Goal: Information Seeking & Learning: Learn about a topic

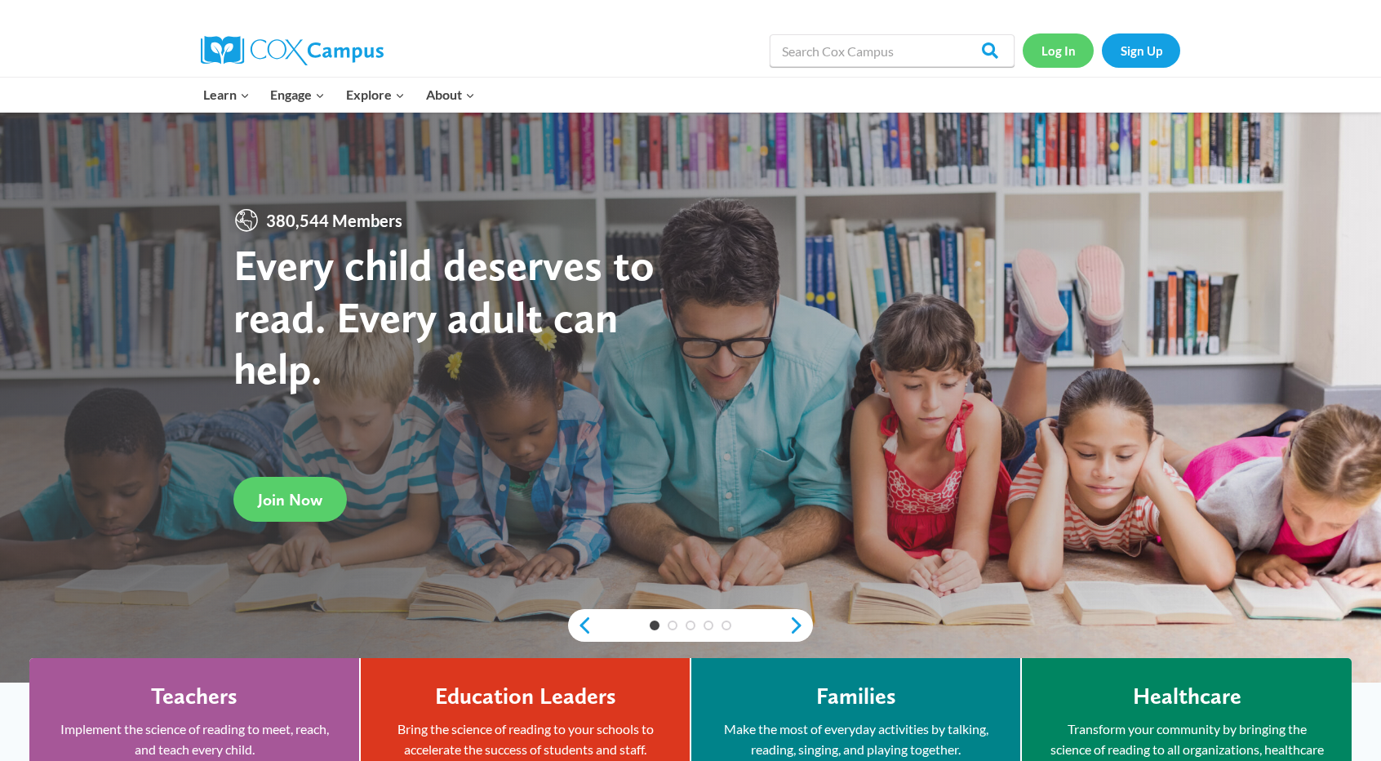
click at [1074, 51] on link "Log In" at bounding box center [1058, 49] width 71 height 33
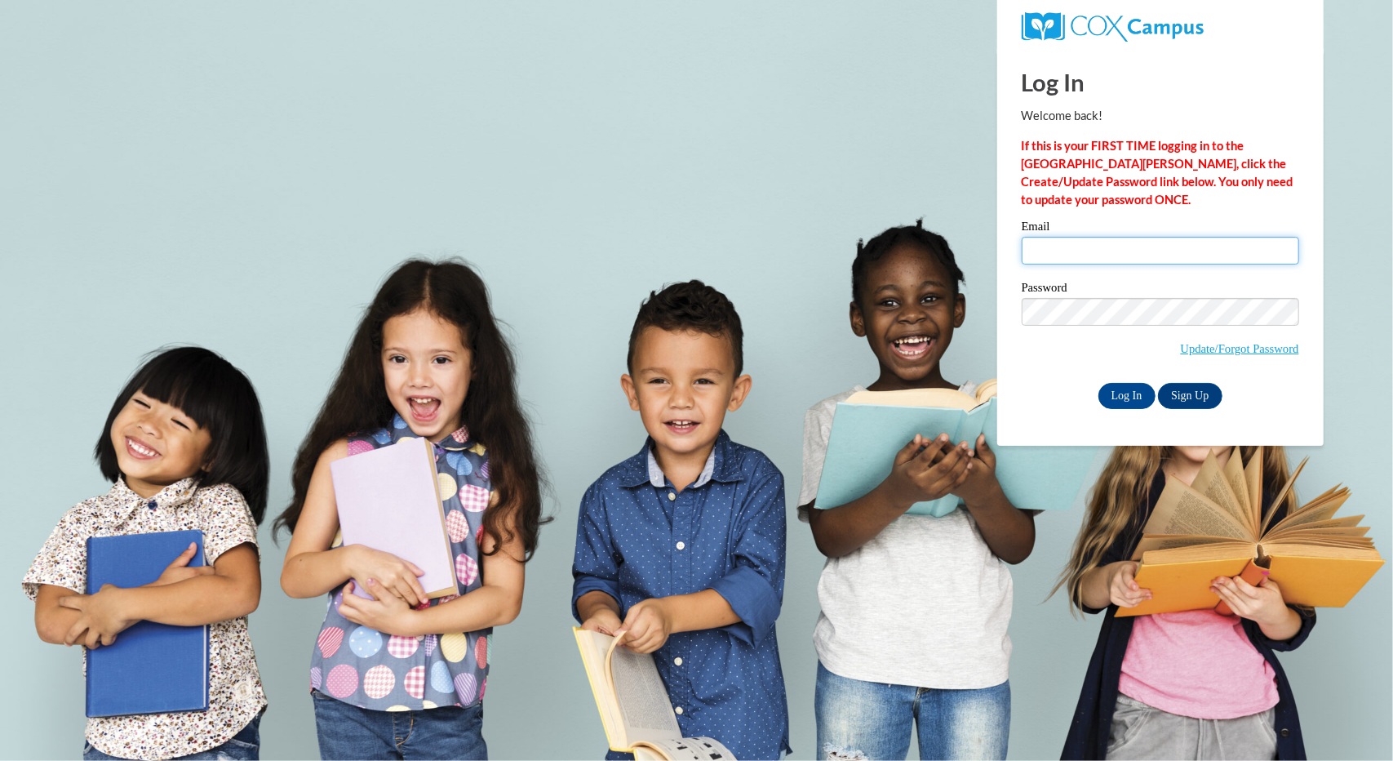
click at [1185, 262] on input "Email" at bounding box center [1160, 251] width 277 height 28
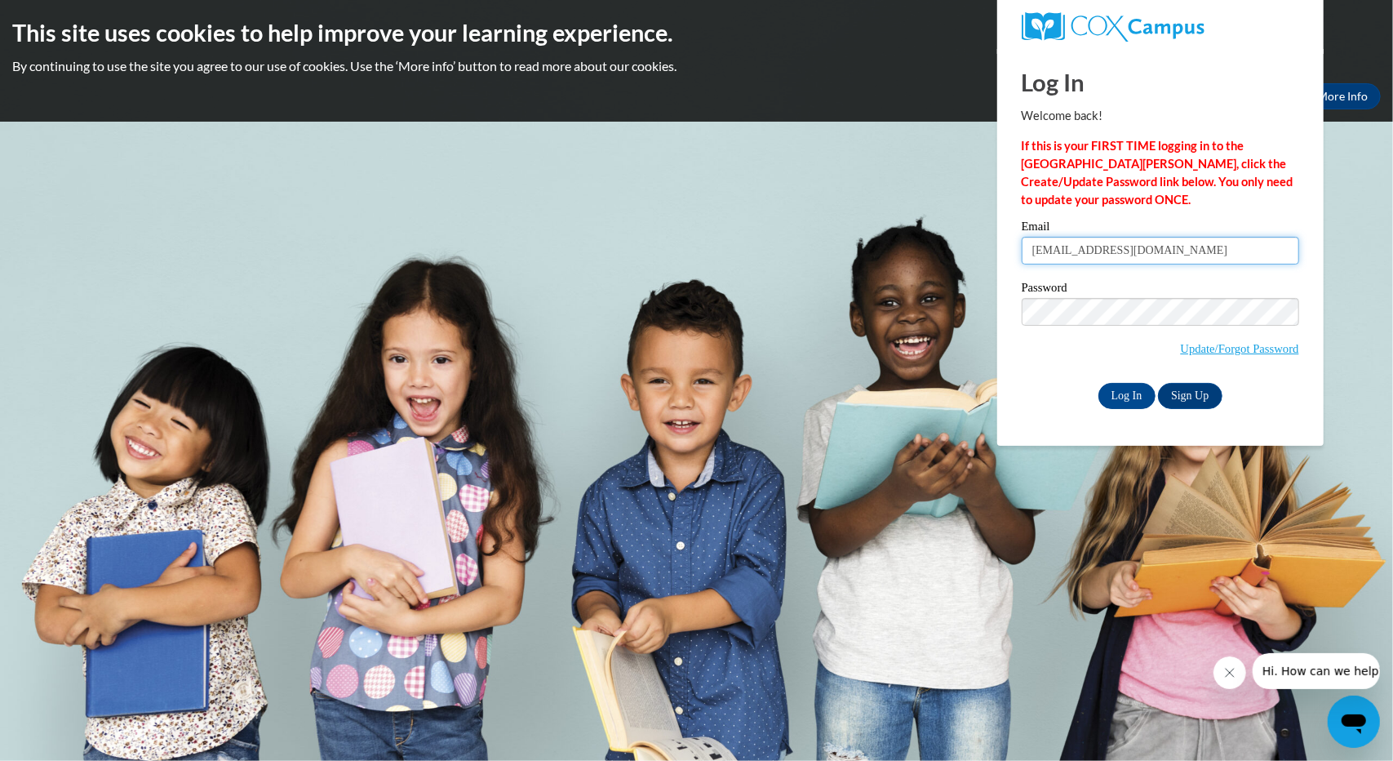
type input "bblanier@yhc.edu"
click at [1122, 295] on label "Password" at bounding box center [1160, 290] width 277 height 16
click at [1098, 383] on input "Log In" at bounding box center [1126, 396] width 57 height 26
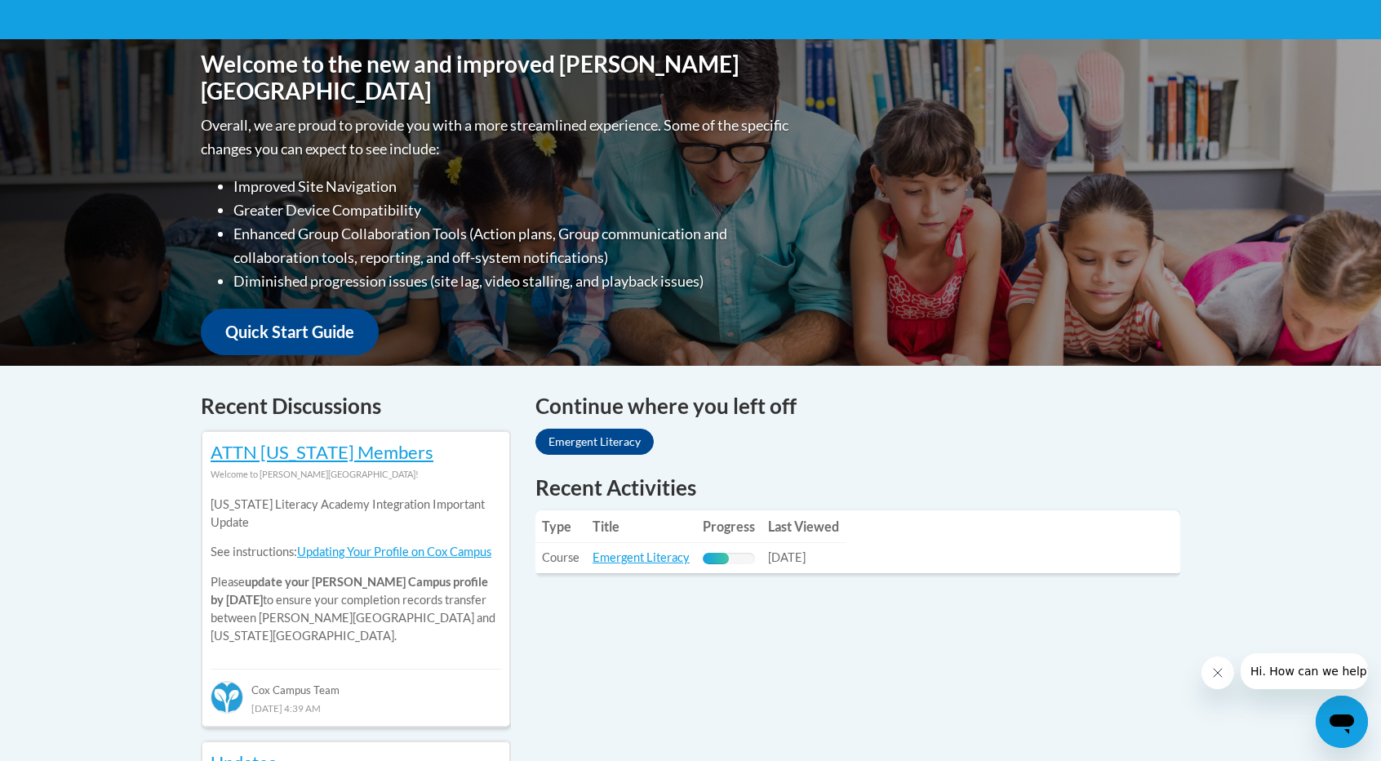
scroll to position [330, 0]
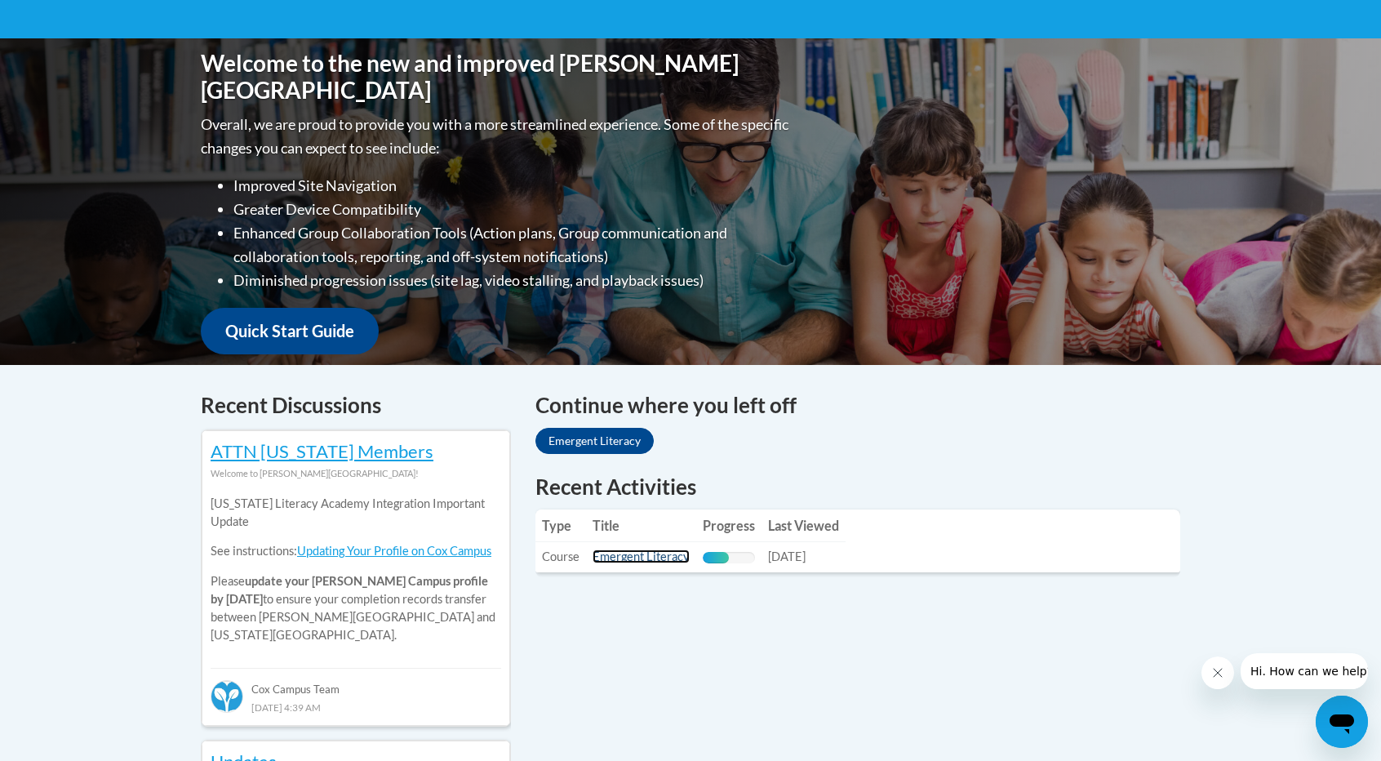
click at [667, 557] on link "Emergent Literacy" at bounding box center [640, 556] width 97 height 14
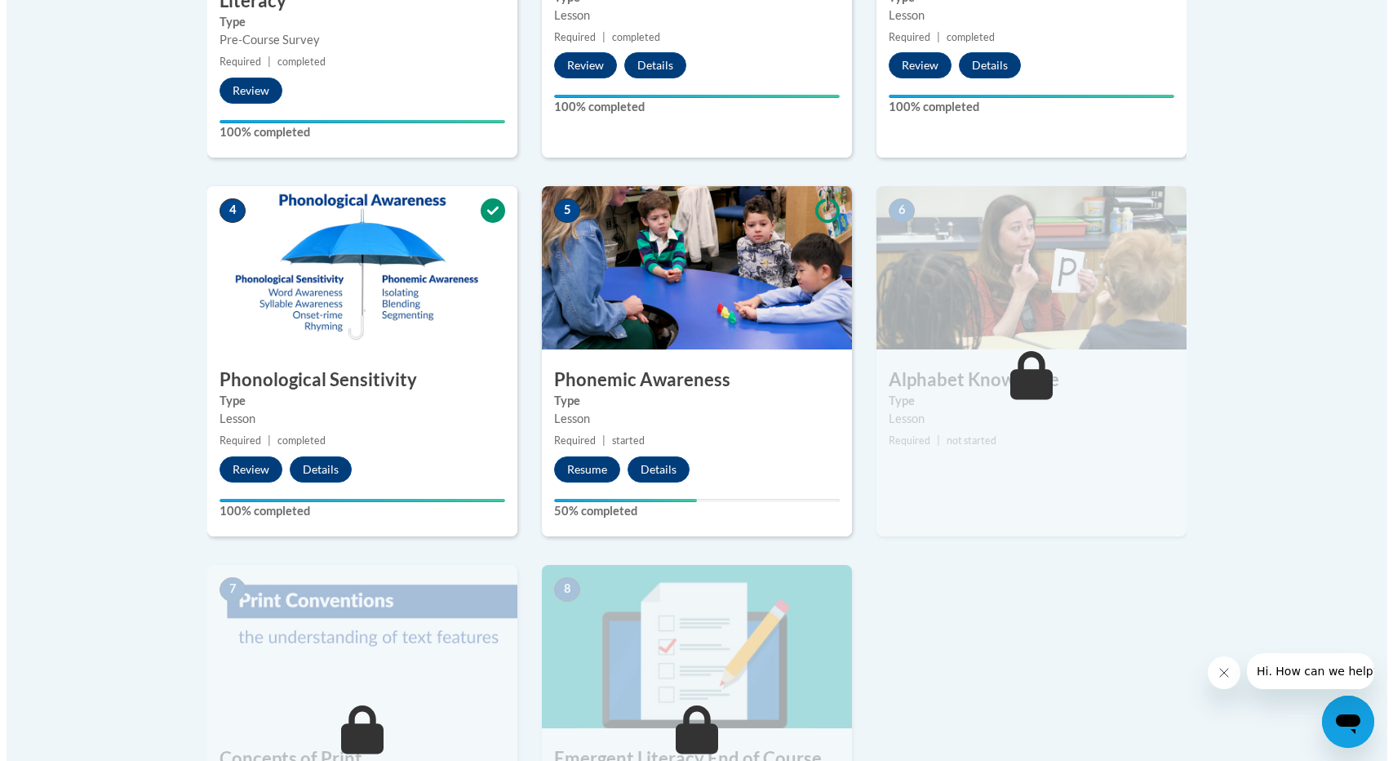
scroll to position [767, 0]
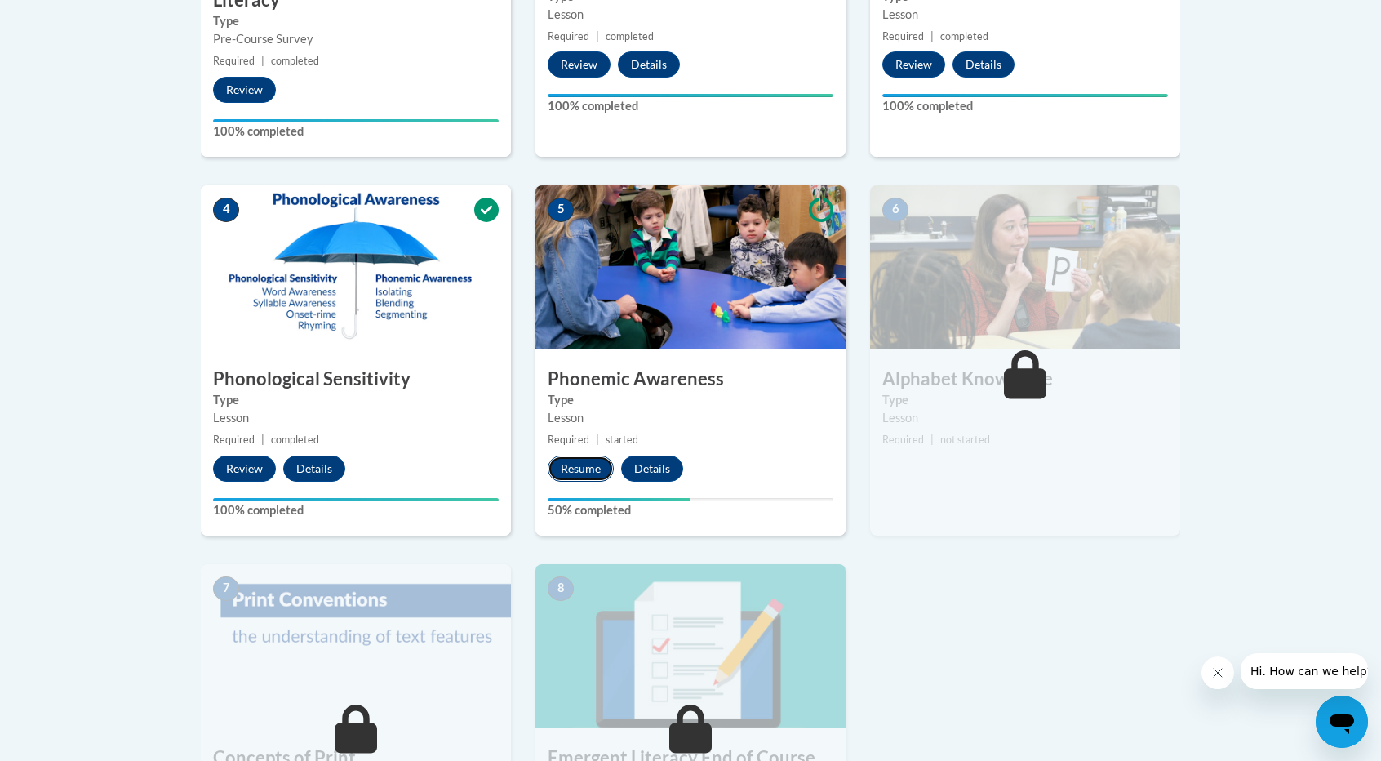
click at [579, 455] on button "Resume" at bounding box center [581, 468] width 66 height 26
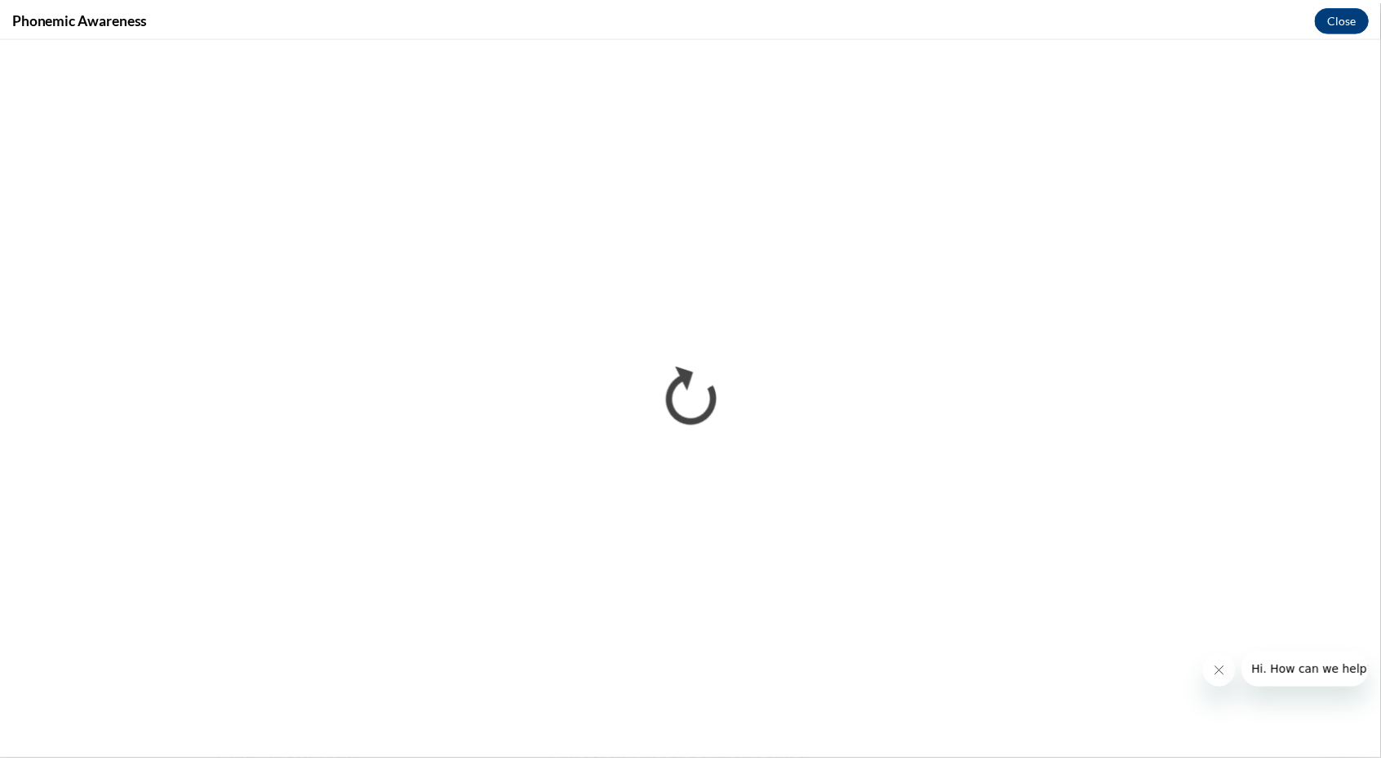
scroll to position [0, 0]
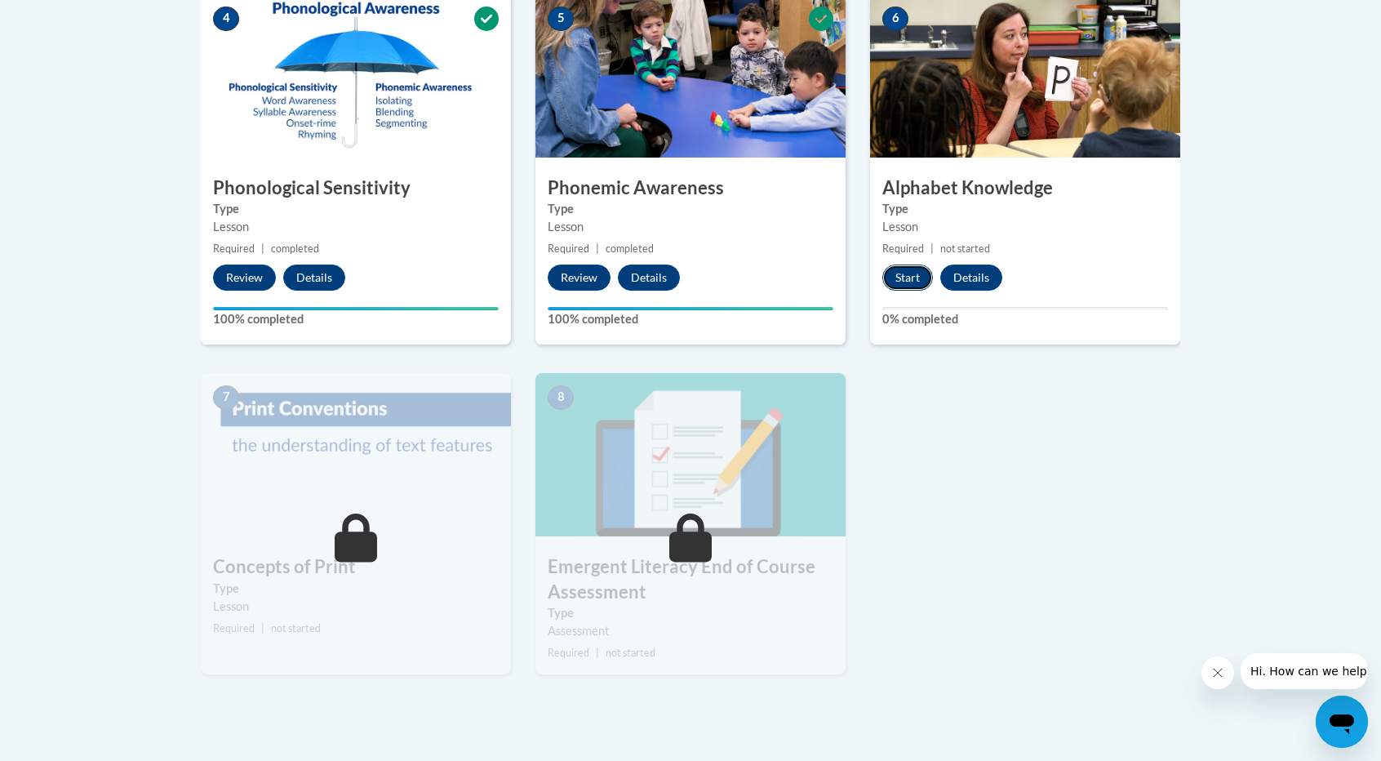
click at [914, 285] on button "Start" at bounding box center [907, 277] width 51 height 26
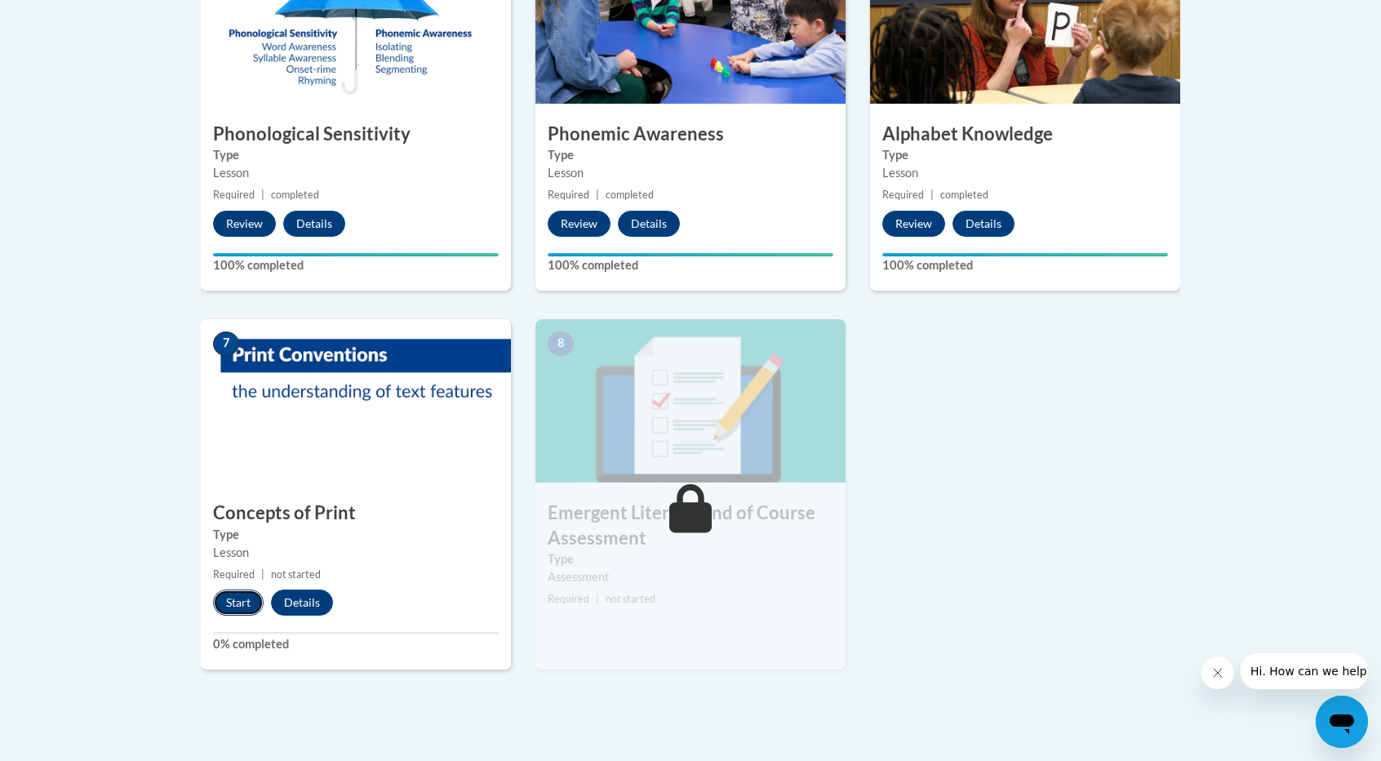
click at [257, 600] on button "Start" at bounding box center [238, 602] width 51 height 26
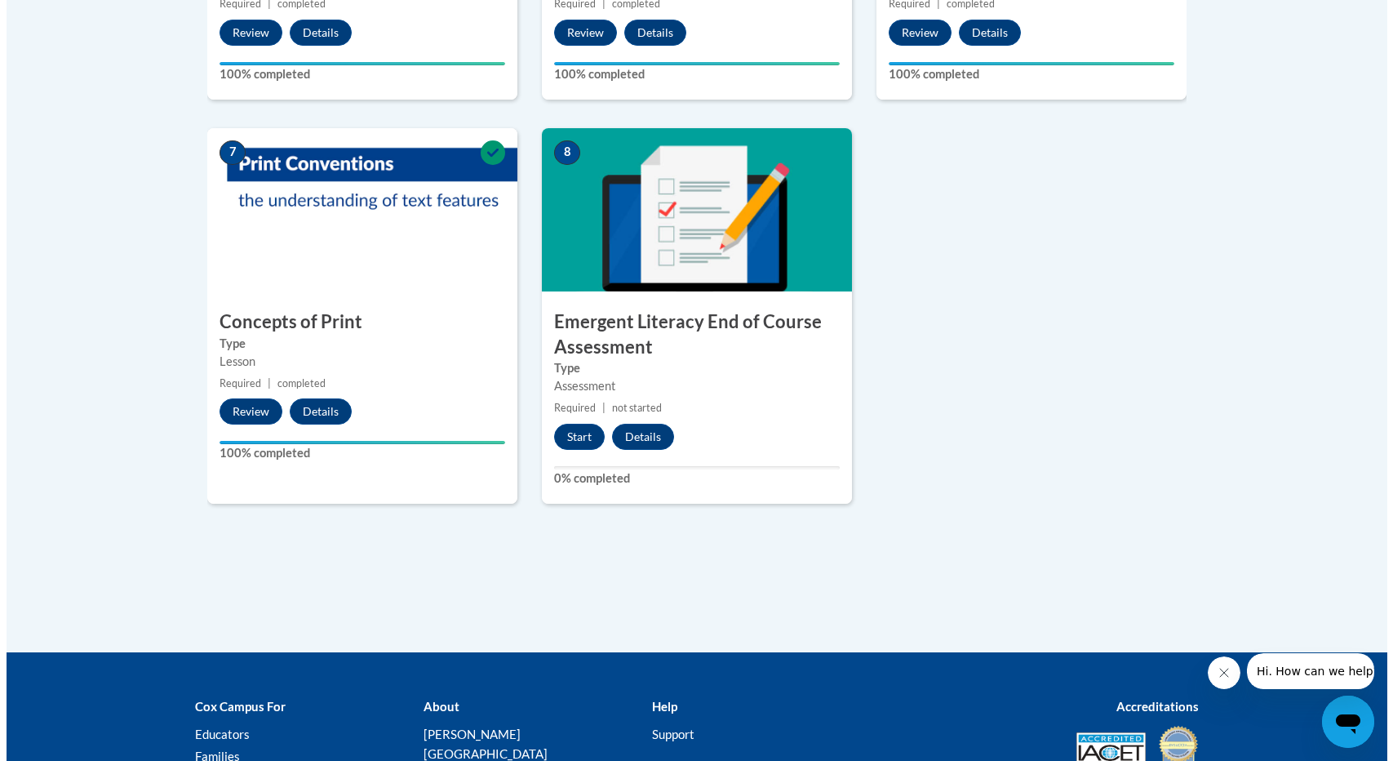
scroll to position [1196, 0]
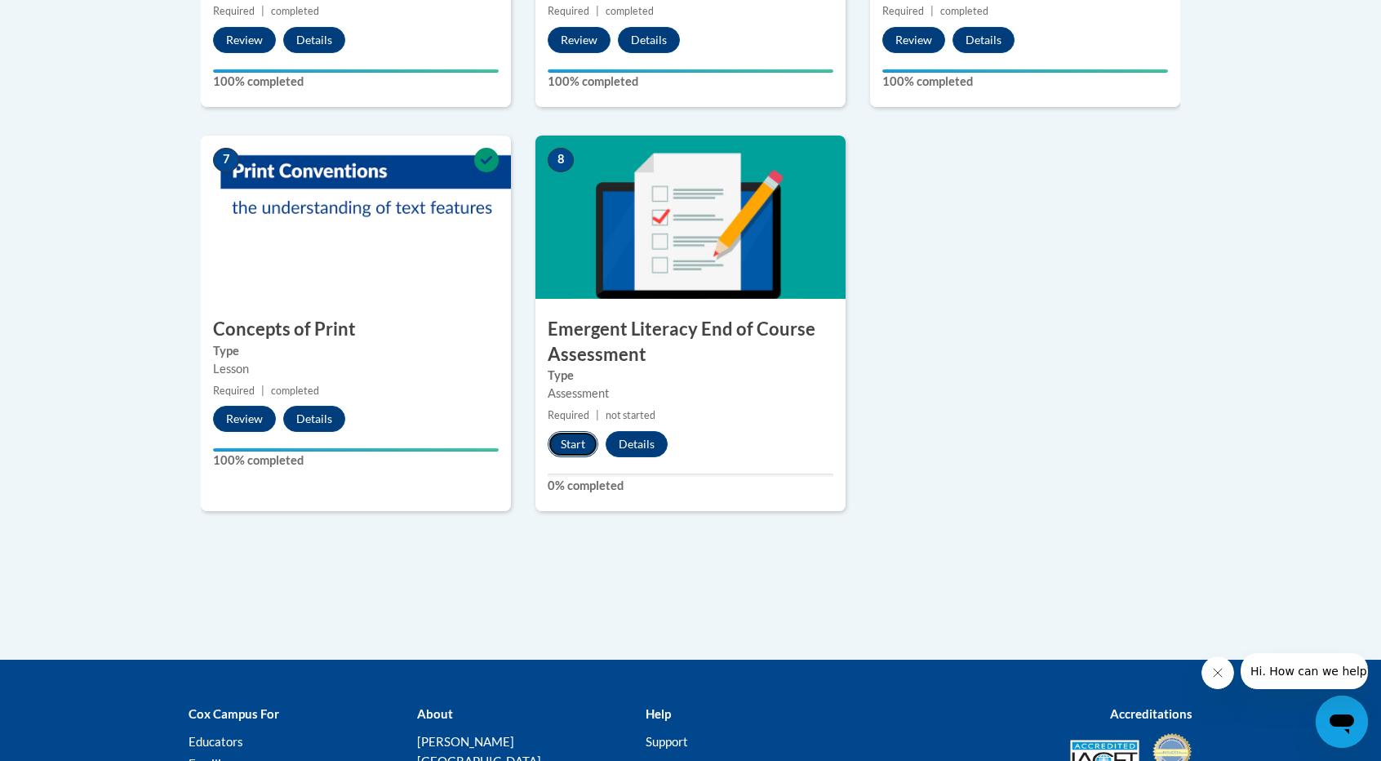
click at [583, 448] on button "Start" at bounding box center [573, 444] width 51 height 26
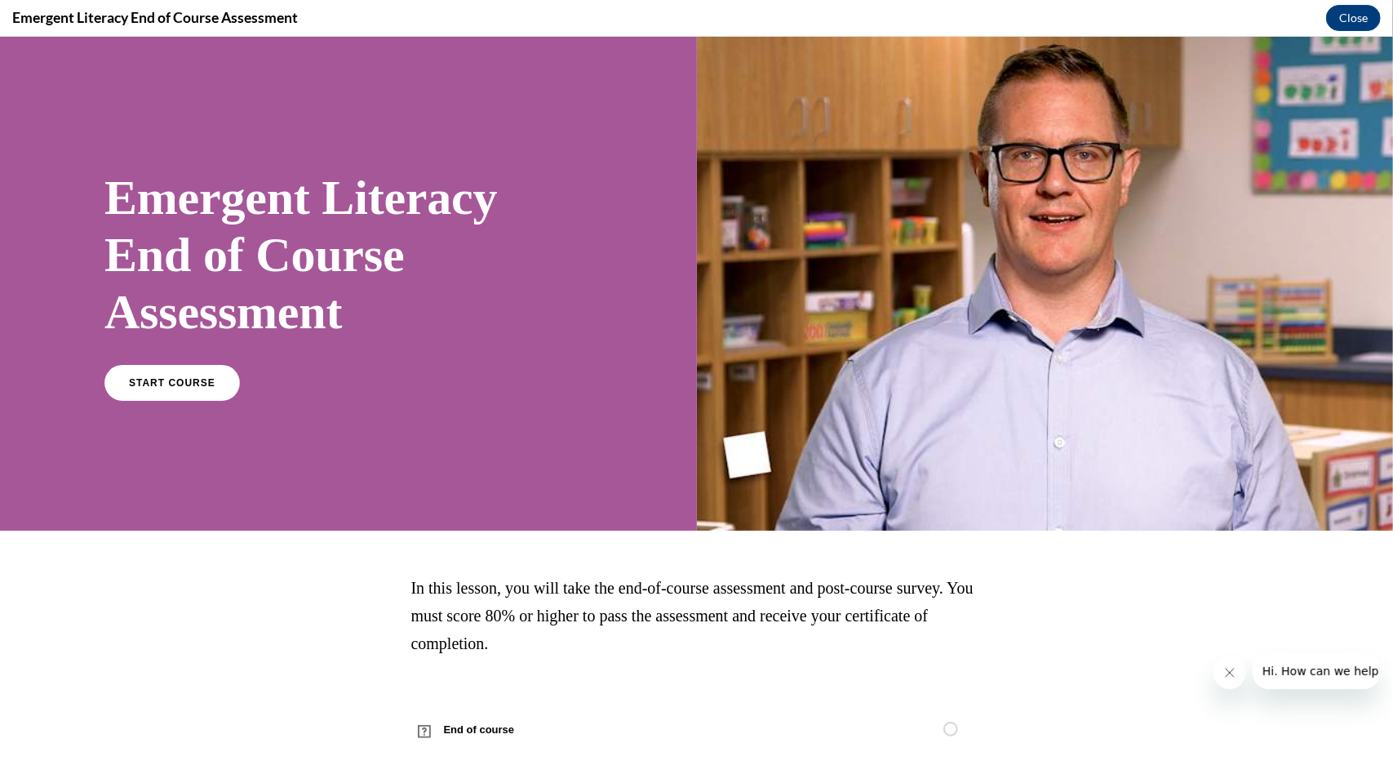
scroll to position [25, 0]
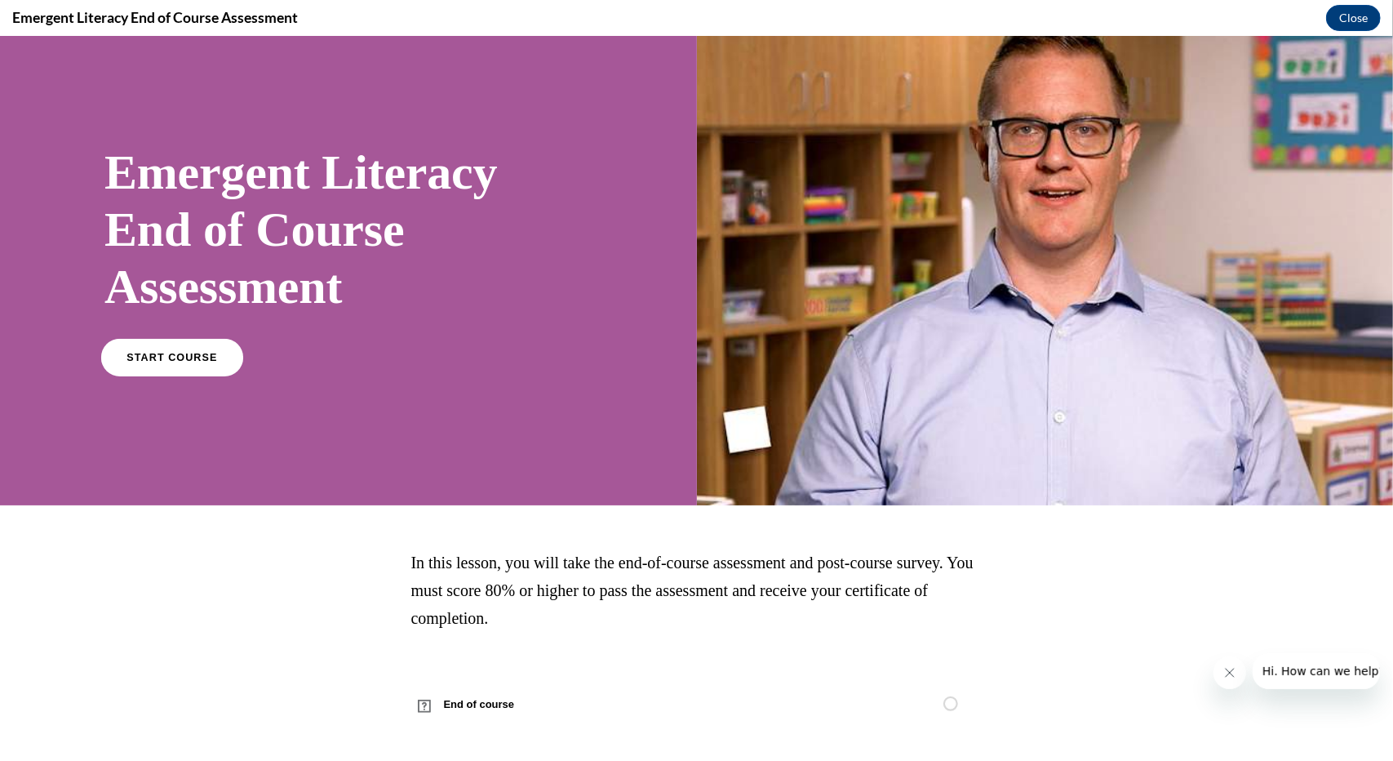
click at [200, 372] on link "START COURSE" at bounding box center [172, 357] width 142 height 38
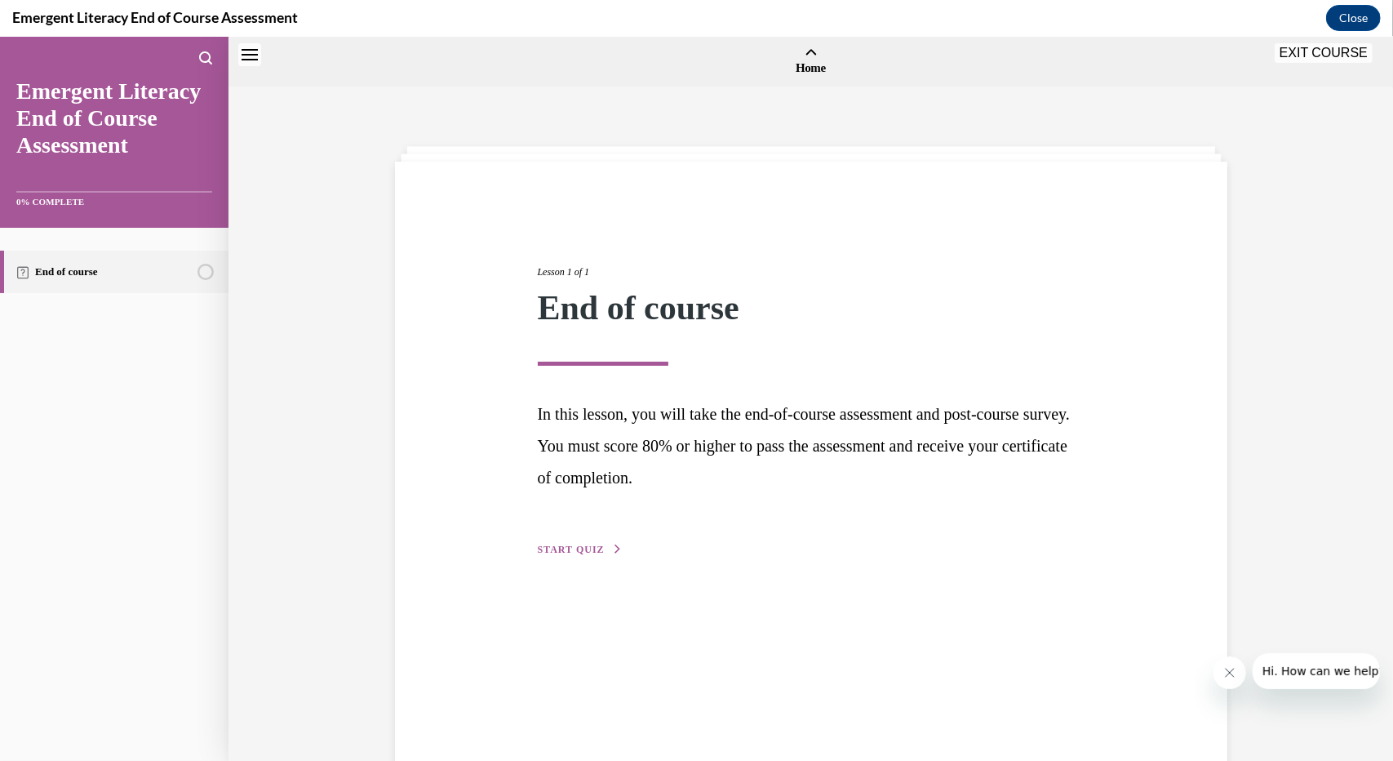
scroll to position [51, 0]
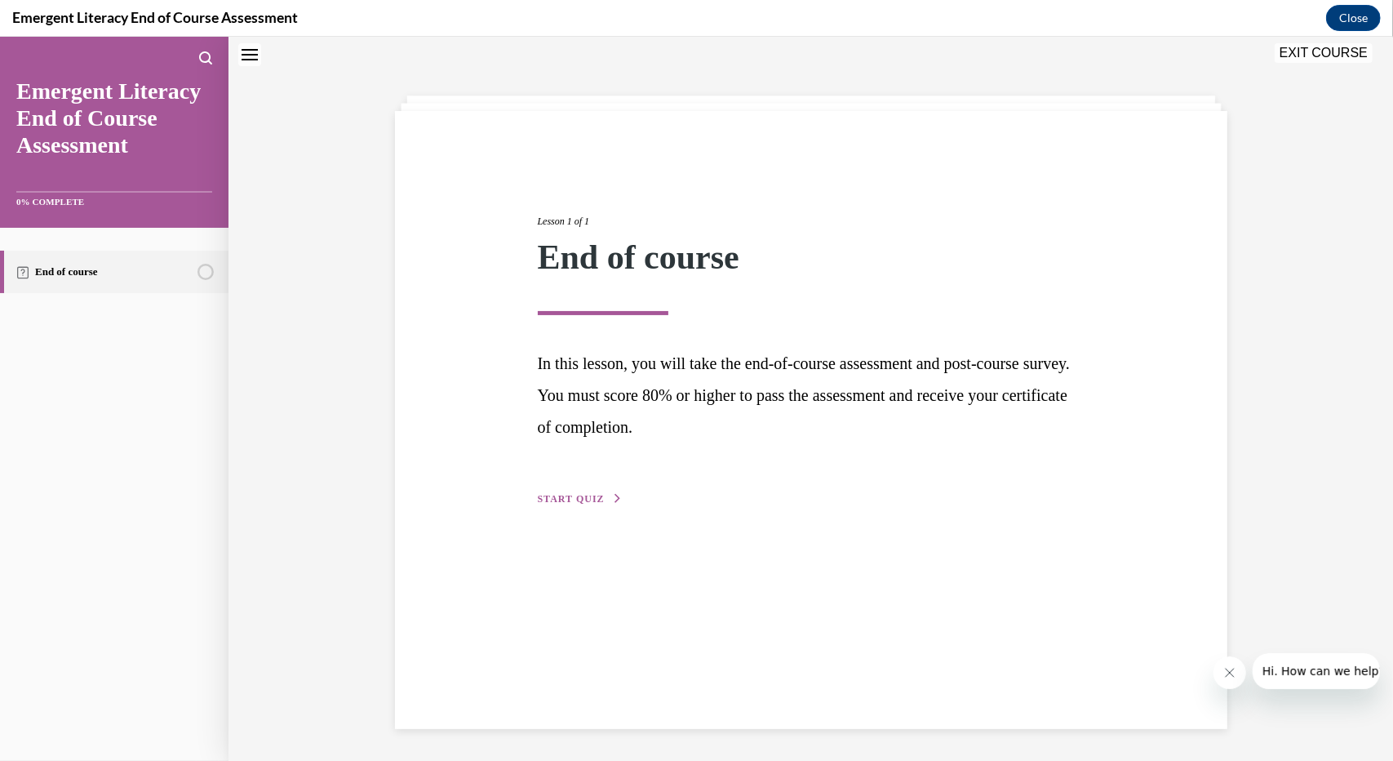
click at [582, 489] on div "Lesson 1 of 1 End of course In this lesson, you will take the end-of-course ass…" at bounding box center [811, 340] width 571 height 331
click at [578, 495] on span "START QUIZ" at bounding box center [571, 497] width 67 height 11
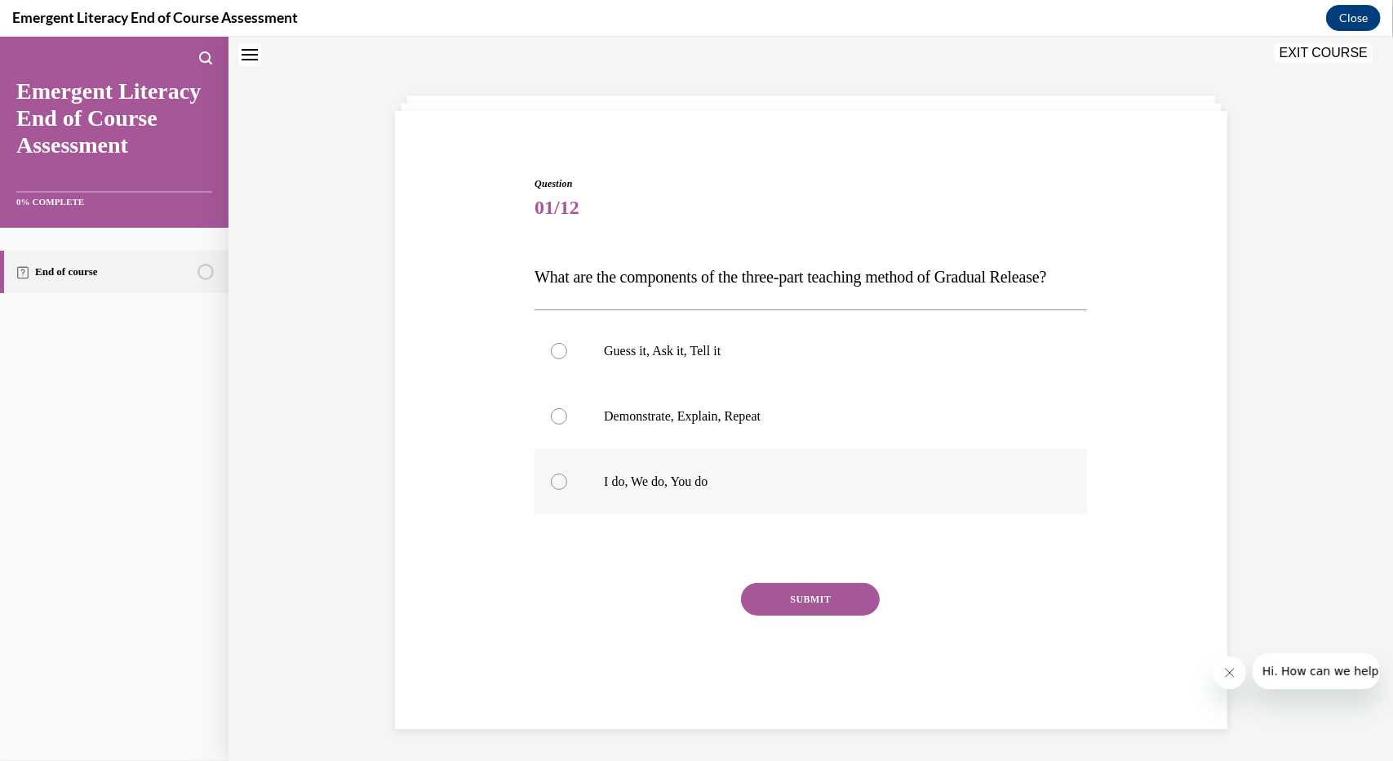
click at [672, 513] on label "I do, We do, You do" at bounding box center [811, 480] width 552 height 65
click at [567, 489] on input "I do, We do, You do" at bounding box center [559, 480] width 16 height 16
radio input "true"
click at [827, 653] on div "SUBMIT" at bounding box center [811, 623] width 552 height 82
click at [829, 614] on button "SUBMIT" at bounding box center [810, 598] width 139 height 33
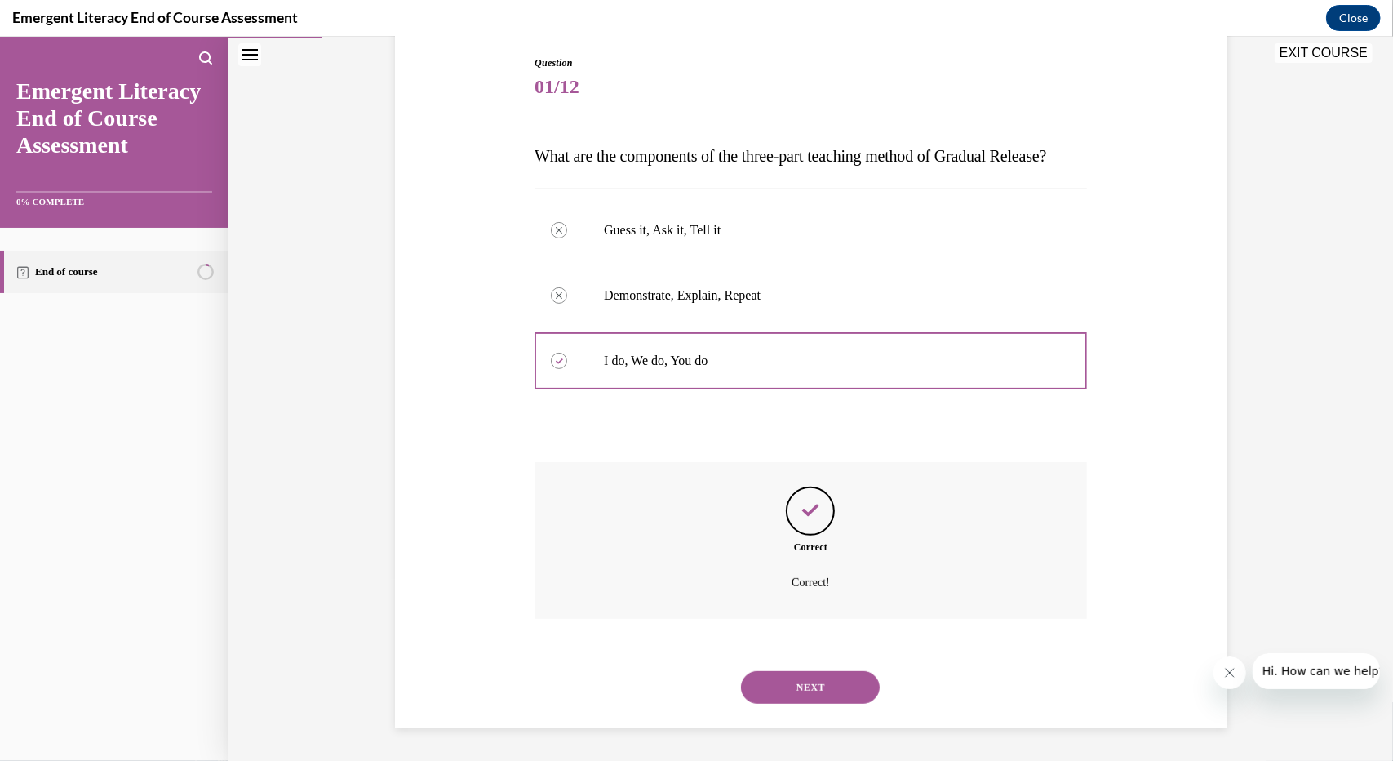
scroll to position [203, 0]
click at [816, 677] on button "NEXT" at bounding box center [810, 686] width 139 height 33
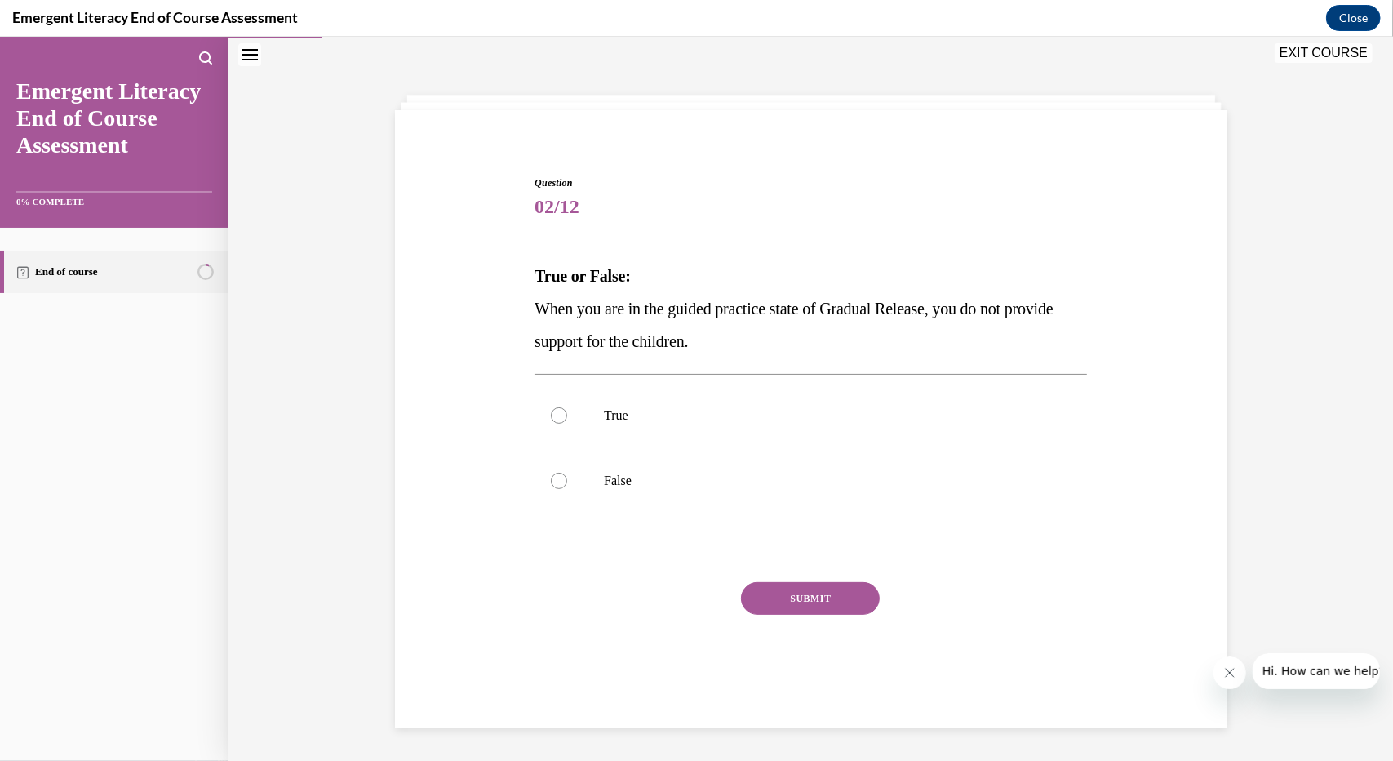
scroll to position [51, 0]
click at [626, 498] on label "False" at bounding box center [811, 479] width 552 height 65
click at [567, 488] on input "False" at bounding box center [559, 480] width 16 height 16
radio input "true"
click at [801, 587] on button "SUBMIT" at bounding box center [810, 597] width 139 height 33
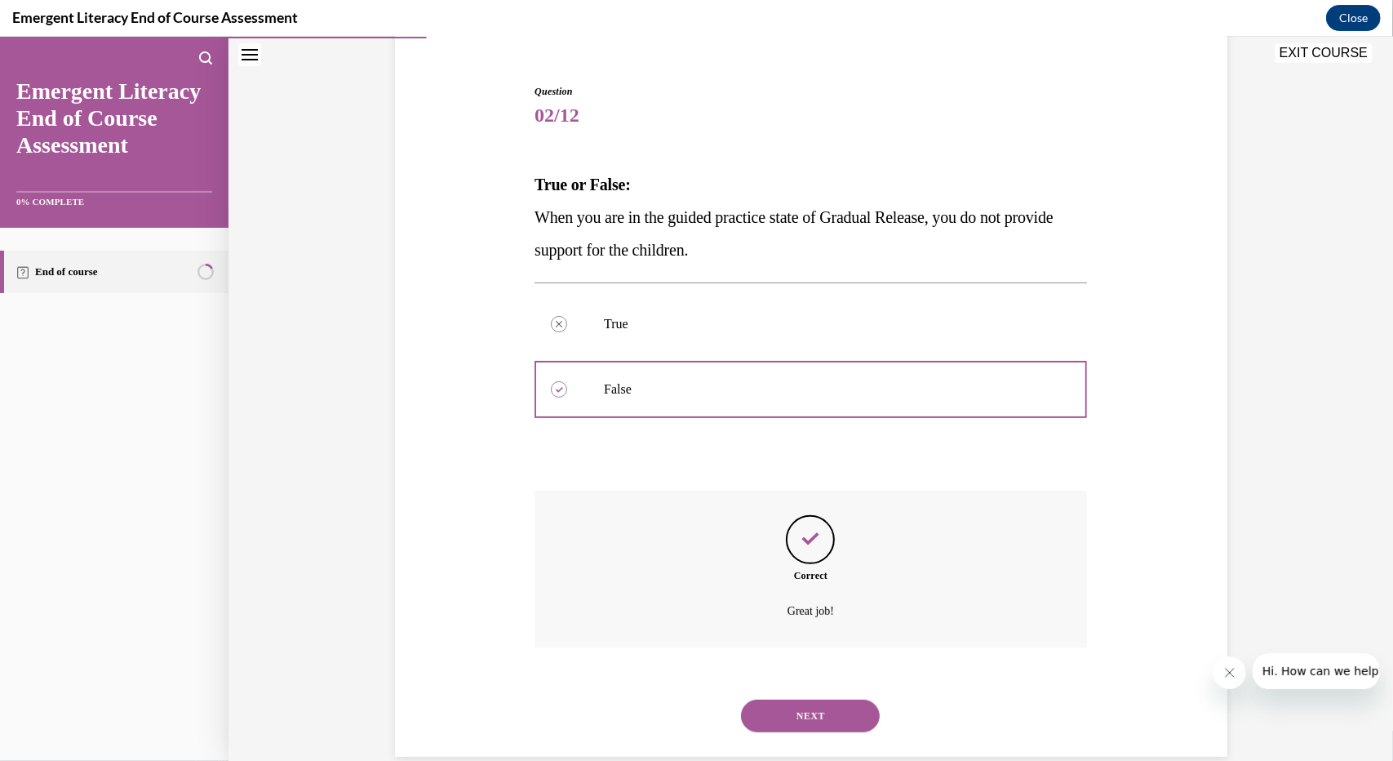
scroll to position [171, 0]
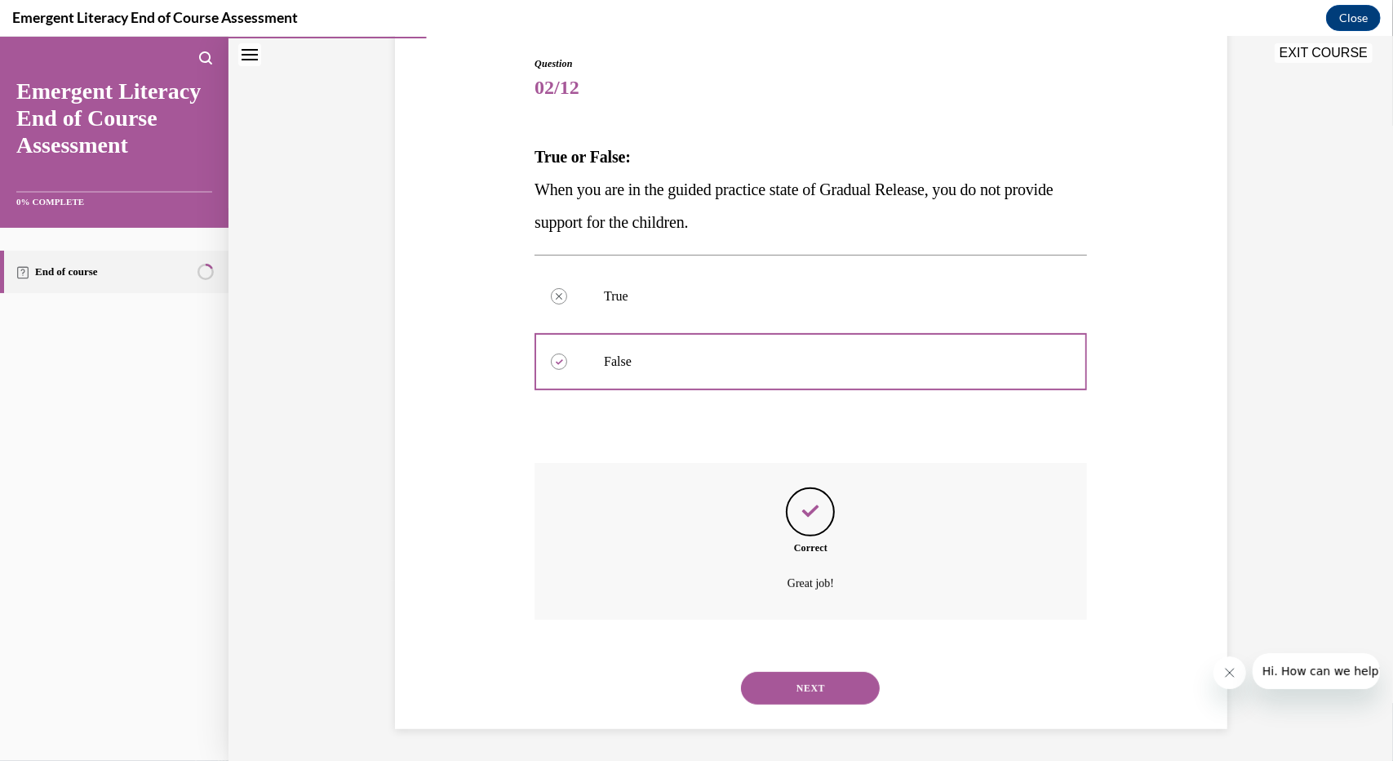
click at [783, 694] on button "NEXT" at bounding box center [810, 687] width 139 height 33
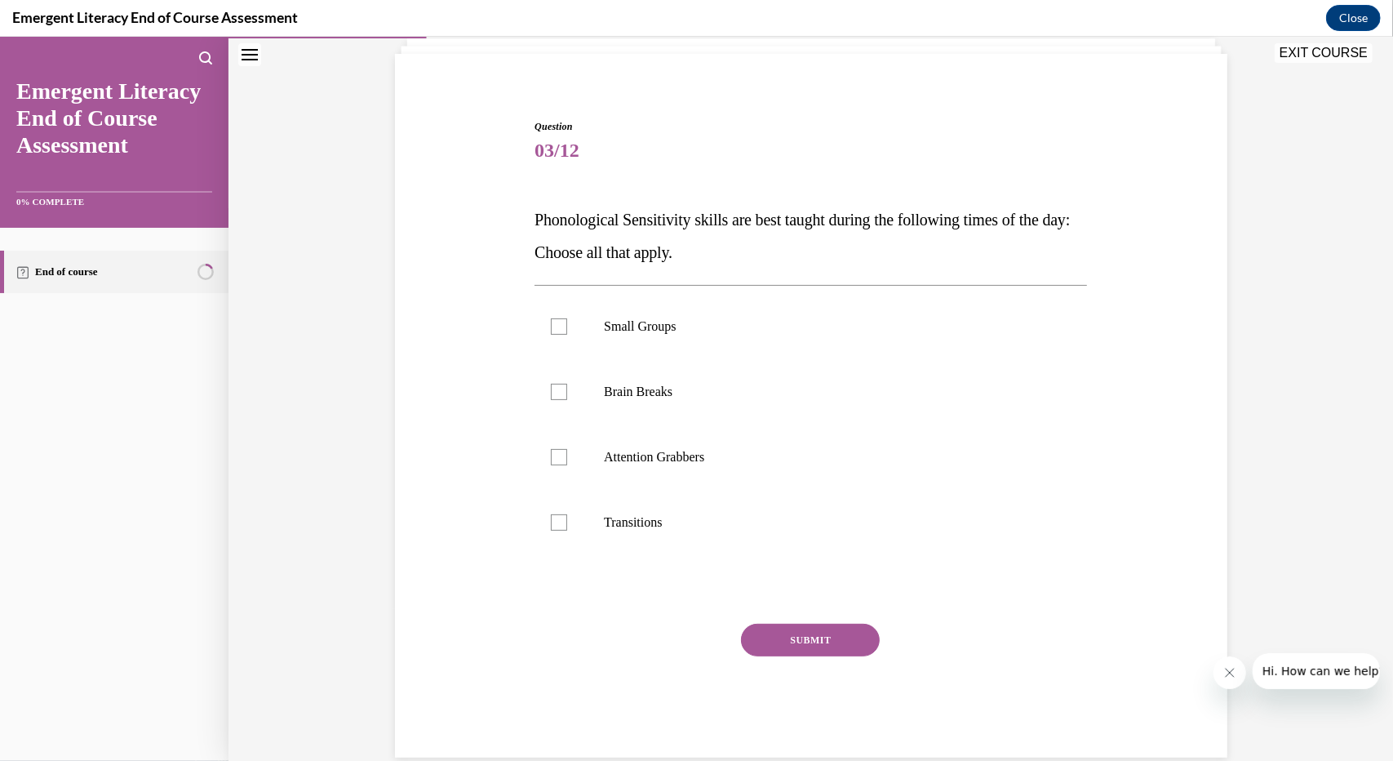
scroll to position [136, 0]
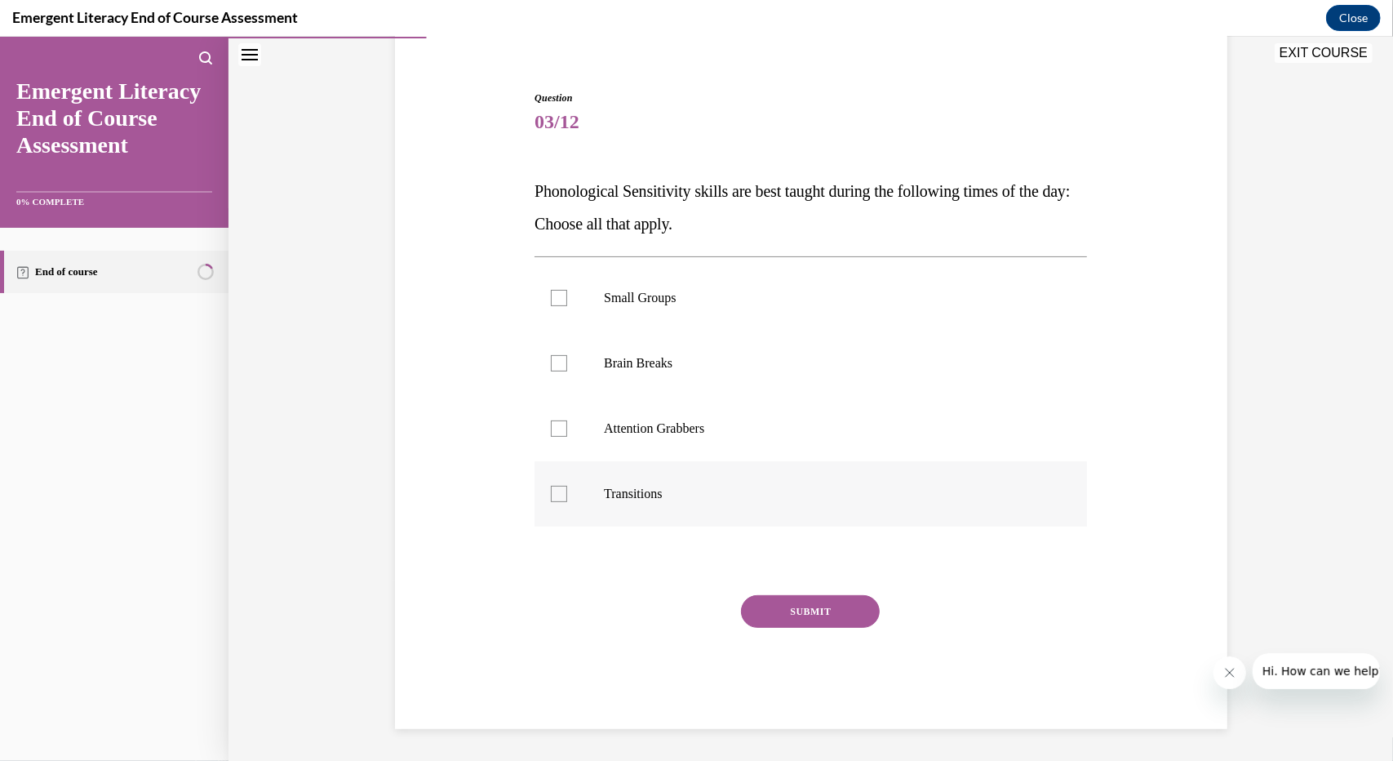
click at [645, 514] on label "Transitions" at bounding box center [811, 492] width 552 height 65
click at [567, 501] on input "Transitions" at bounding box center [559, 493] width 16 height 16
checkbox input "true"
click at [592, 369] on label "Brain Breaks" at bounding box center [811, 362] width 552 height 65
click at [567, 369] on input "Brain Breaks" at bounding box center [559, 362] width 16 height 16
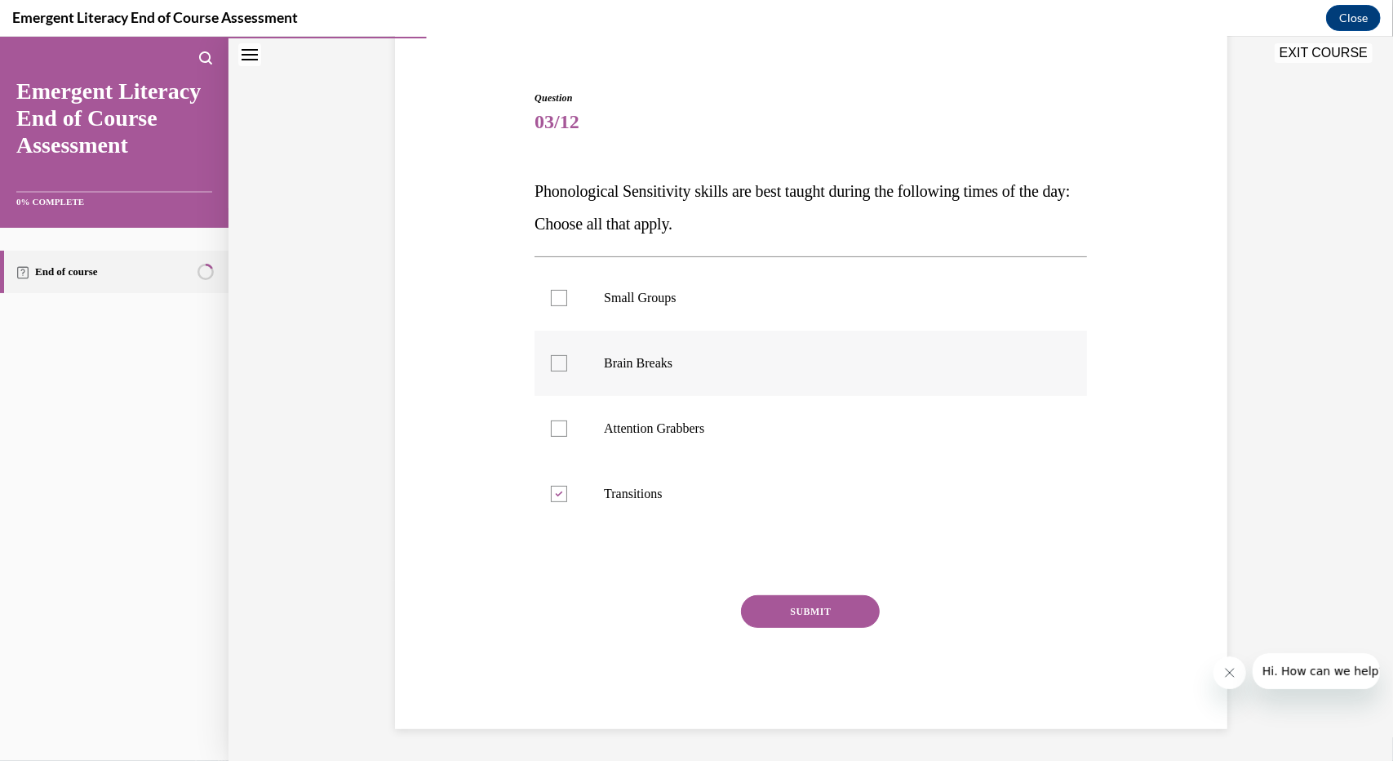
checkbox input "true"
click at [790, 615] on button "SUBMIT" at bounding box center [810, 610] width 139 height 33
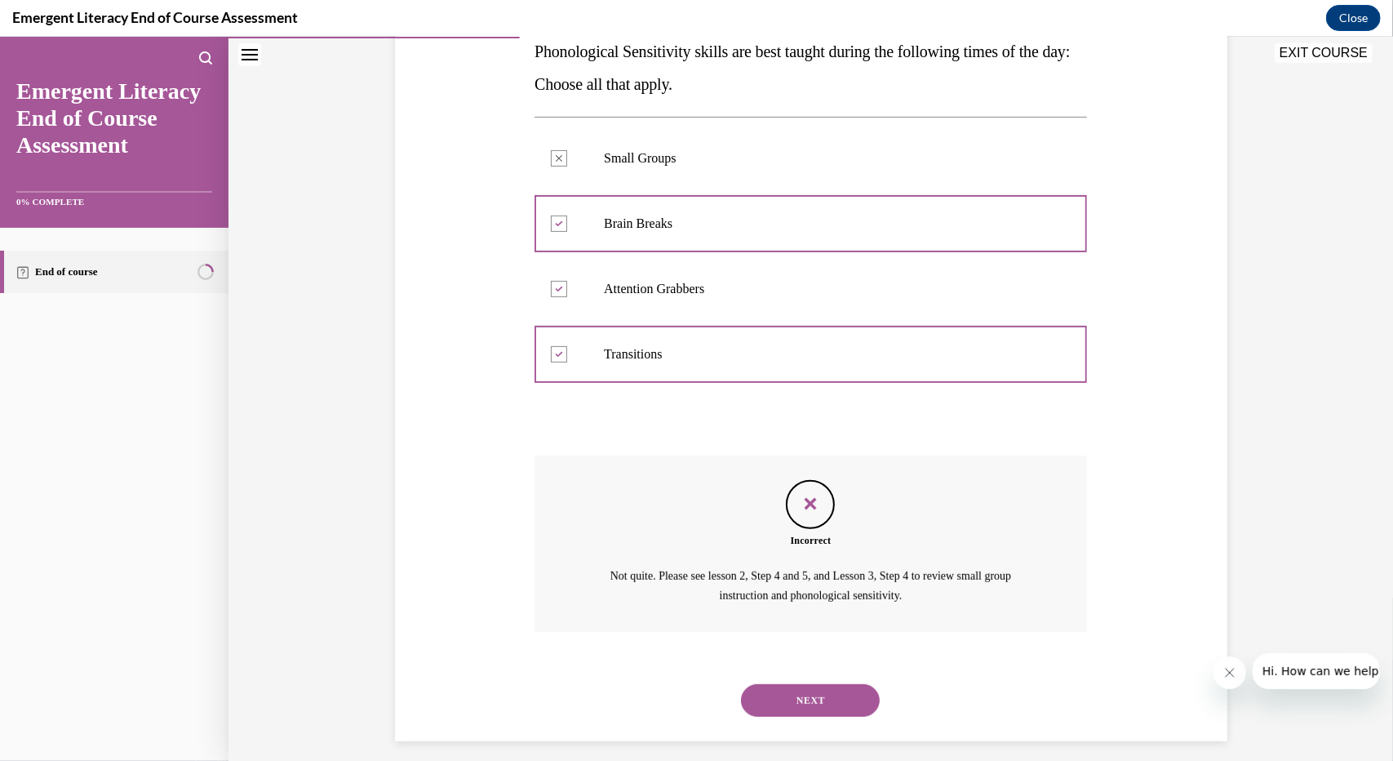
scroll to position [287, 0]
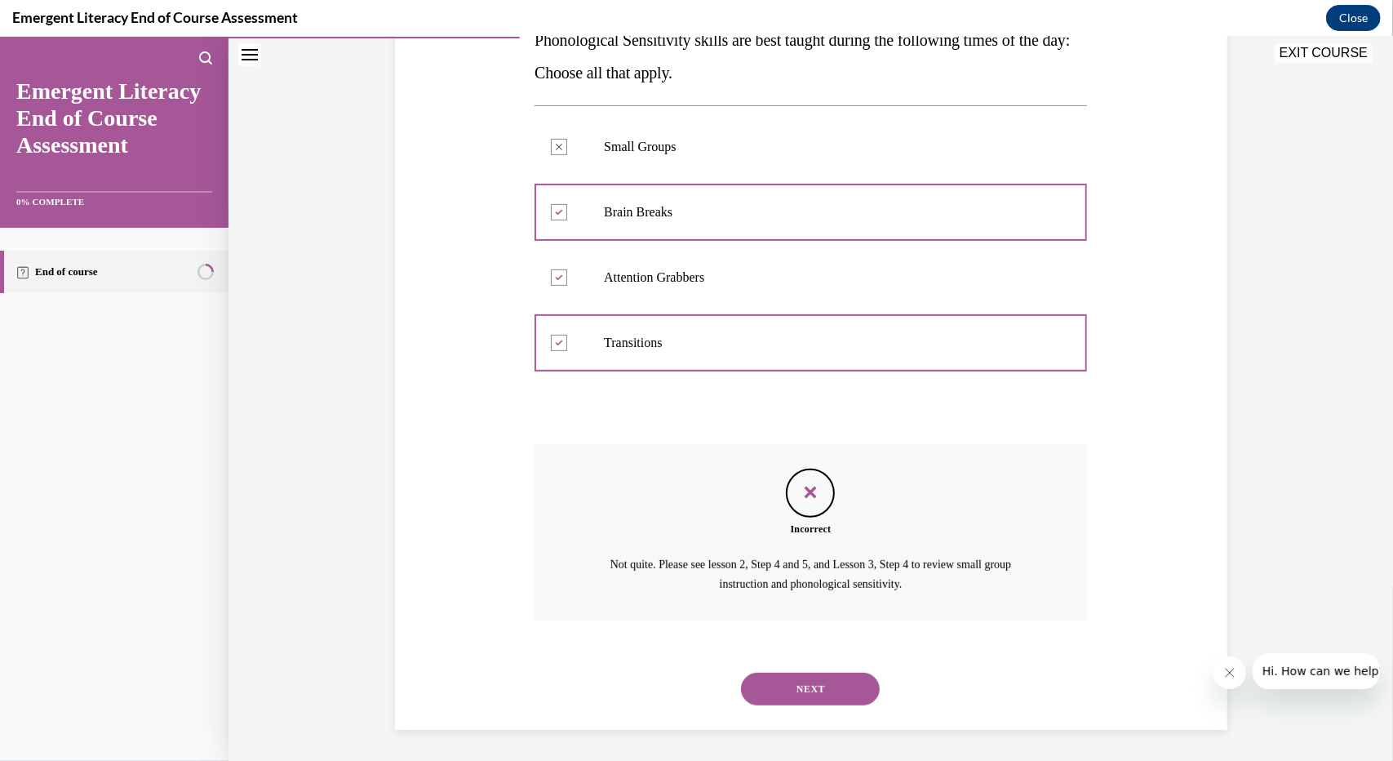
click at [787, 682] on button "NEXT" at bounding box center [810, 688] width 139 height 33
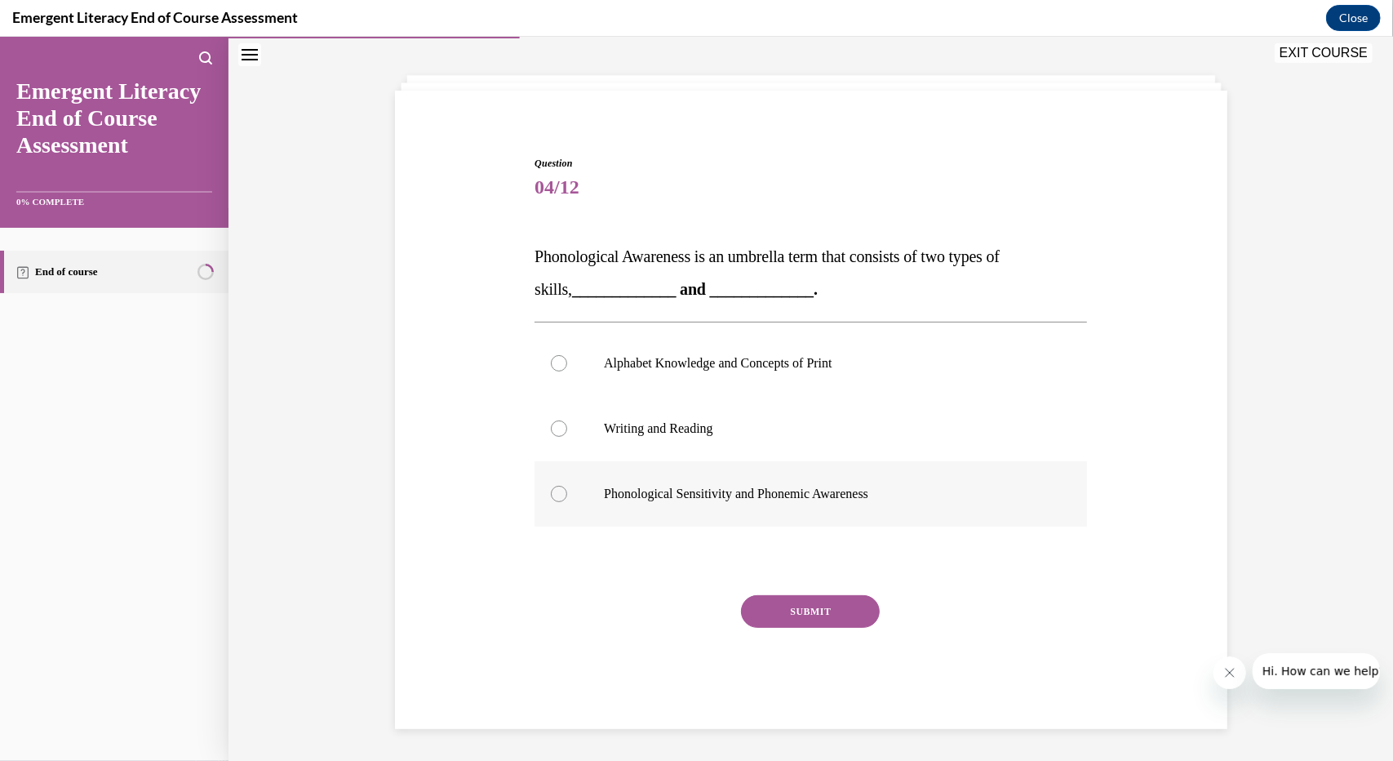
click at [756, 520] on label "Phonological Sensitivity and Phonemic Awareness" at bounding box center [811, 492] width 552 height 65
click at [567, 501] on input "Phonological Sensitivity and Phonemic Awareness" at bounding box center [559, 493] width 16 height 16
radio input "true"
click at [787, 595] on button "SUBMIT" at bounding box center [810, 610] width 139 height 33
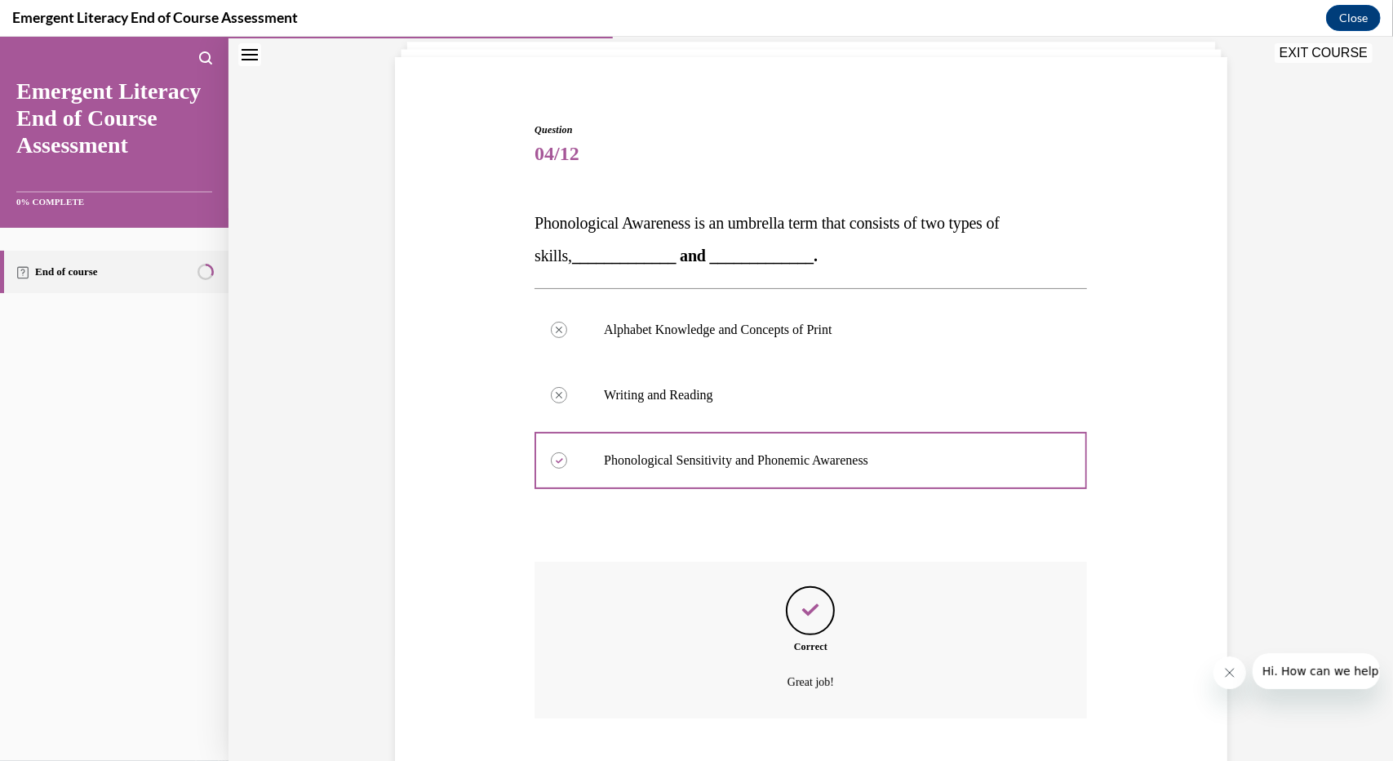
scroll to position [203, 0]
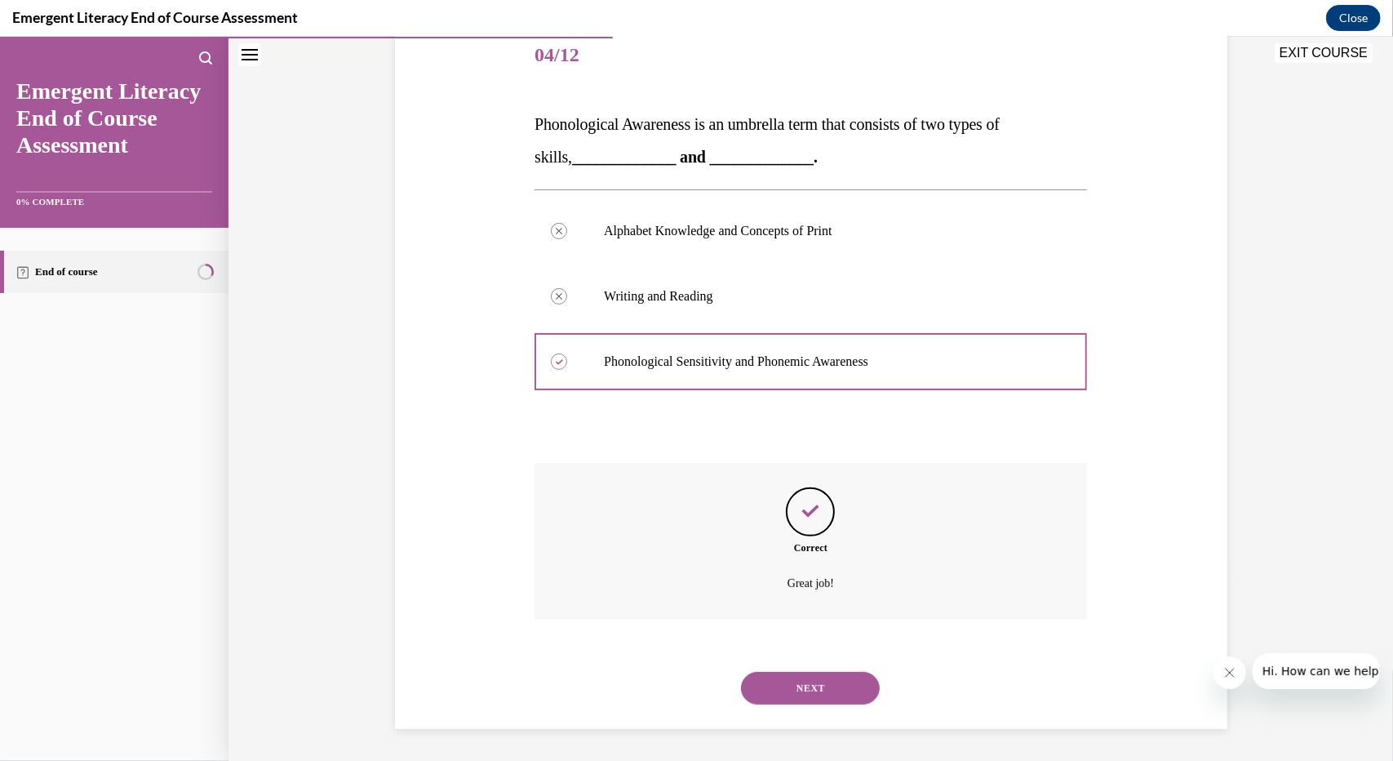
drag, startPoint x: 807, startPoint y: 708, endPoint x: 807, endPoint y: 699, distance: 9.8
click at [807, 699] on div "NEXT" at bounding box center [811, 686] width 552 height 65
click at [807, 699] on button "NEXT" at bounding box center [810, 687] width 139 height 33
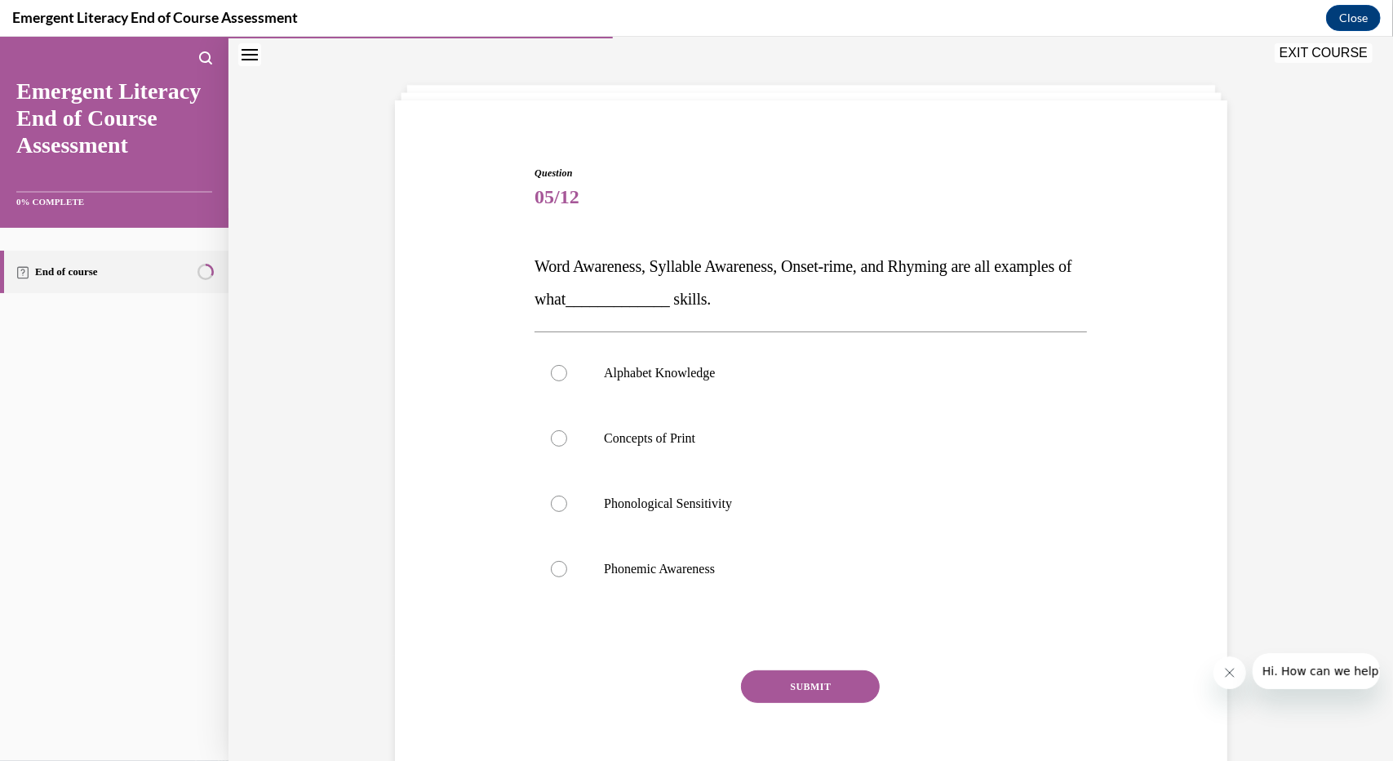
scroll to position [82, 0]
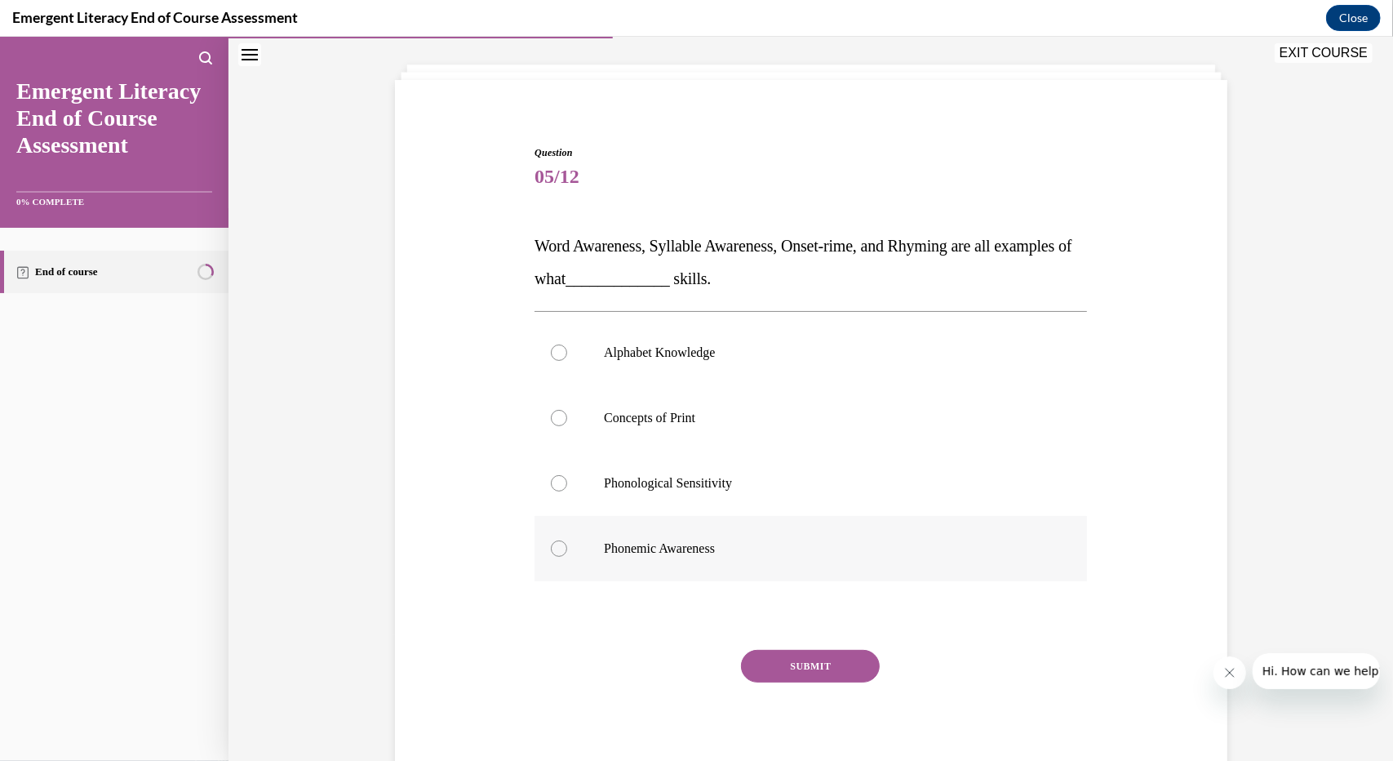
click at [637, 534] on label "Phonemic Awareness" at bounding box center [811, 547] width 552 height 65
click at [567, 539] on input "Phonemic Awareness" at bounding box center [559, 547] width 16 height 16
radio input "true"
click at [852, 669] on button "SUBMIT" at bounding box center [810, 665] width 139 height 33
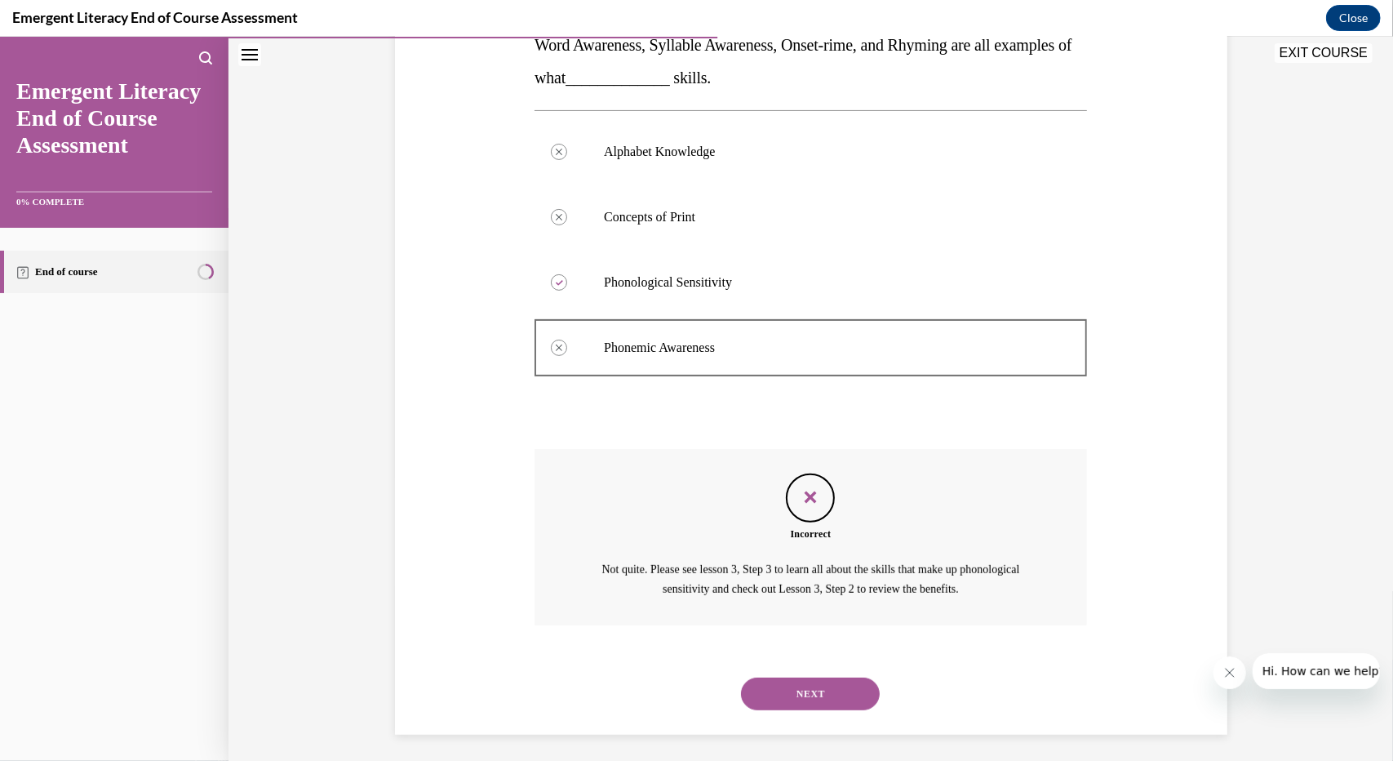
scroll to position [287, 0]
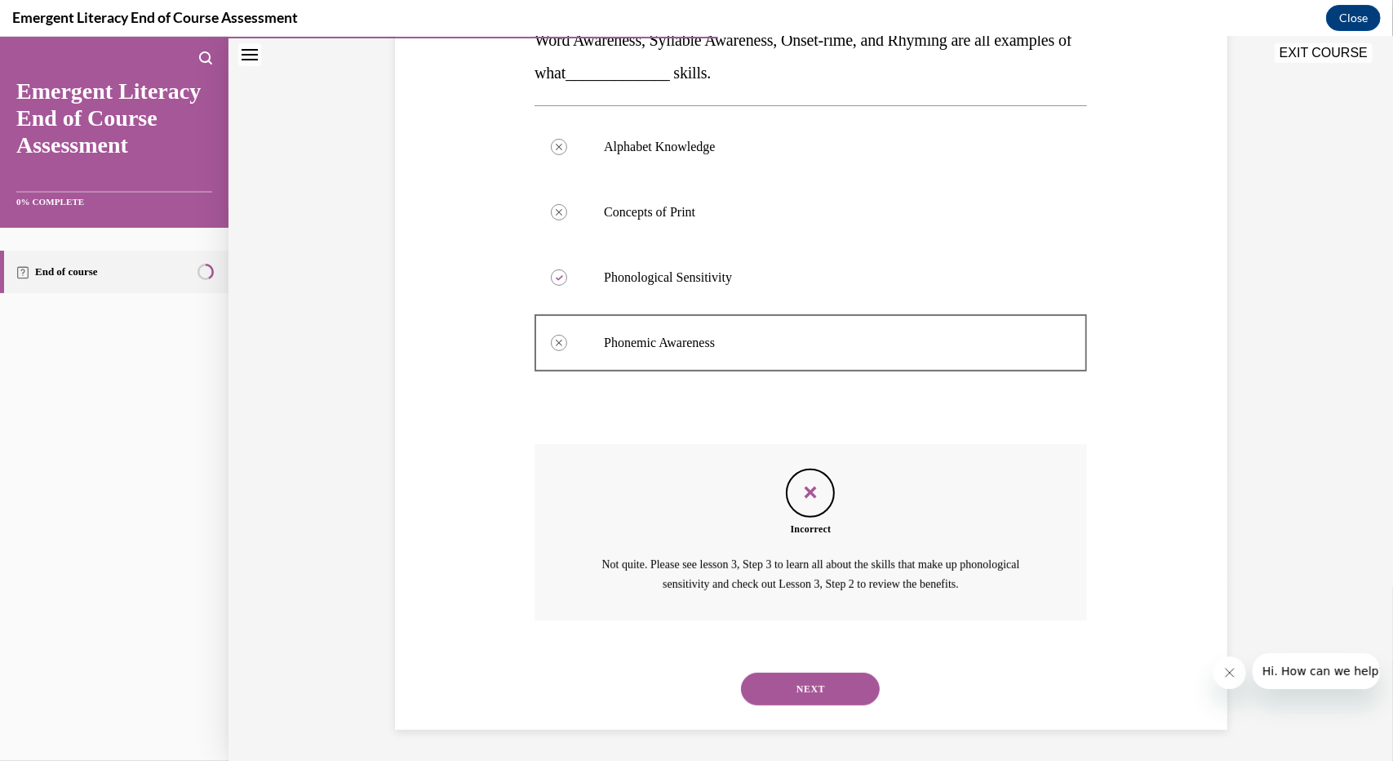
click at [806, 685] on button "NEXT" at bounding box center [810, 688] width 139 height 33
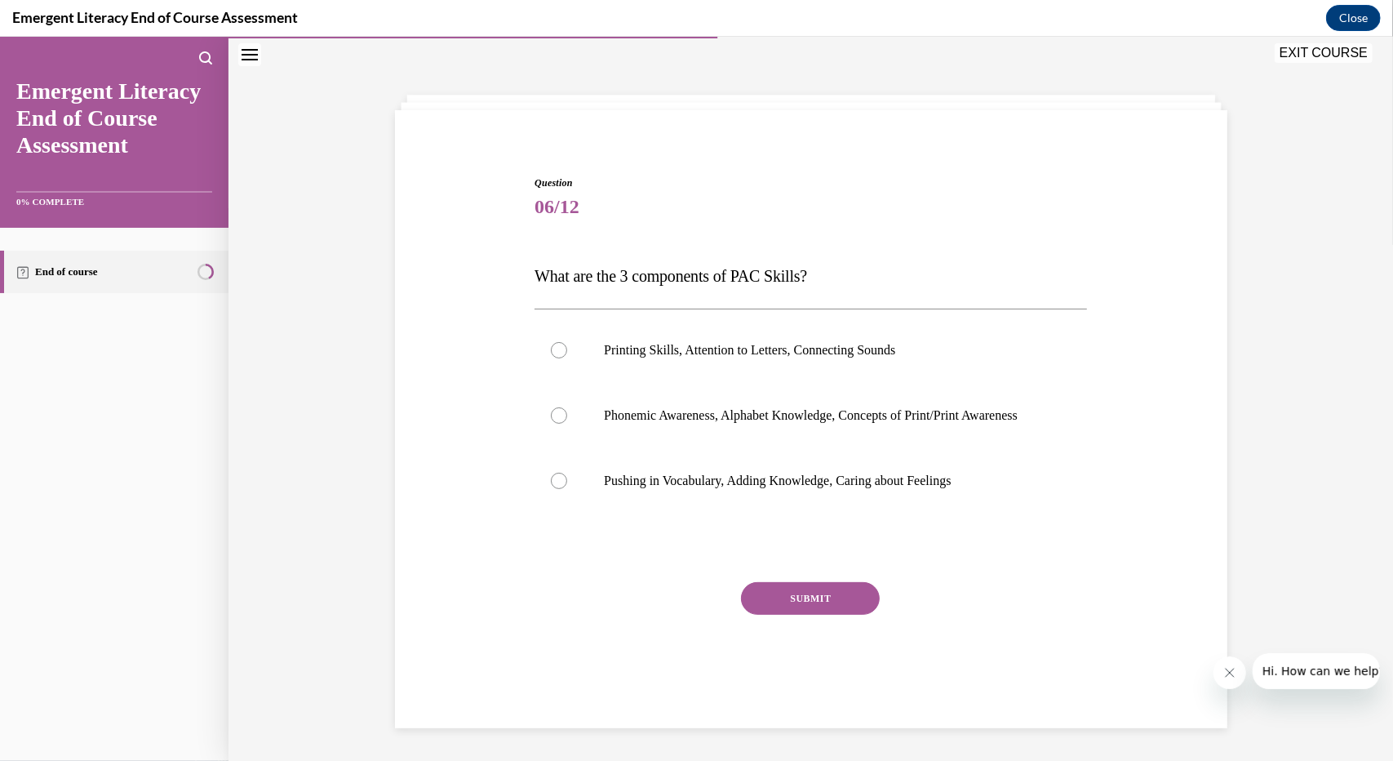
scroll to position [55, 0]
click at [823, 401] on label "Phonemic Awareness, Alphabet Knowledge, Concepts of Print/Print Awareness" at bounding box center [811, 414] width 552 height 65
click at [567, 406] on input "Phonemic Awareness, Alphabet Knowledge, Concepts of Print/Print Awareness" at bounding box center [559, 414] width 16 height 16
radio input "true"
click at [838, 601] on button "SUBMIT" at bounding box center [810, 597] width 139 height 33
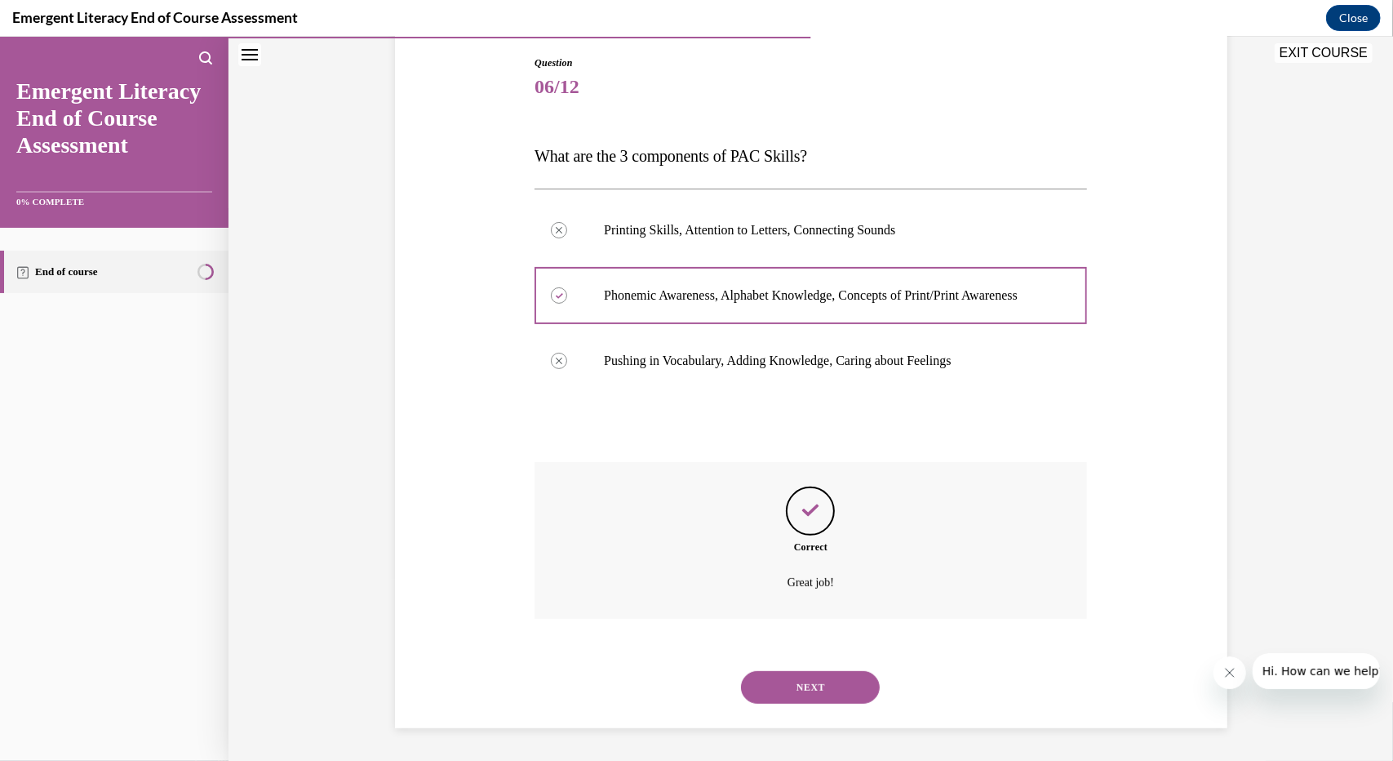
scroll to position [187, 0]
drag, startPoint x: 795, startPoint y: 633, endPoint x: 794, endPoint y: 668, distance: 35.1
click at [794, 668] on div "Question 06/12 What are the 3 components of PAC Skills? Printing Skills, Attent…" at bounding box center [811, 391] width 552 height 672
click at [791, 679] on button "NEXT" at bounding box center [810, 686] width 139 height 33
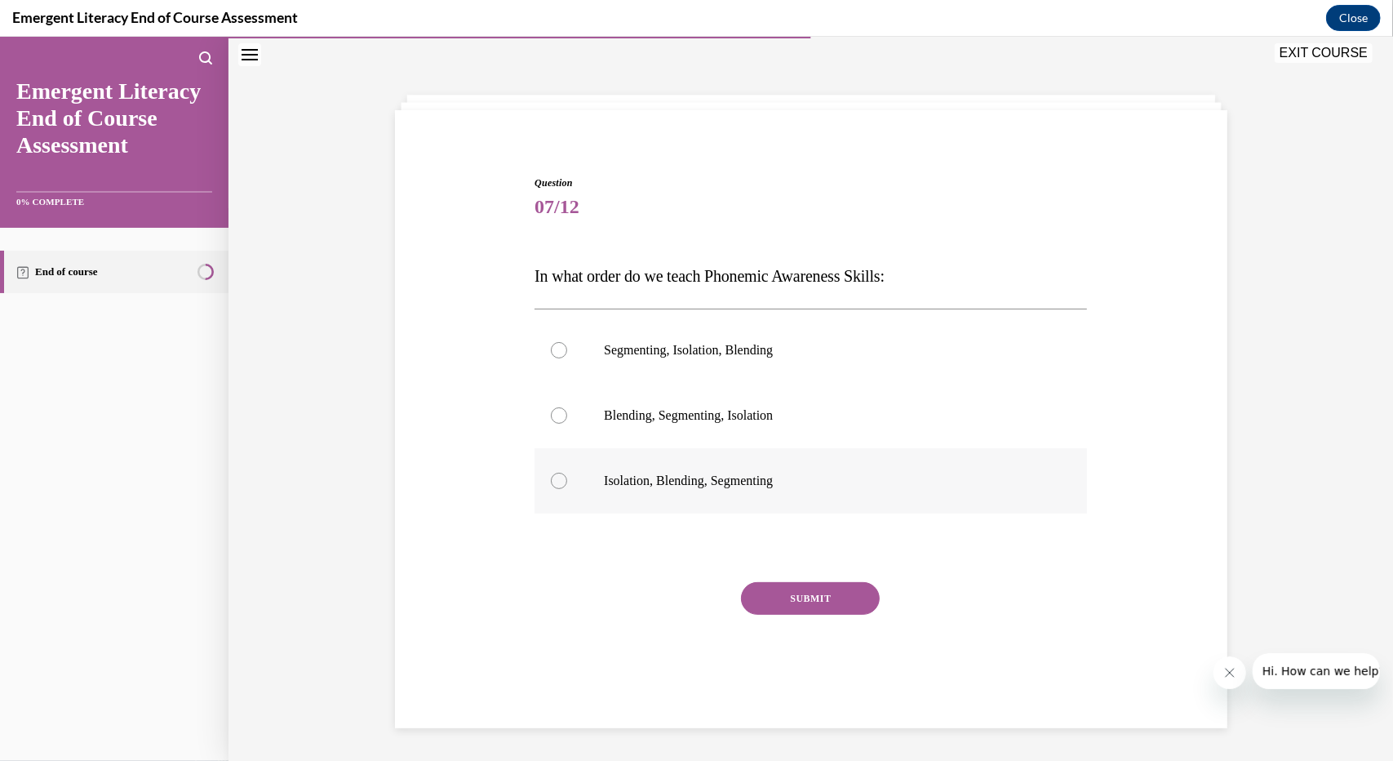
click at [734, 468] on label "Isolation, Blending, Segmenting" at bounding box center [811, 479] width 552 height 65
click at [567, 472] on input "Isolation, Blending, Segmenting" at bounding box center [559, 480] width 16 height 16
radio input "true"
click at [773, 606] on button "SUBMIT" at bounding box center [810, 597] width 139 height 33
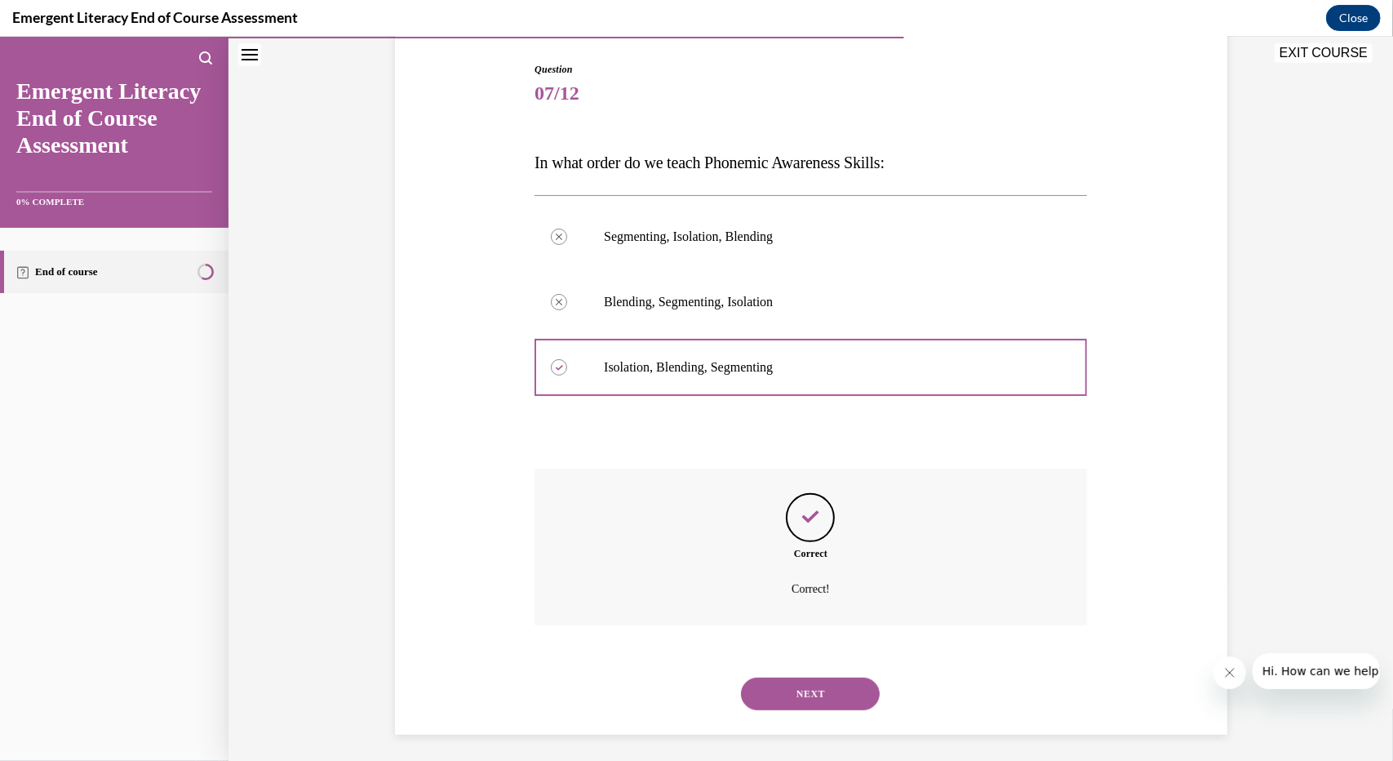
scroll to position [171, 0]
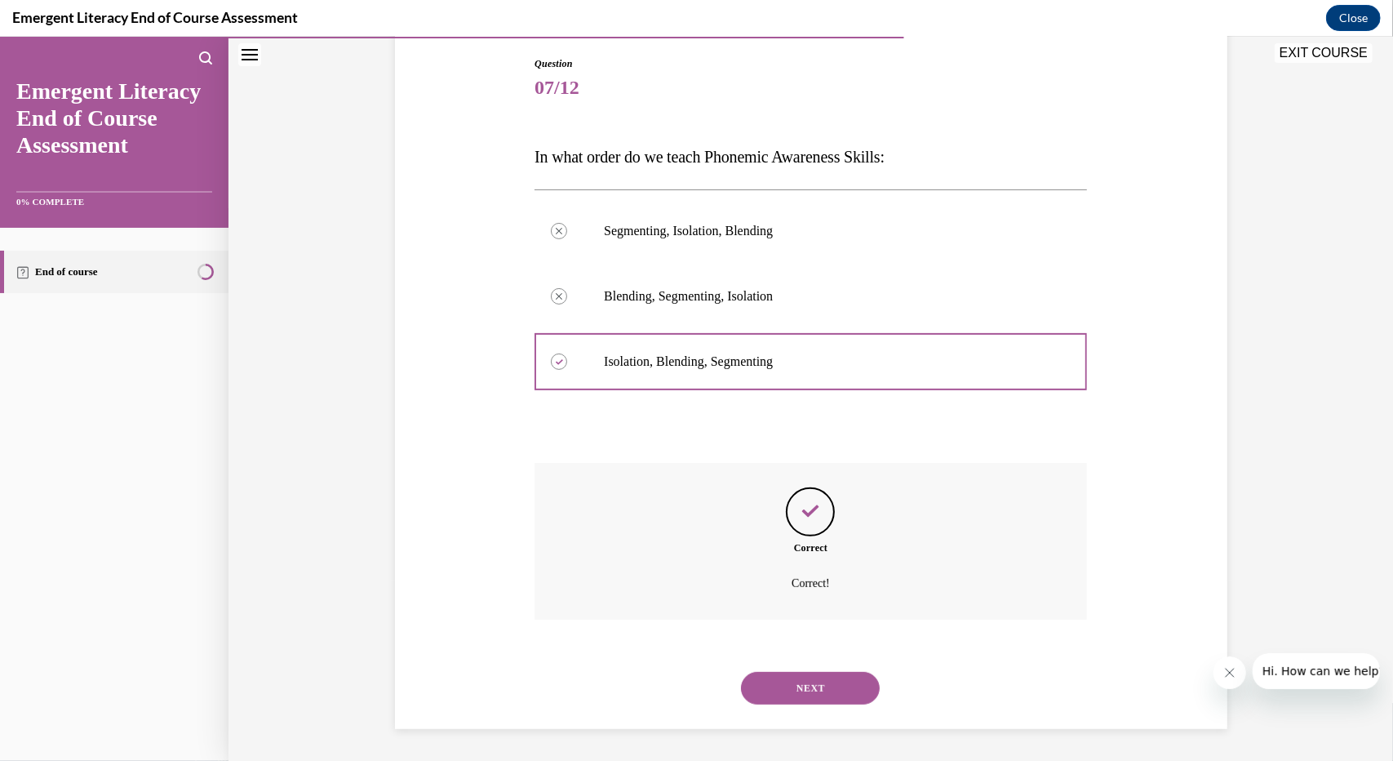
click at [810, 679] on button "NEXT" at bounding box center [810, 687] width 139 height 33
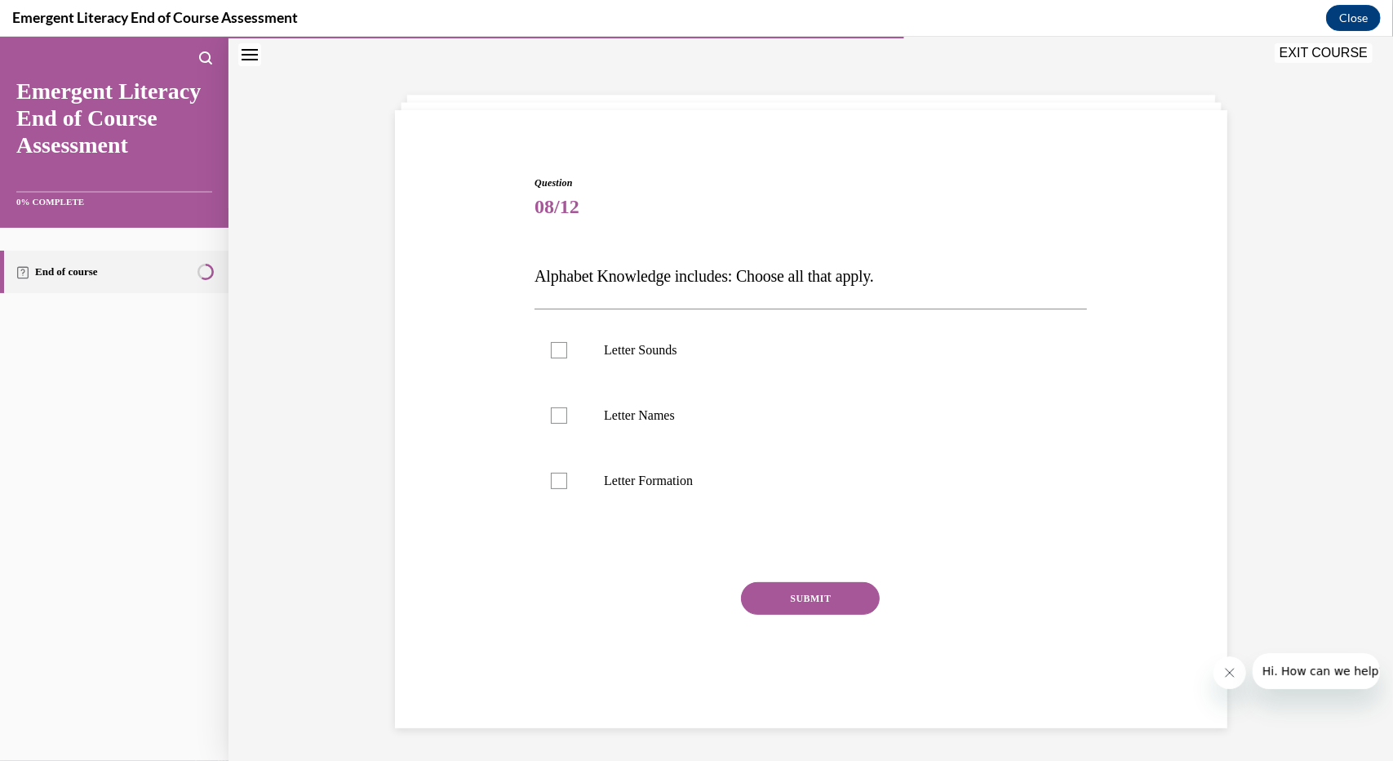
scroll to position [51, 0]
click at [733, 320] on label "Letter Sounds" at bounding box center [811, 349] width 552 height 65
click at [567, 341] on input "Letter Sounds" at bounding box center [559, 349] width 16 height 16
checkbox input "true"
click at [662, 441] on label "Letter Names" at bounding box center [811, 414] width 552 height 65
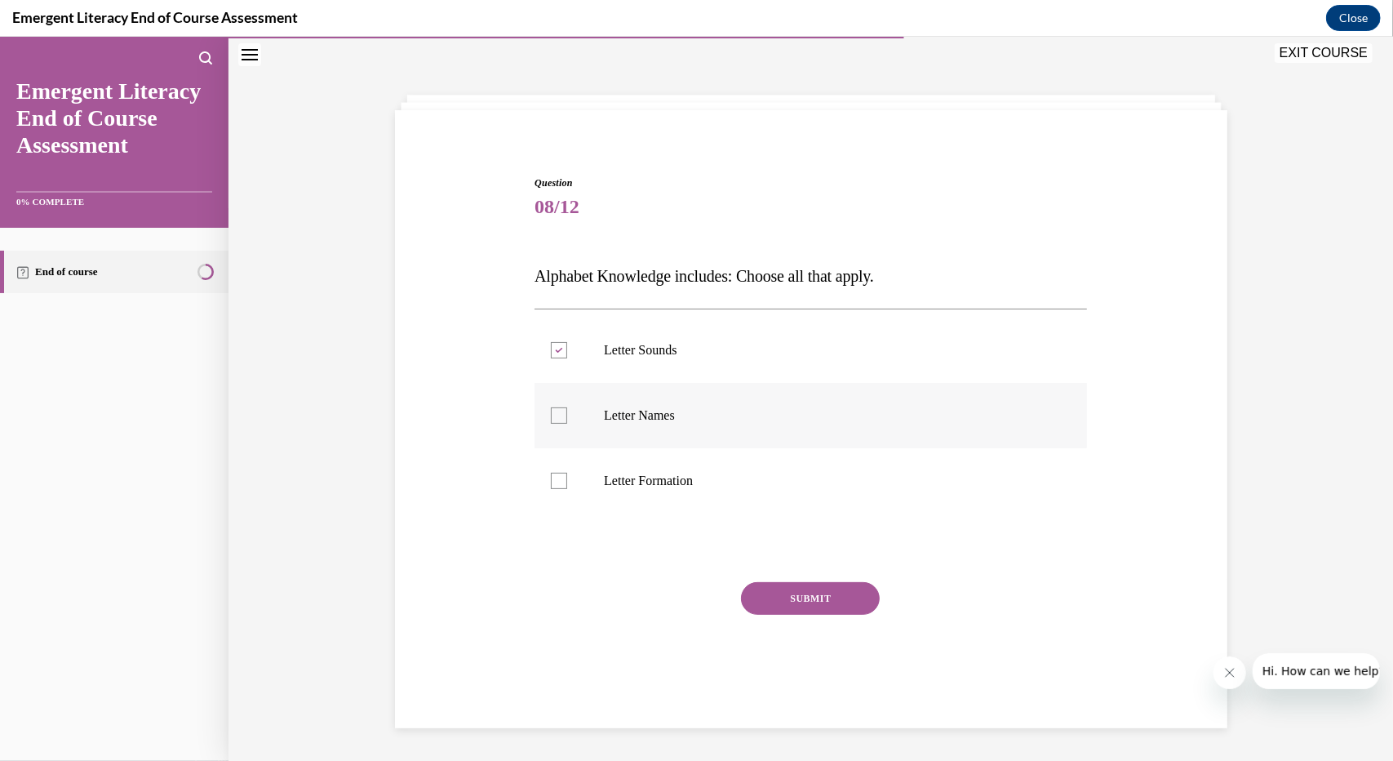
click at [567, 423] on input "Letter Names" at bounding box center [559, 414] width 16 height 16
checkbox input "true"
click at [663, 468] on label "Letter Formation" at bounding box center [811, 479] width 552 height 65
click at [567, 472] on input "Letter Formation" at bounding box center [559, 480] width 16 height 16
click at [683, 499] on label "Letter Formation" at bounding box center [811, 479] width 552 height 65
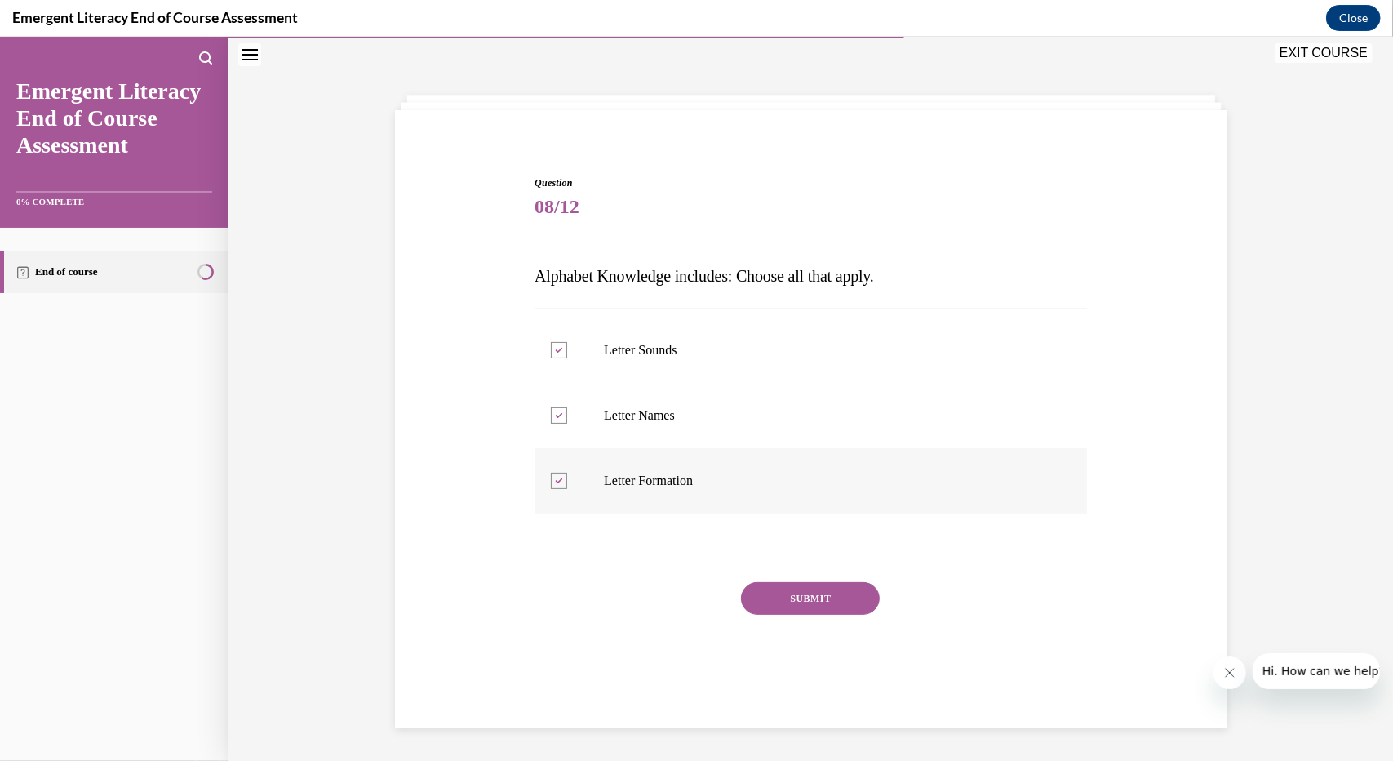
click at [567, 488] on input "Letter Formation" at bounding box center [559, 480] width 16 height 16
click at [683, 499] on label "Letter Formation" at bounding box center [811, 479] width 552 height 65
click at [567, 488] on input "Letter Formation" at bounding box center [559, 480] width 16 height 16
checkbox input "true"
click at [823, 607] on button "SUBMIT" at bounding box center [810, 597] width 139 height 33
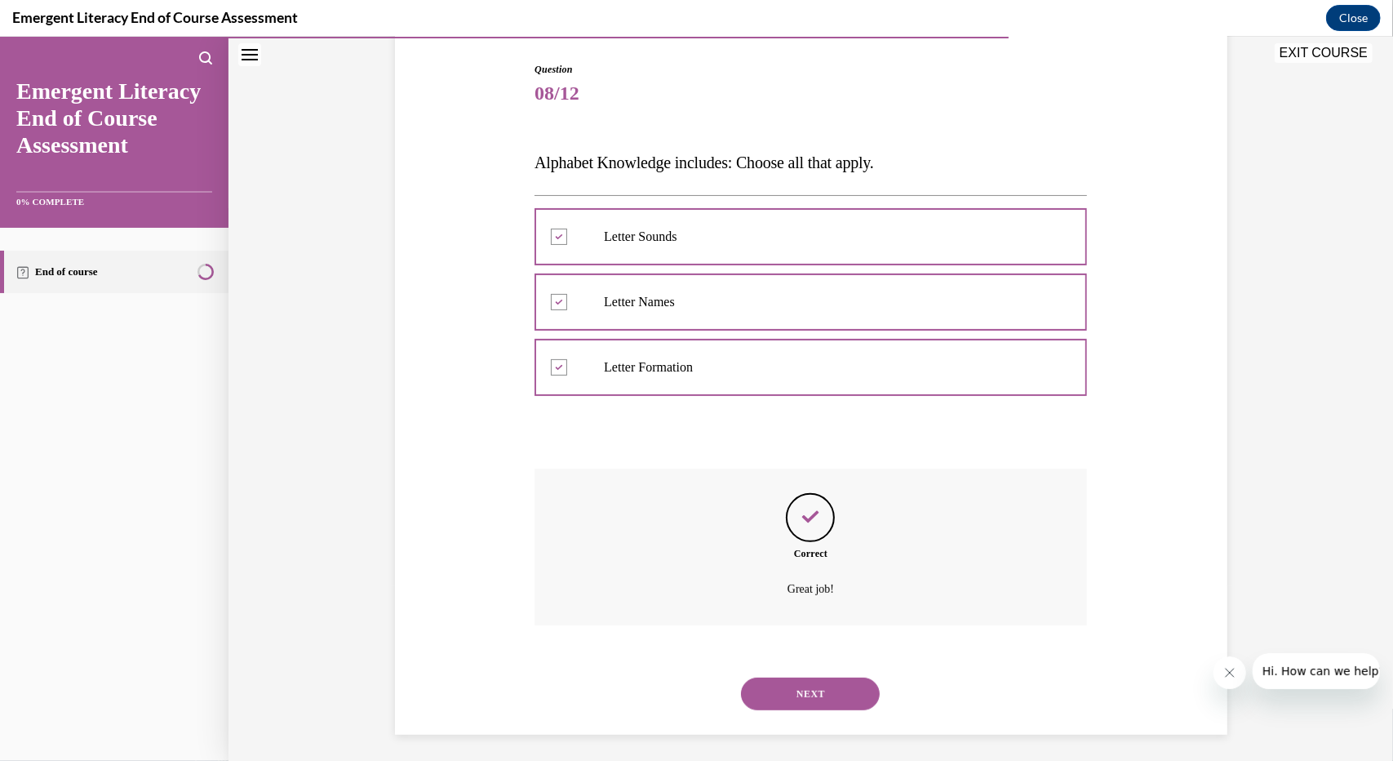
scroll to position [171, 0]
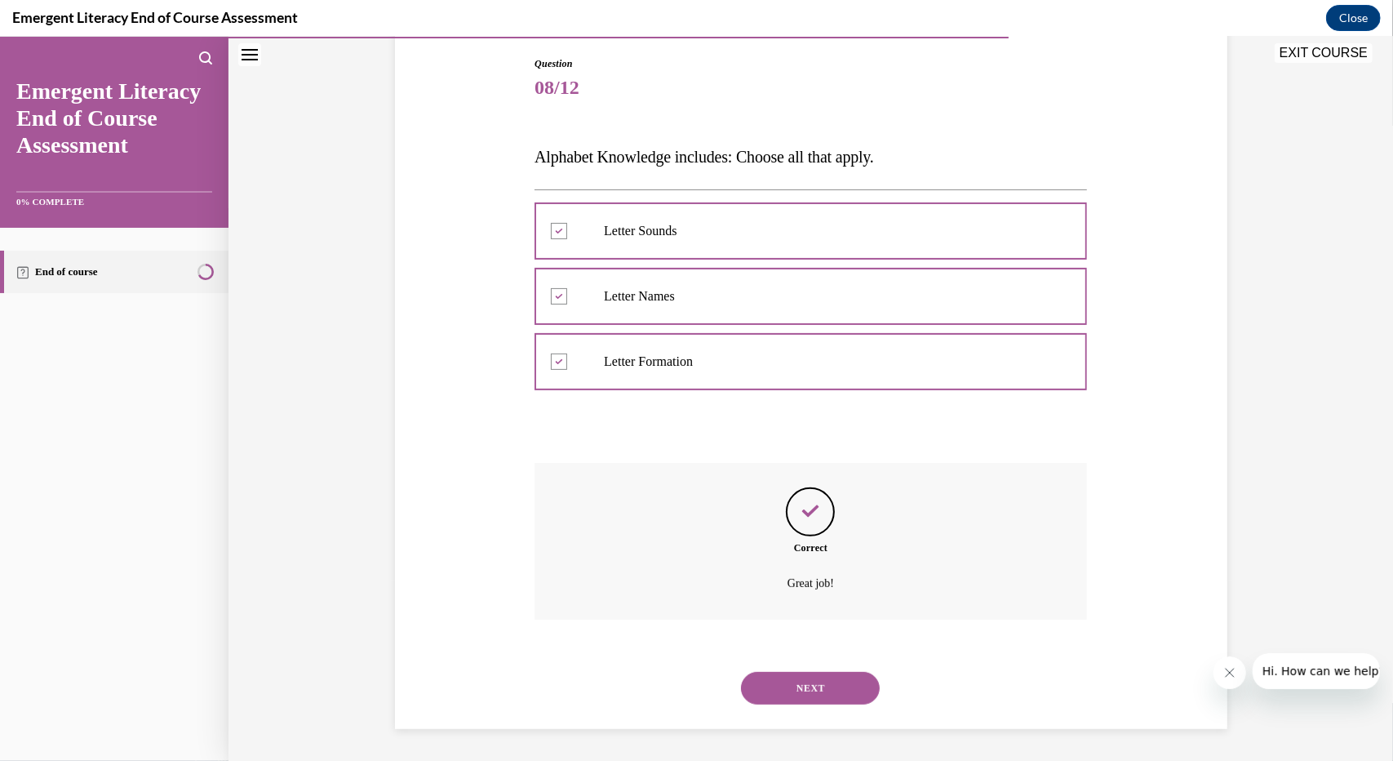
click at [789, 700] on button "NEXT" at bounding box center [810, 687] width 139 height 33
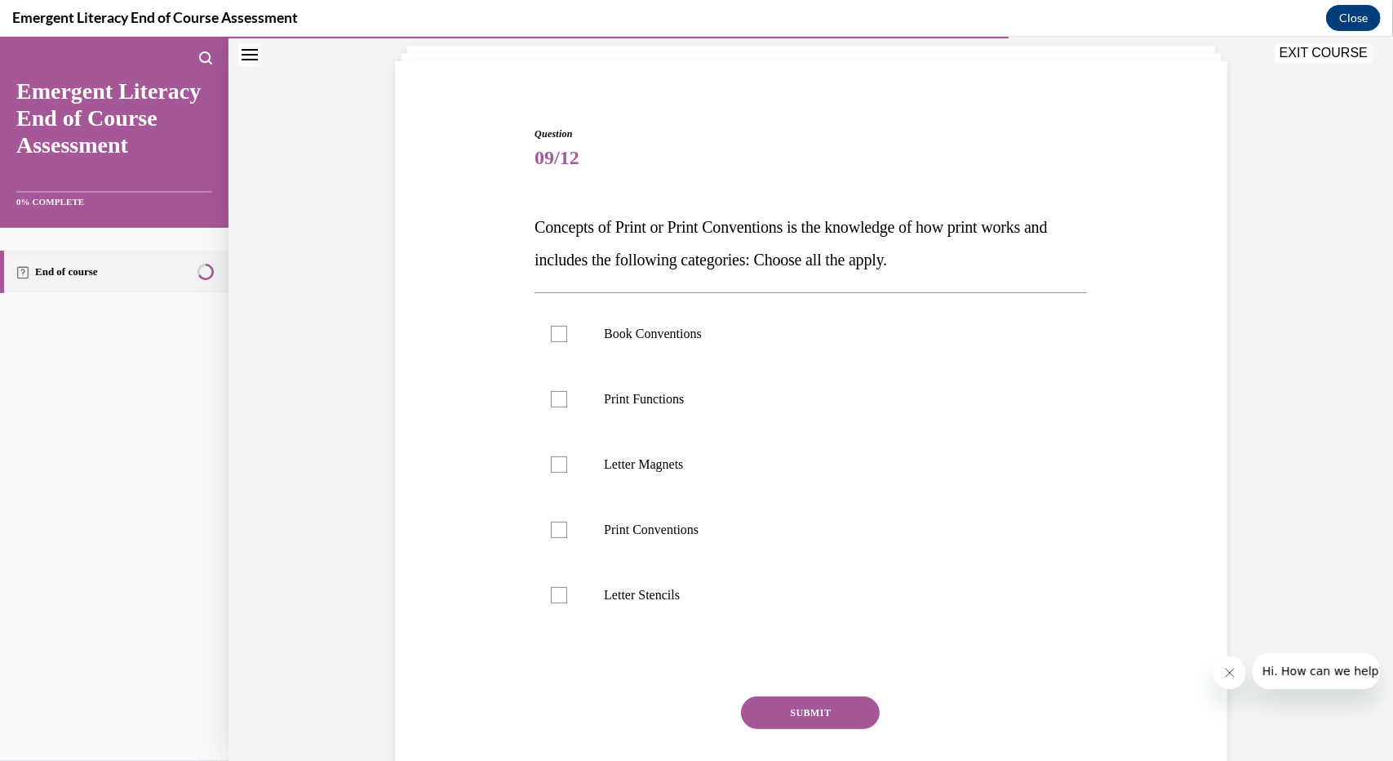
scroll to position [85, 0]
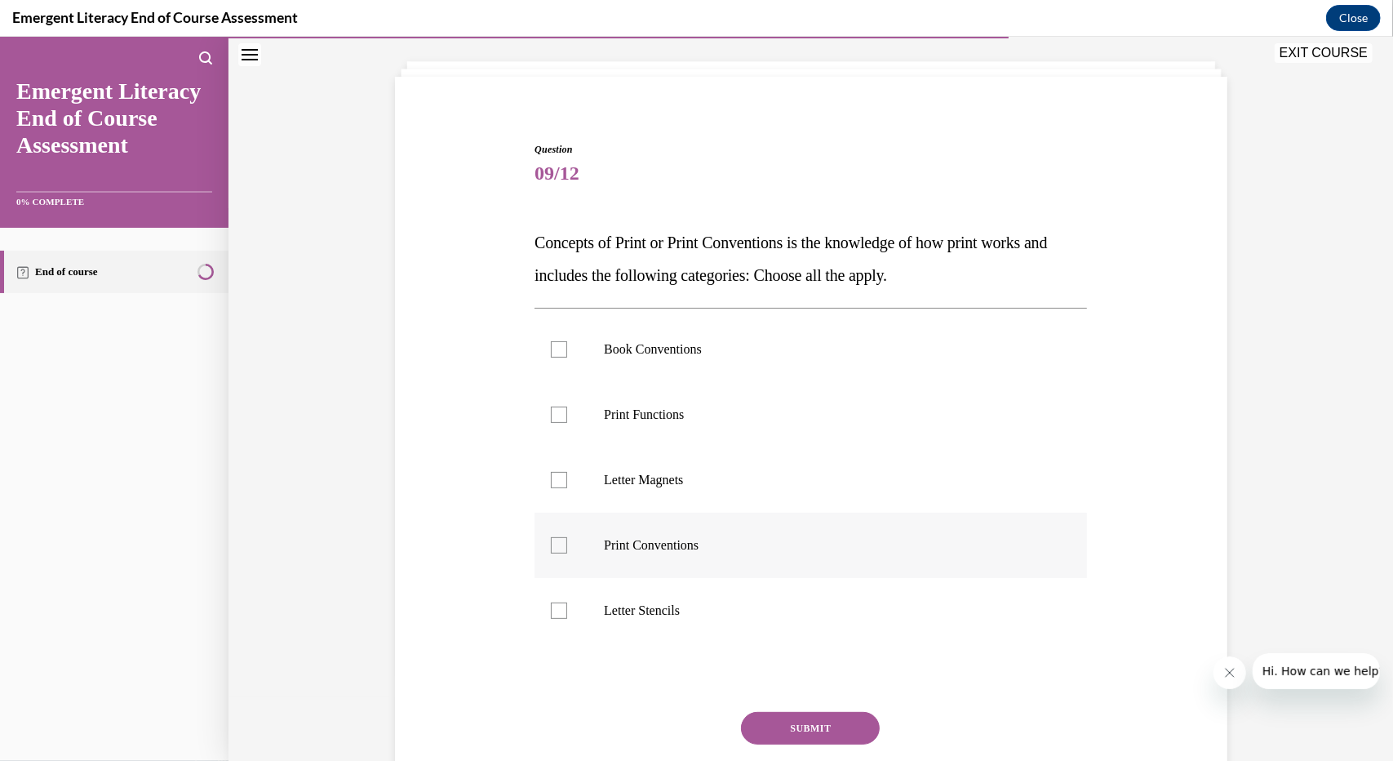
click at [674, 540] on p "Print Conventions" at bounding box center [825, 544] width 442 height 16
click at [567, 540] on input "Print Conventions" at bounding box center [559, 544] width 16 height 16
checkbox input "true"
click at [669, 398] on label "Print Functions" at bounding box center [811, 413] width 552 height 65
click at [567, 406] on input "Print Functions" at bounding box center [559, 414] width 16 height 16
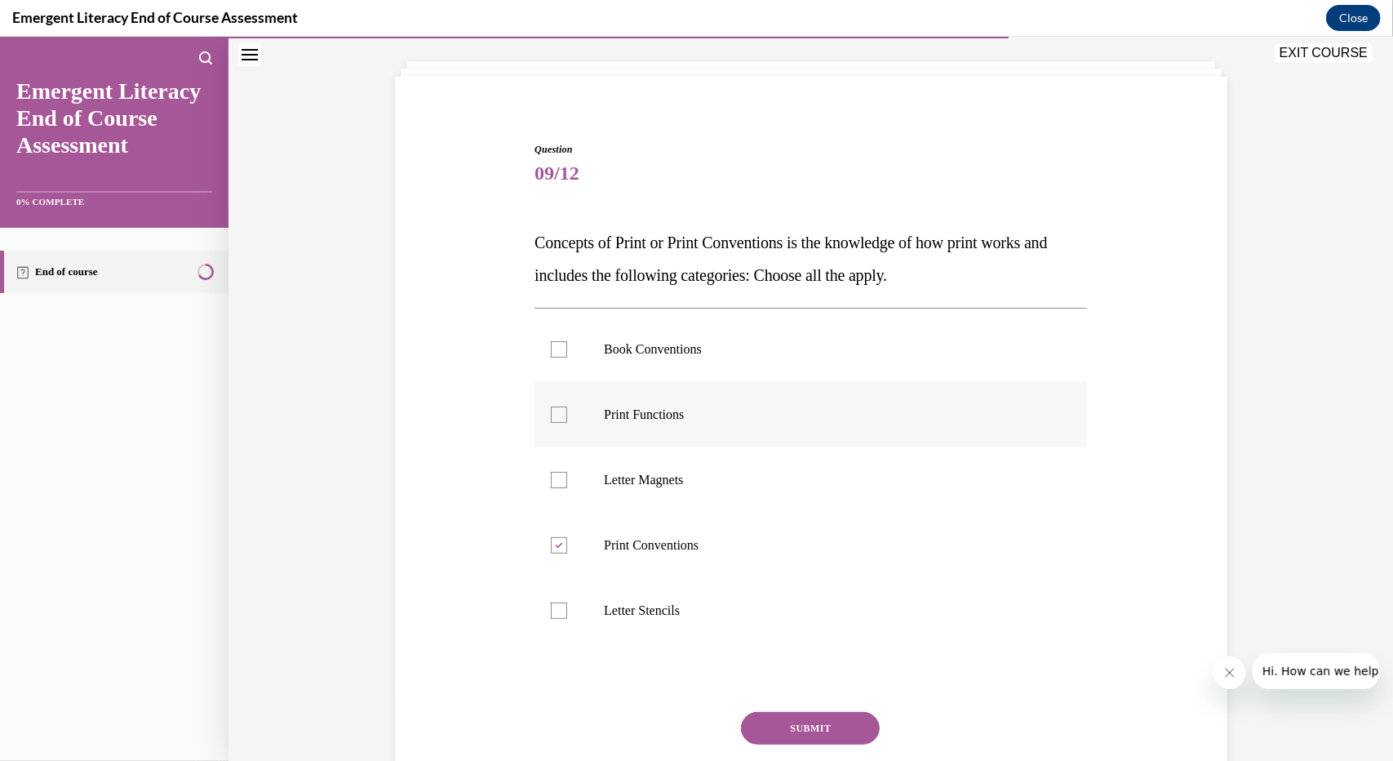
checkbox input "true"
click at [718, 354] on p "Book Conventions" at bounding box center [825, 348] width 442 height 16
click at [567, 354] on input "Book Conventions" at bounding box center [559, 348] width 16 height 16
checkbox input "true"
click at [764, 721] on button "SUBMIT" at bounding box center [810, 727] width 139 height 33
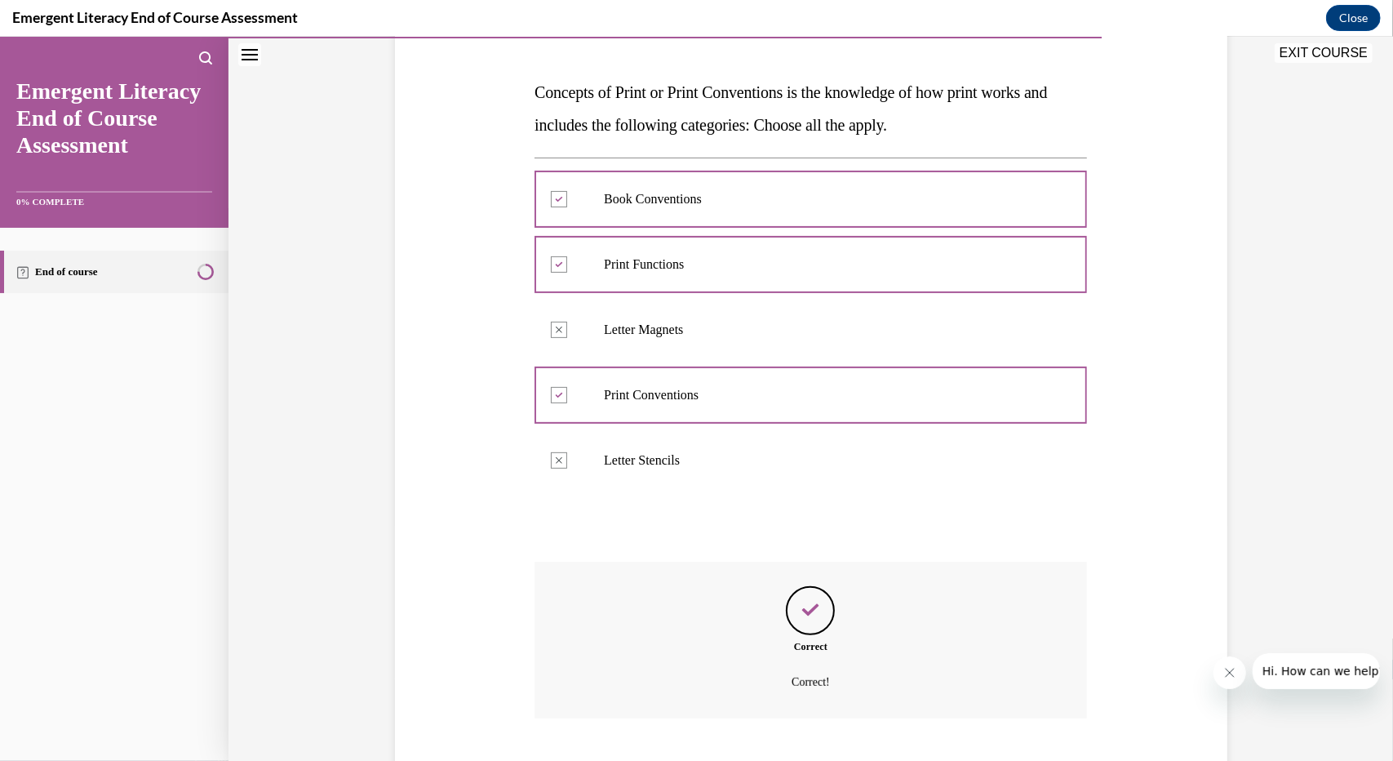
scroll to position [334, 0]
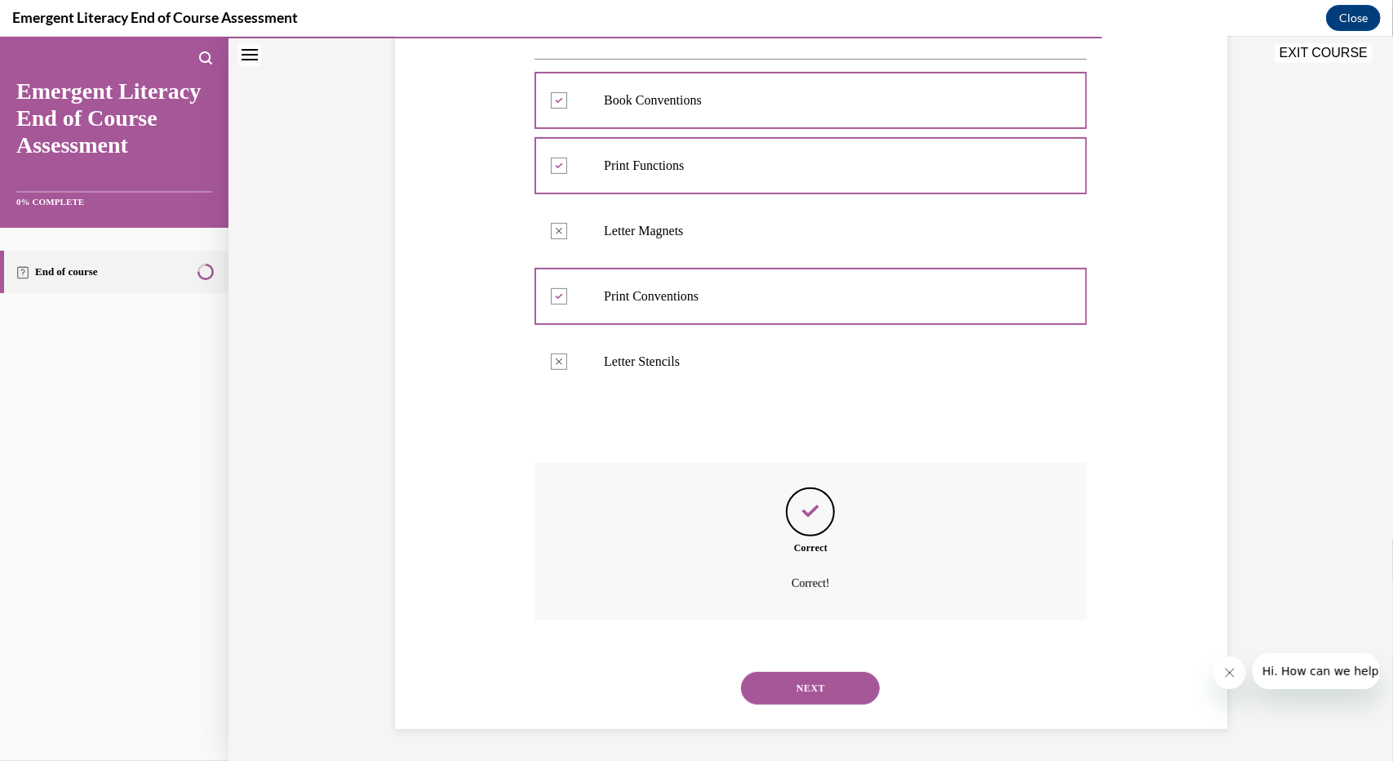
click at [847, 697] on button "NEXT" at bounding box center [810, 687] width 139 height 33
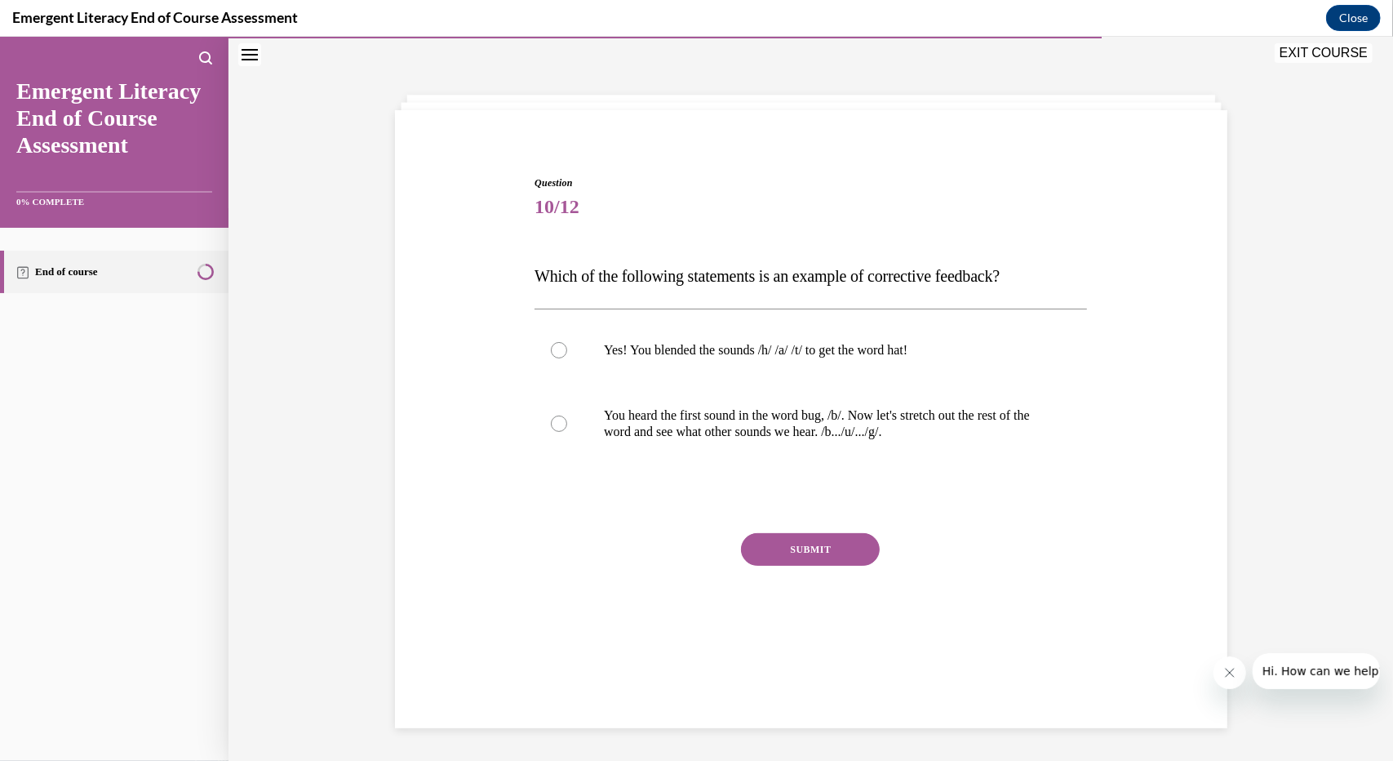
scroll to position [51, 0]
click at [824, 330] on label "Yes! You blended the sounds /h/ /a/ /t/ to get the word hat!" at bounding box center [811, 349] width 552 height 65
click at [567, 341] on input "Yes! You blended the sounds /h/ /a/ /t/ to get the word hat!" at bounding box center [559, 349] width 16 height 16
radio input "true"
click at [786, 537] on button "SUBMIT" at bounding box center [810, 548] width 139 height 33
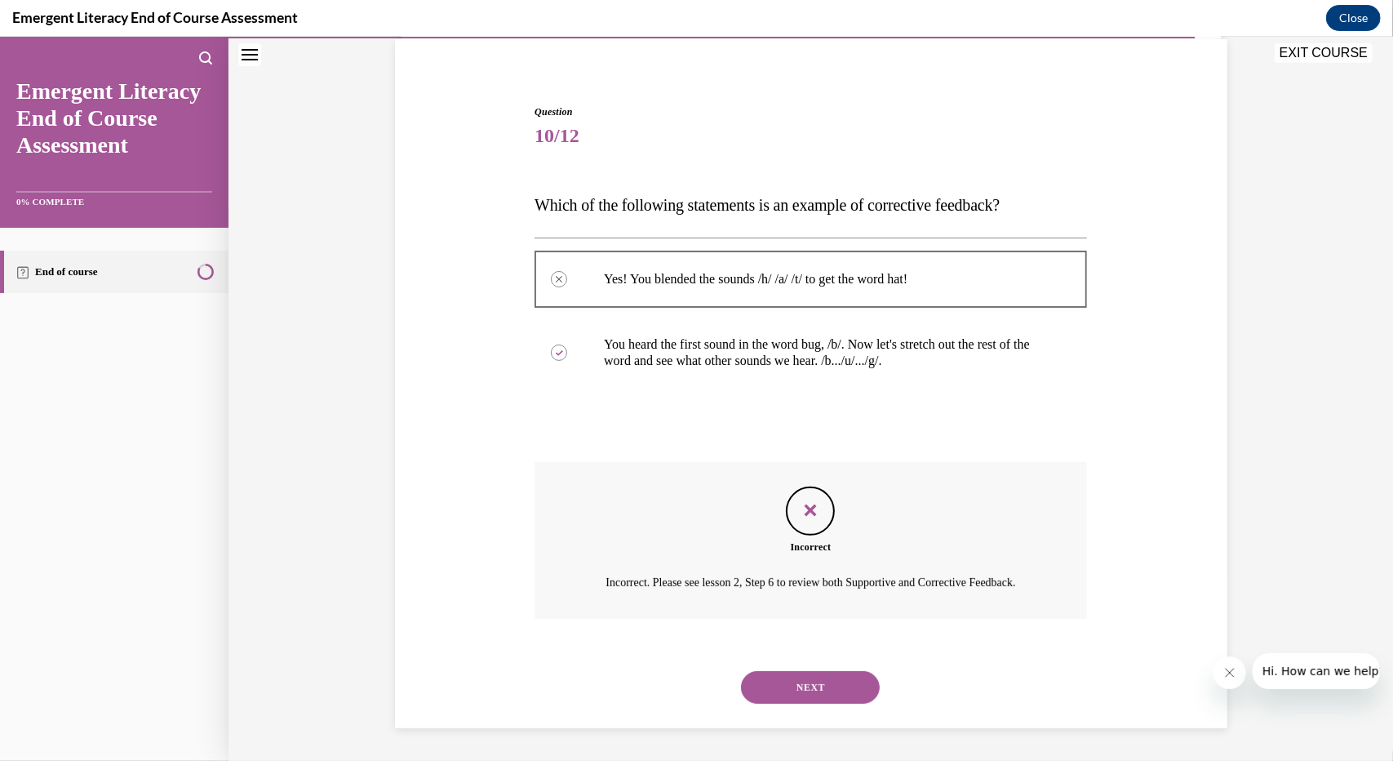
scroll to position [140, 0]
click at [825, 695] on button "NEXT" at bounding box center [810, 686] width 139 height 33
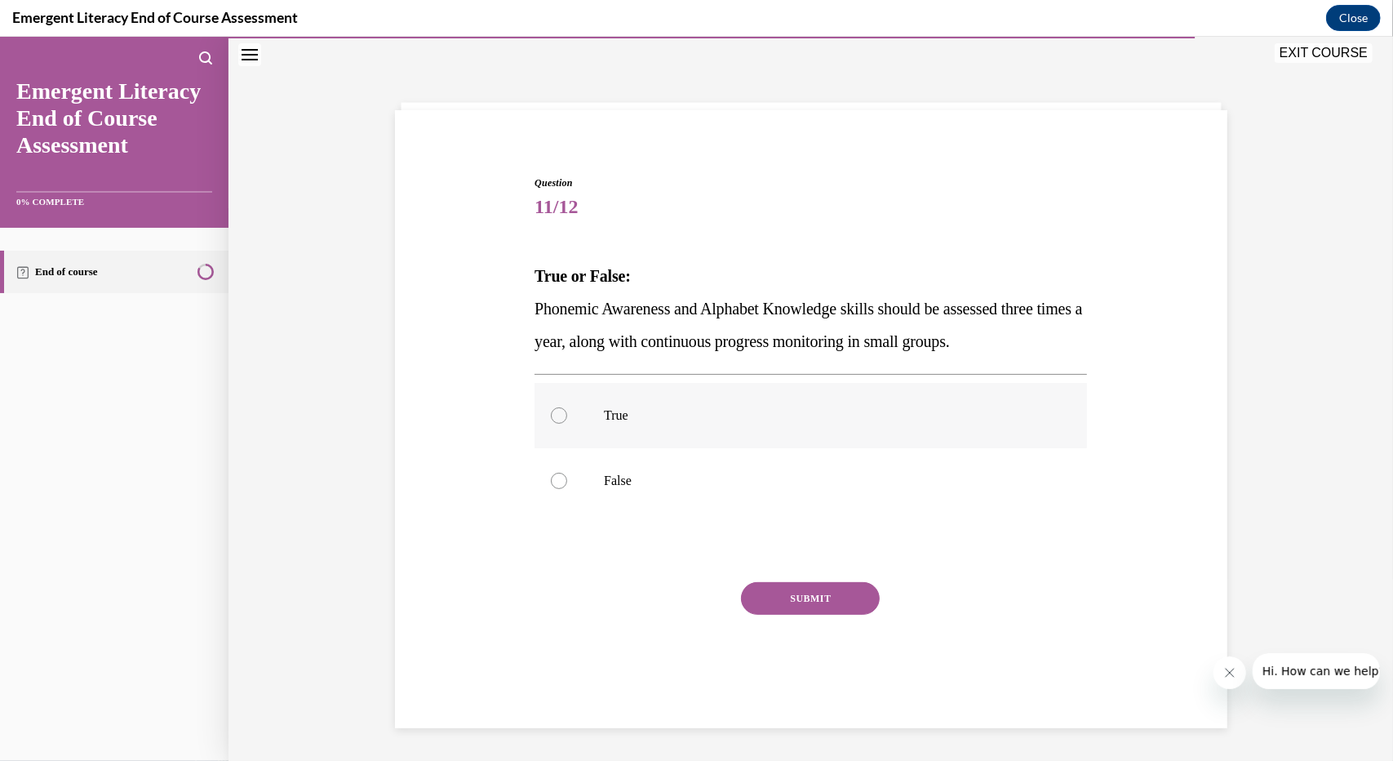
click at [715, 392] on label "True" at bounding box center [811, 414] width 552 height 65
click at [567, 406] on input "True" at bounding box center [559, 414] width 16 height 16
radio input "true"
click at [765, 592] on button "SUBMIT" at bounding box center [810, 597] width 139 height 33
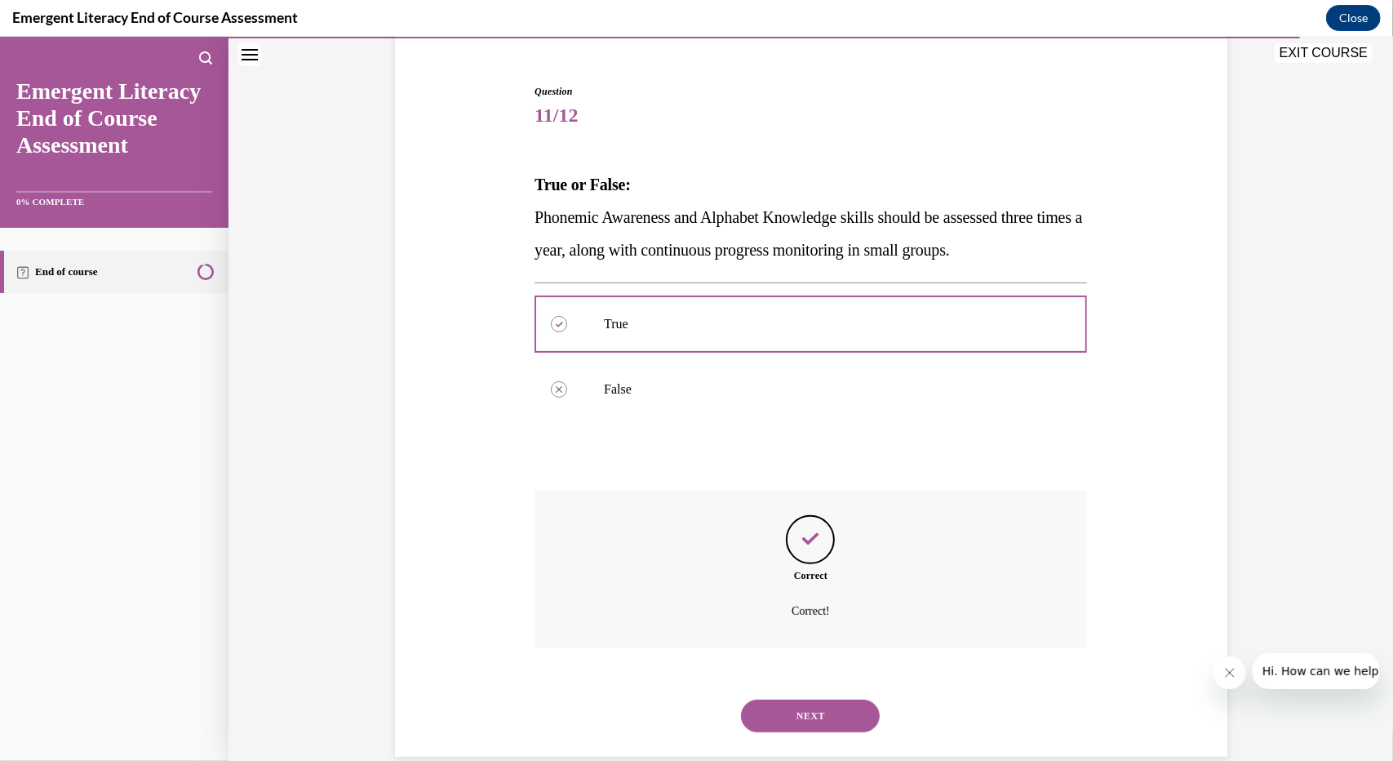
scroll to position [171, 0]
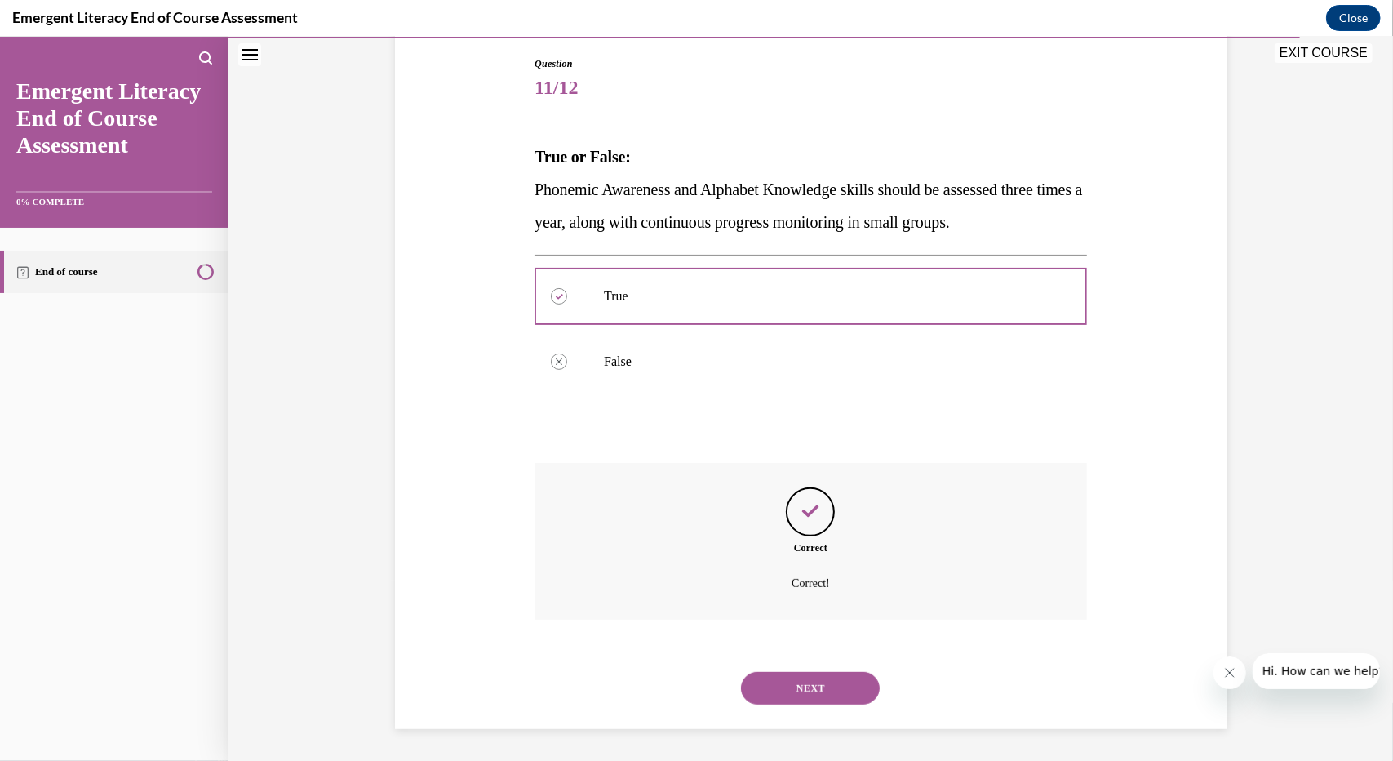
click at [806, 677] on button "NEXT" at bounding box center [810, 687] width 139 height 33
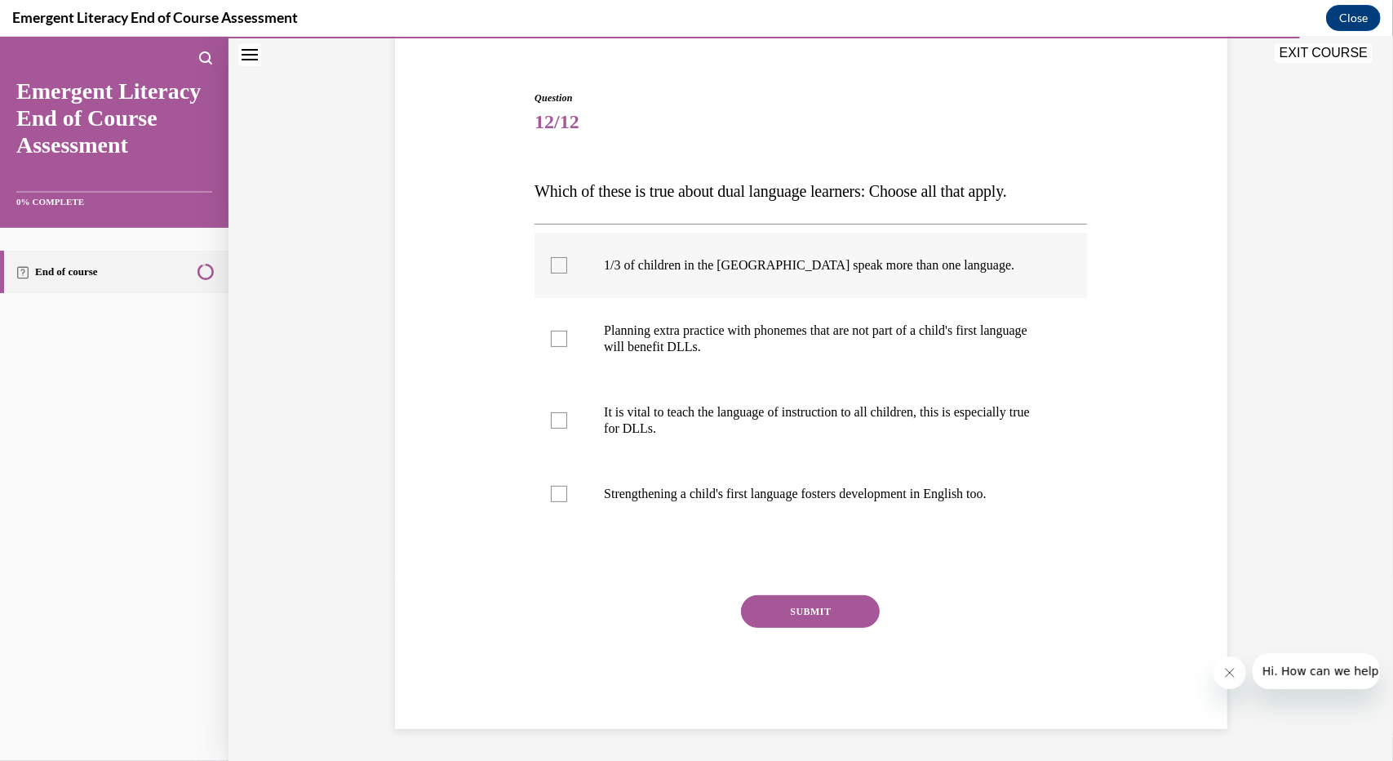
scroll to position [51, 0]
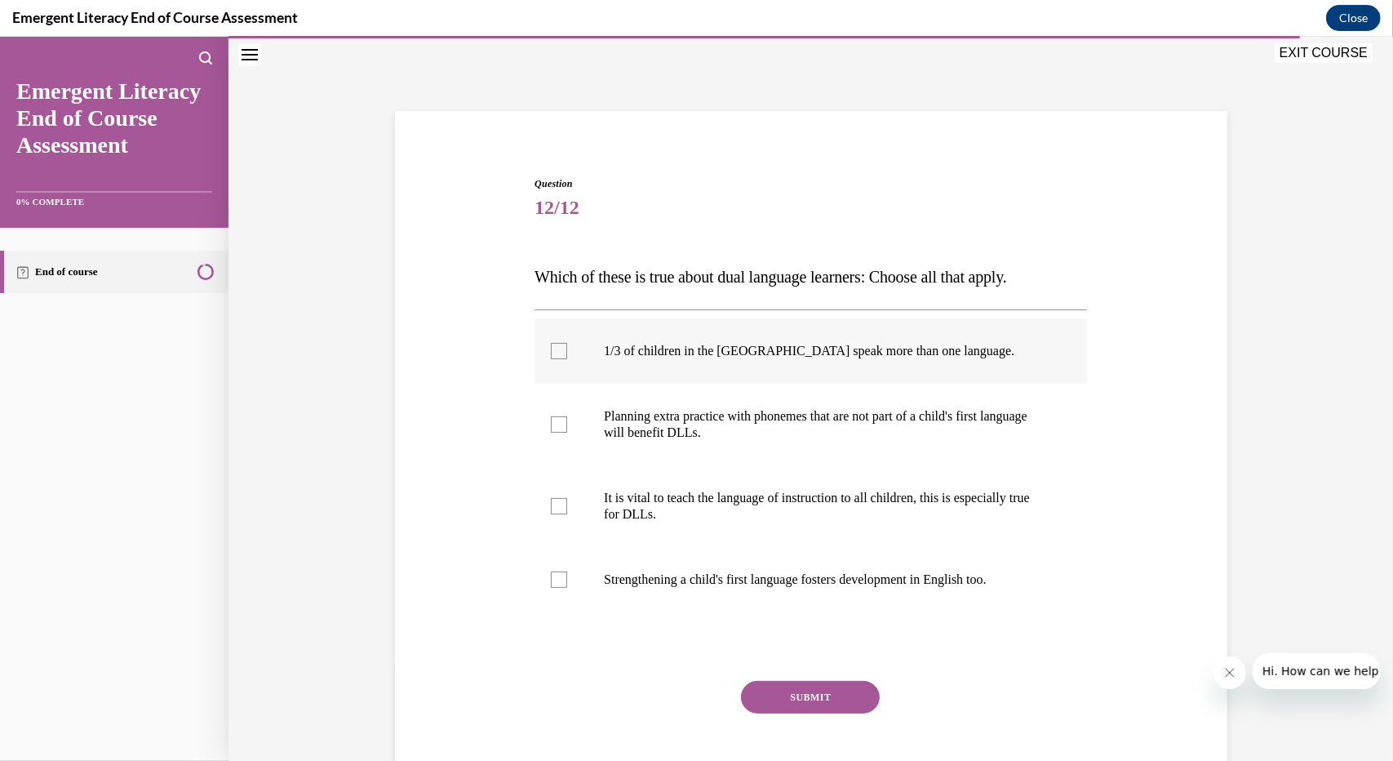
click at [792, 370] on label "1/3 of children in the US speak more than one language." at bounding box center [811, 349] width 552 height 65
click at [567, 358] on input "1/3 of children in the US speak more than one language." at bounding box center [559, 350] width 16 height 16
checkbox input "true"
click at [759, 490] on p "It is vital to teach the language of instruction to all children, this is espec…" at bounding box center [825, 505] width 442 height 33
click at [567, 497] on input "It is vital to teach the language of instruction to all children, this is espec…" at bounding box center [559, 505] width 16 height 16
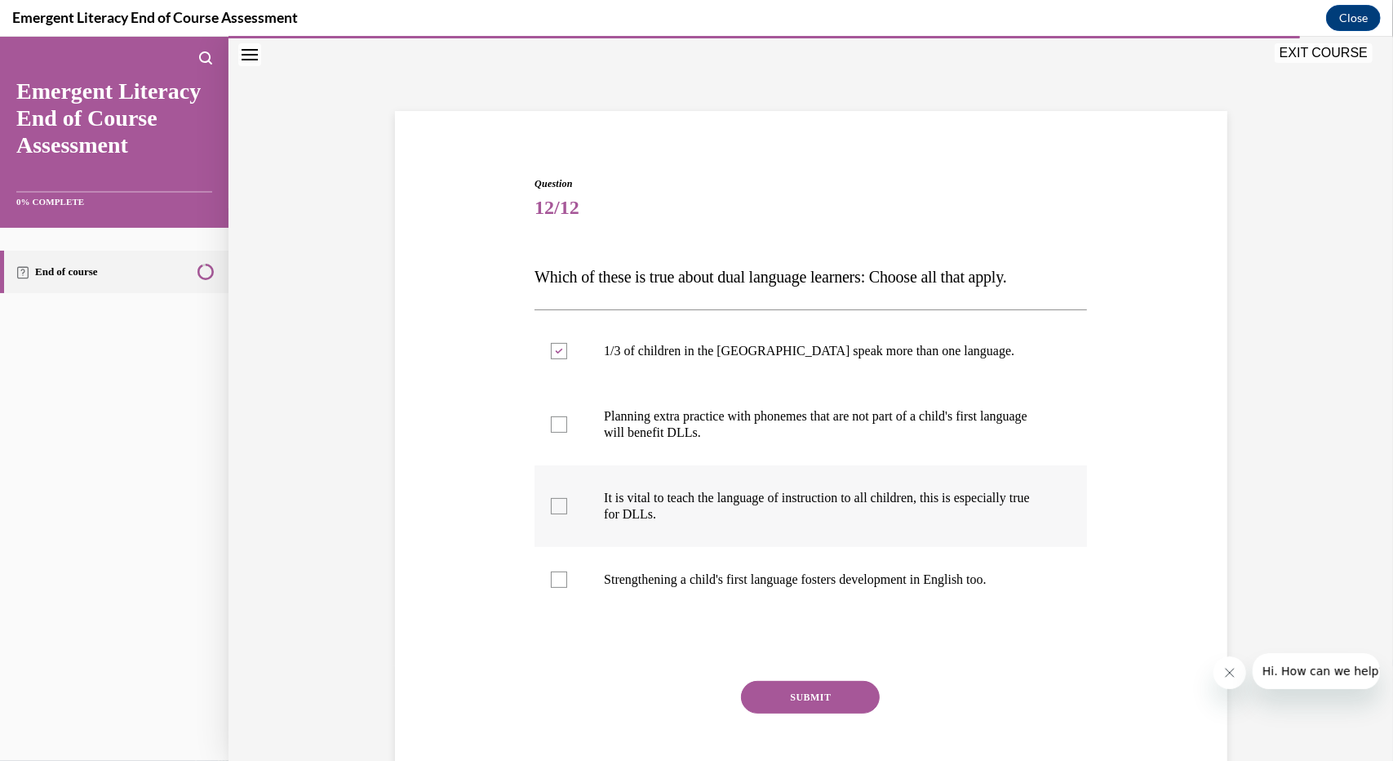
checkbox input "true"
click at [774, 594] on label "Strengthening a child's first language fosters development in English too." at bounding box center [811, 578] width 552 height 65
click at [567, 587] on input "Strengthening a child's first language fosters development in English too." at bounding box center [559, 578] width 16 height 16
checkbox input "true"
click at [754, 433] on p "Planning extra practice with phonemes that are not part of a child's first lang…" at bounding box center [825, 423] width 442 height 33
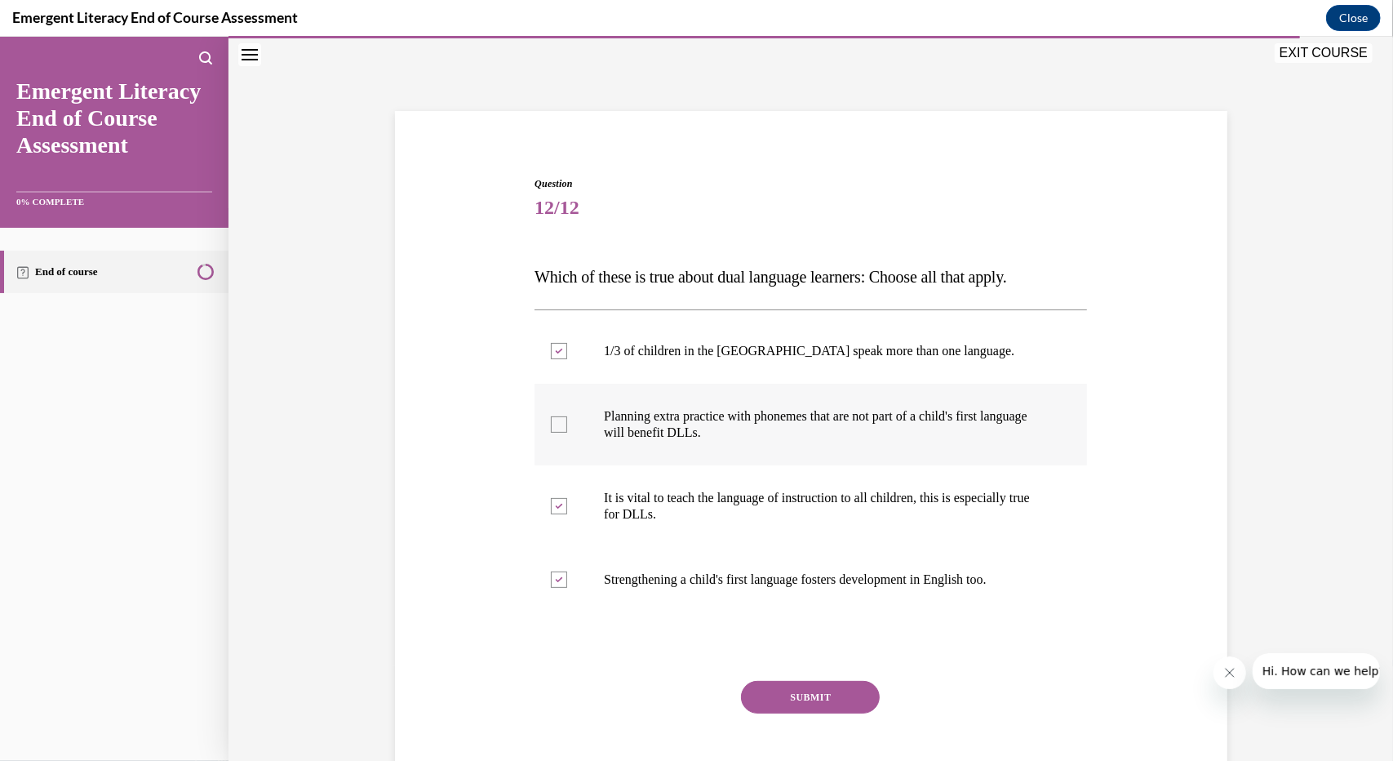
click at [567, 432] on input "Planning extra practice with phonemes that are not part of a child's first lang…" at bounding box center [559, 423] width 16 height 16
checkbox input "true"
click at [795, 693] on button "SUBMIT" at bounding box center [810, 696] width 139 height 33
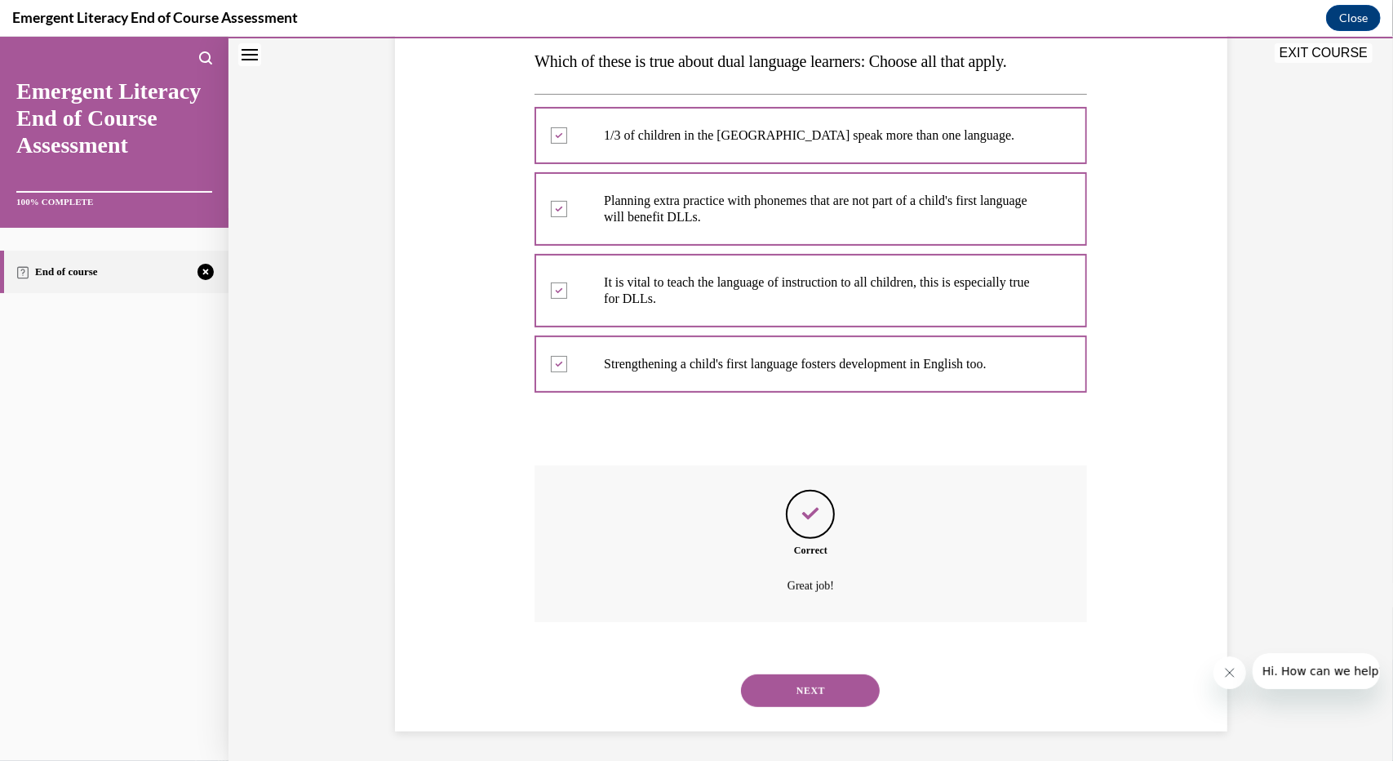
scroll to position [268, 0]
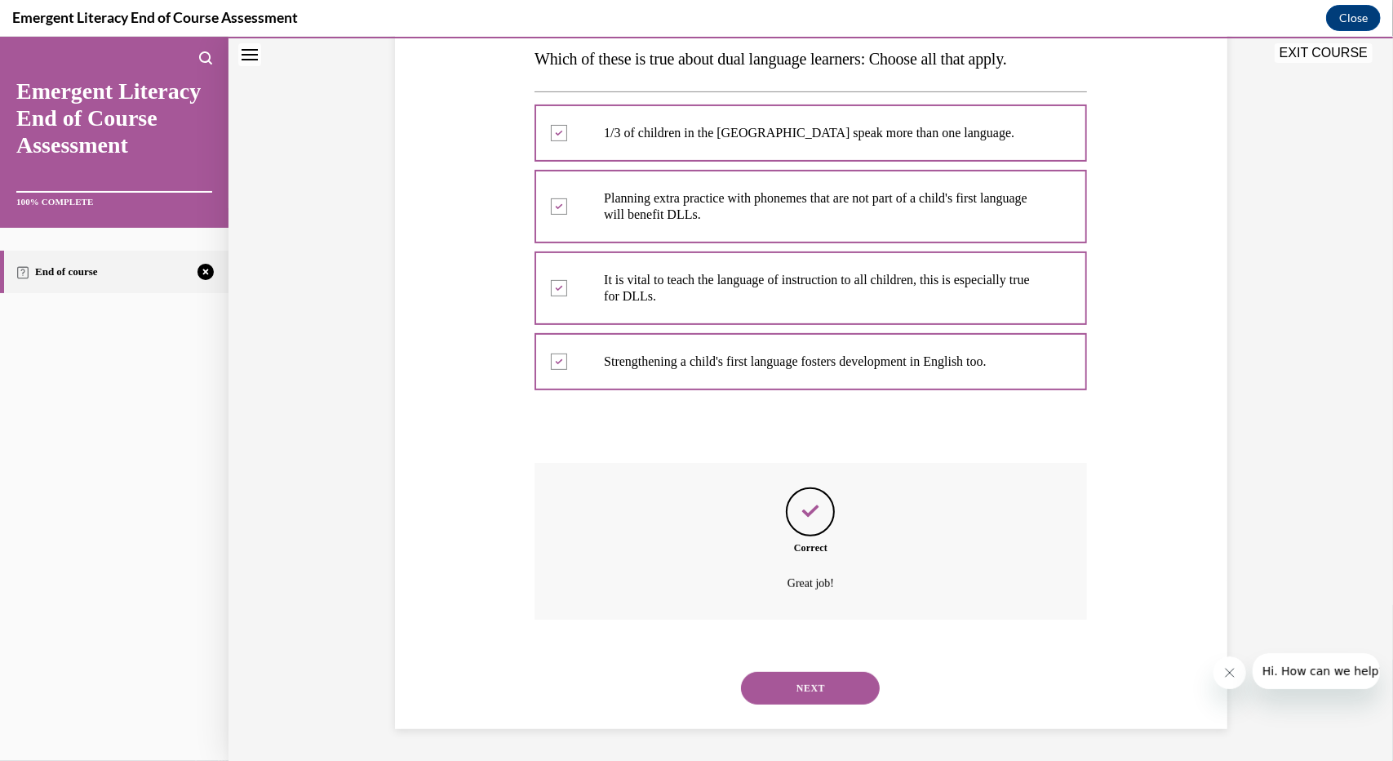
click at [805, 687] on button "NEXT" at bounding box center [810, 687] width 139 height 33
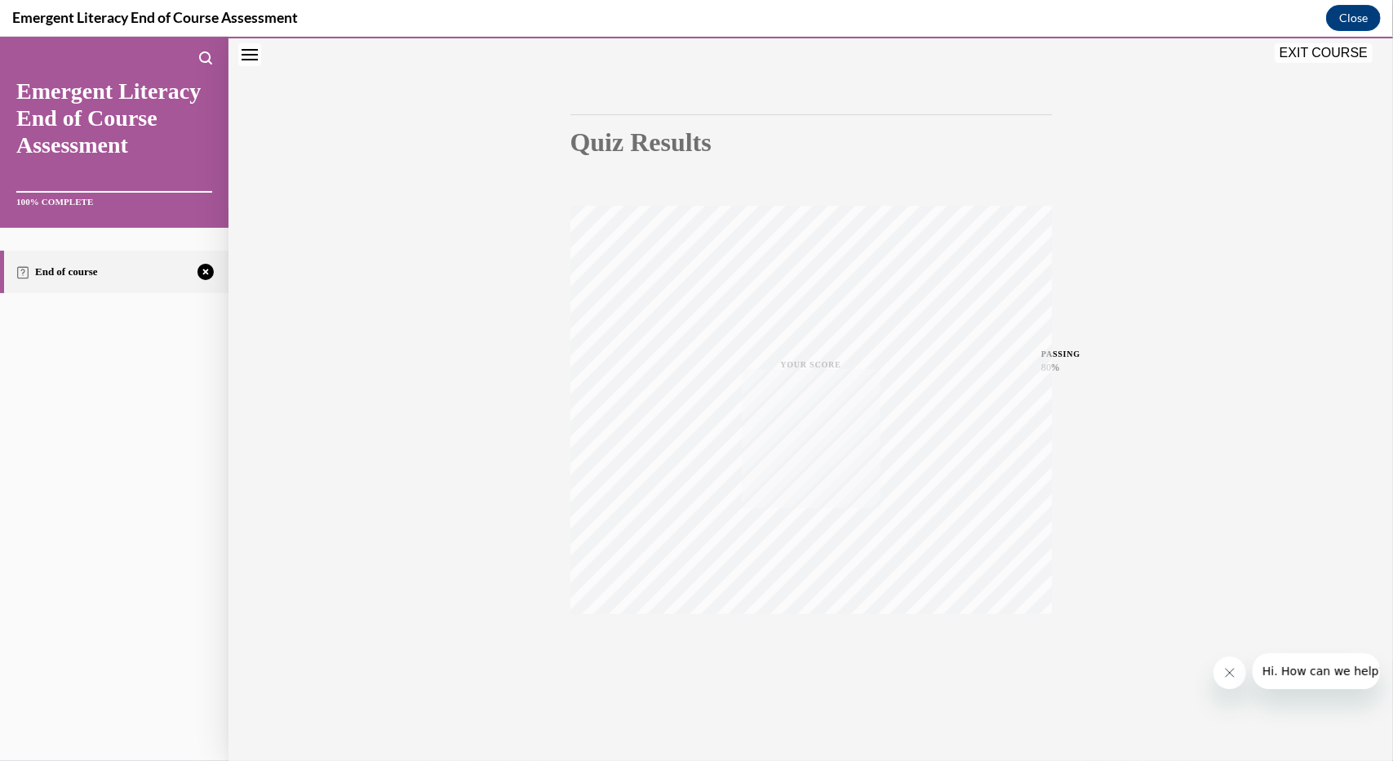
scroll to position [112, 0]
click at [810, 649] on div "TAKE AGAIN" at bounding box center [811, 651] width 58 height 38
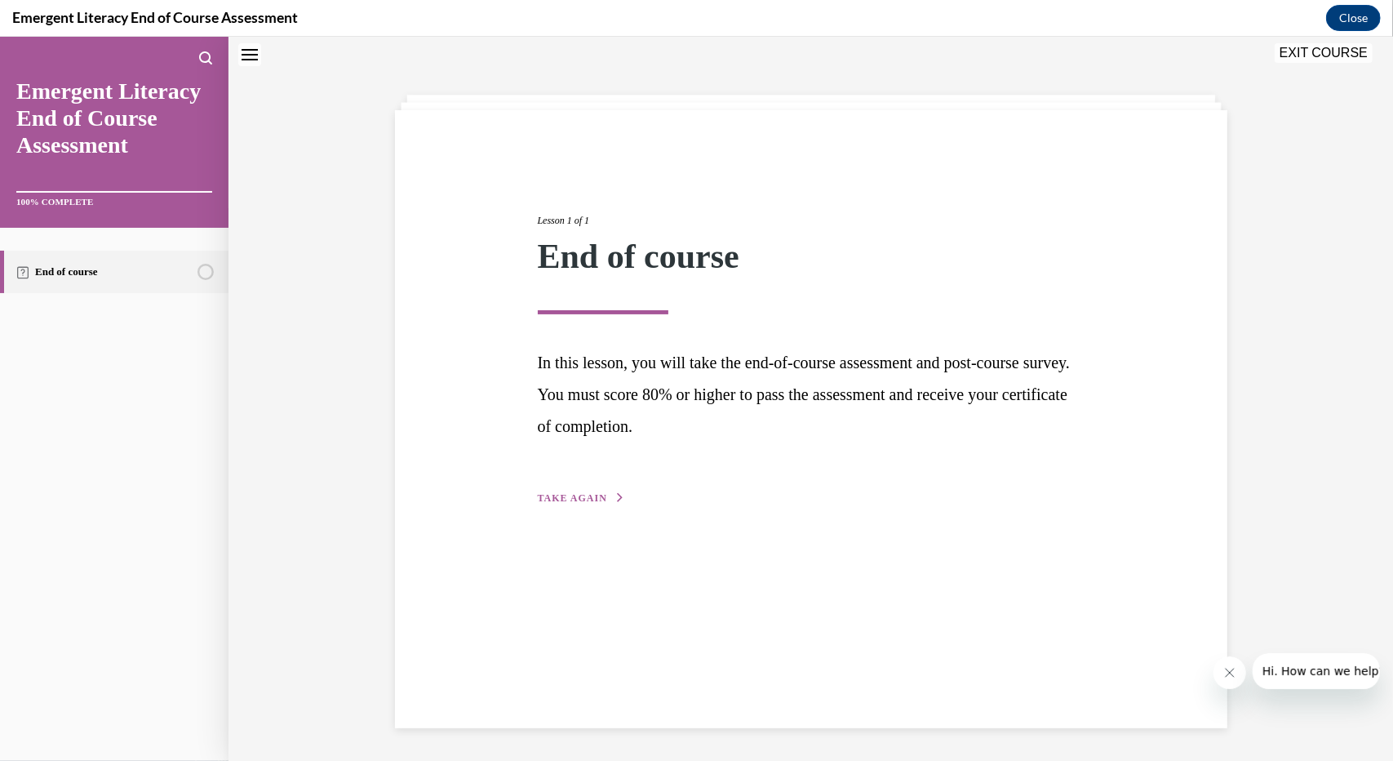
click at [557, 495] on span "TAKE AGAIN" at bounding box center [572, 496] width 69 height 11
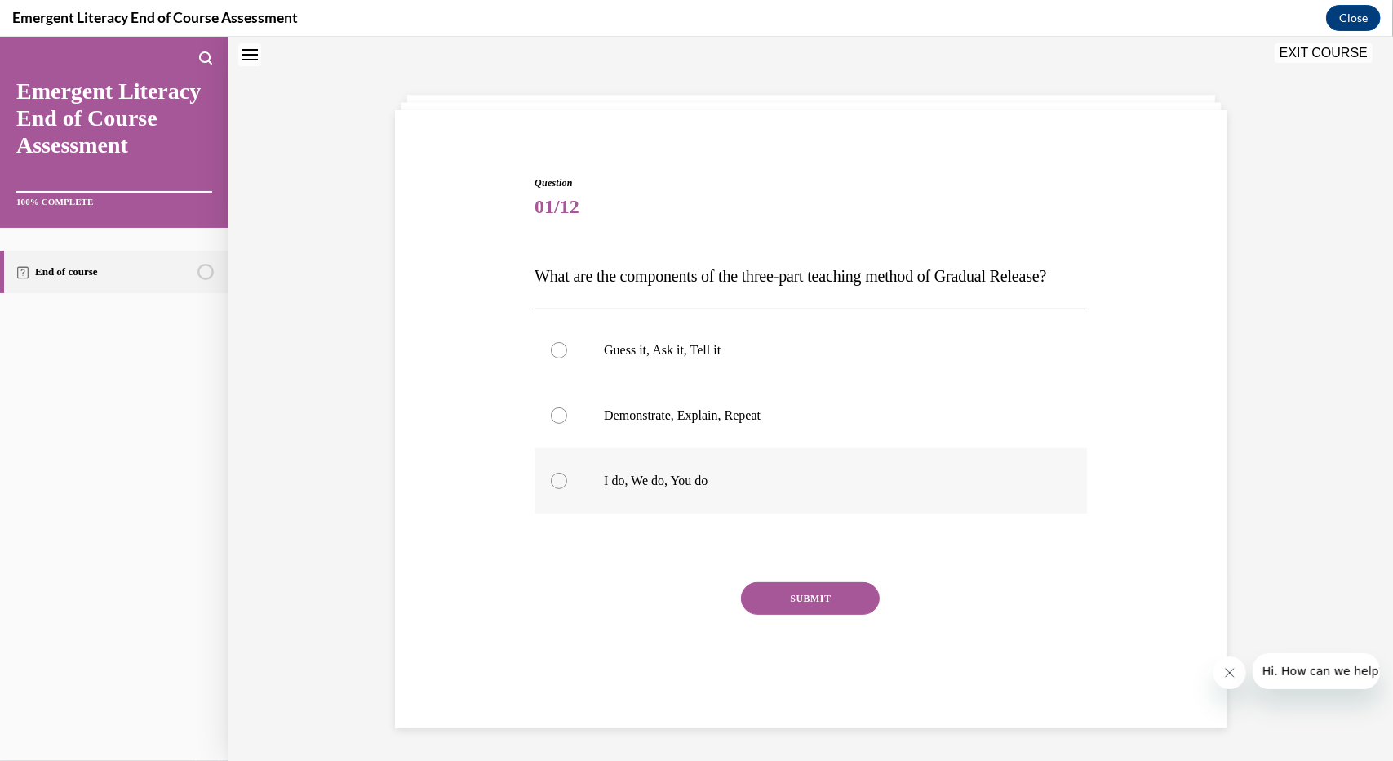
click at [730, 488] on p "I do, We do, You do" at bounding box center [825, 480] width 442 height 16
click at [567, 488] on input "I do, We do, You do" at bounding box center [559, 480] width 16 height 16
radio input "true"
click at [814, 614] on button "SUBMIT" at bounding box center [810, 597] width 139 height 33
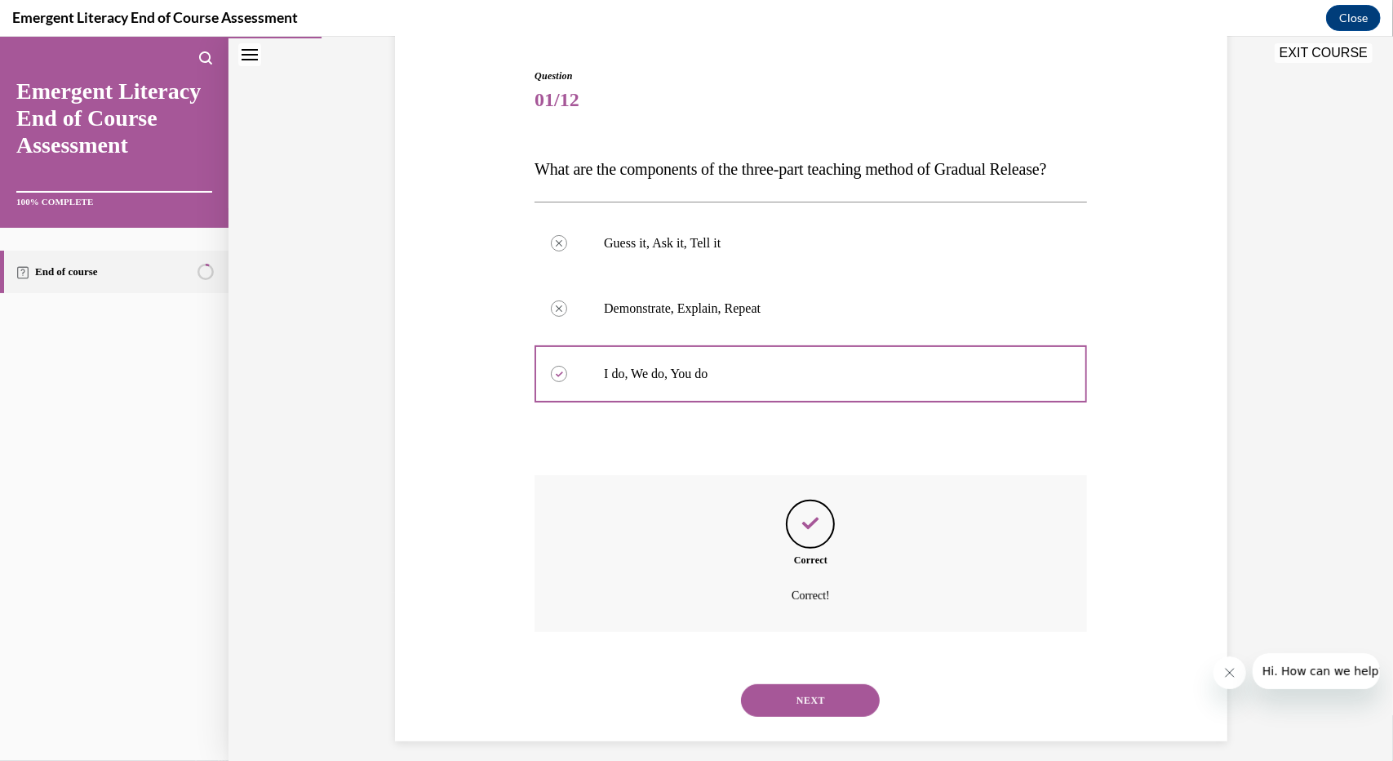
scroll to position [203, 0]
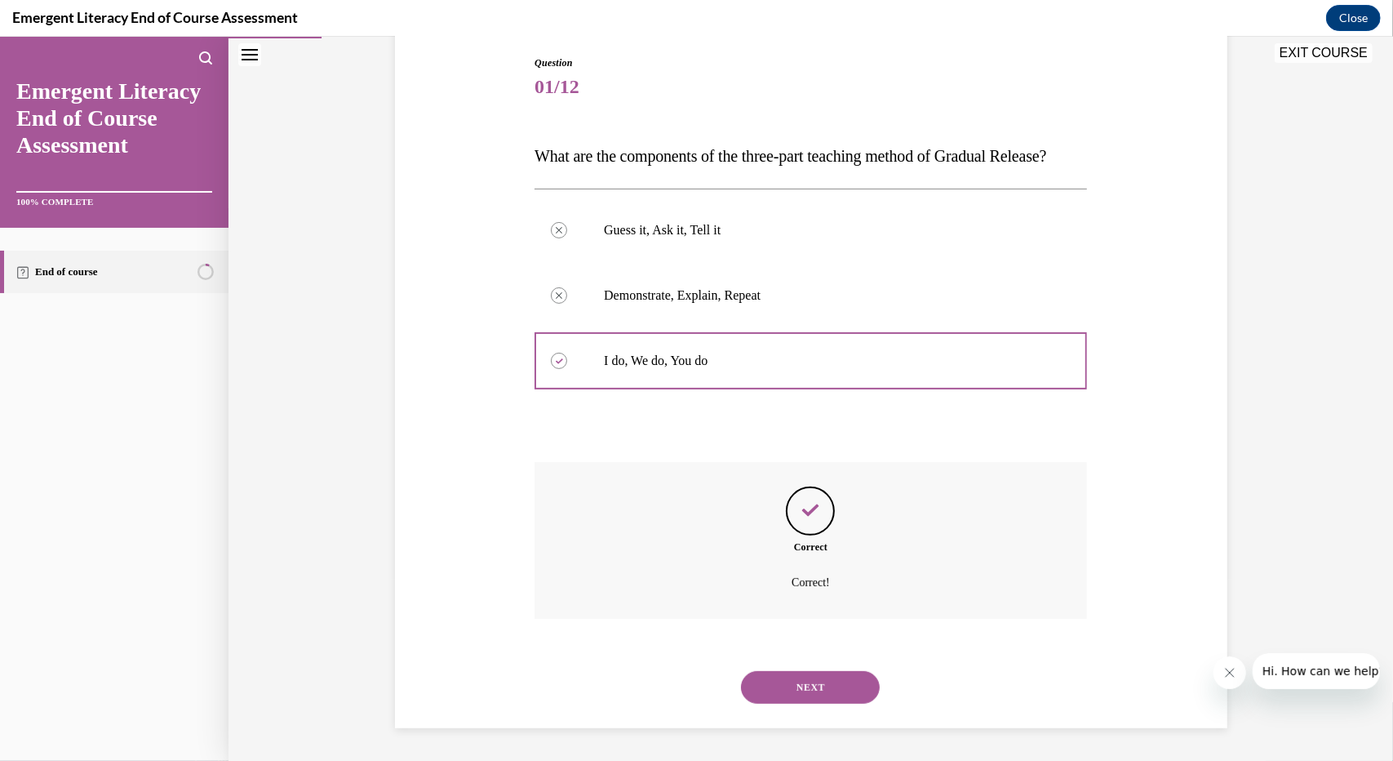
click at [806, 674] on button "NEXT" at bounding box center [810, 686] width 139 height 33
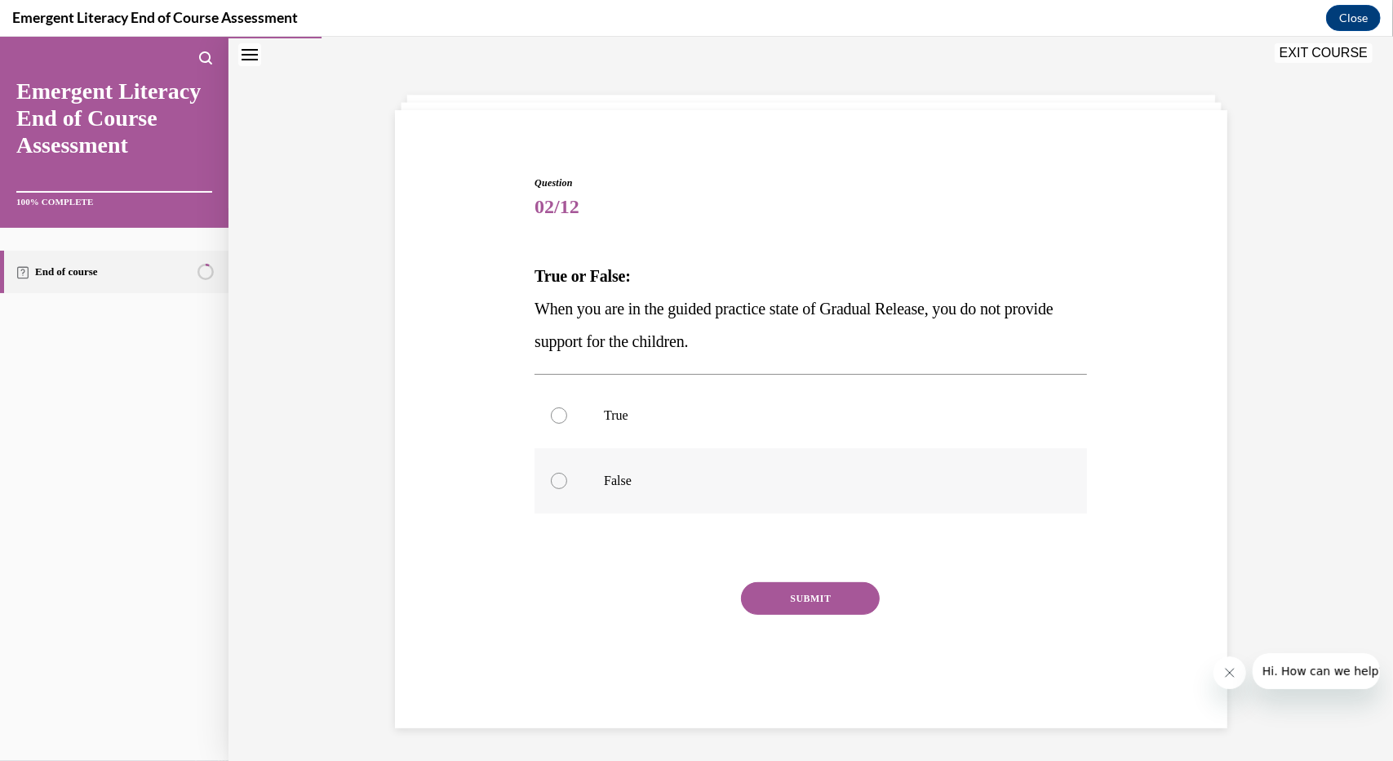
click at [660, 467] on label "False" at bounding box center [811, 479] width 552 height 65
click at [567, 472] on input "False" at bounding box center [559, 480] width 16 height 16
radio input "true"
click at [835, 602] on button "SUBMIT" at bounding box center [810, 597] width 139 height 33
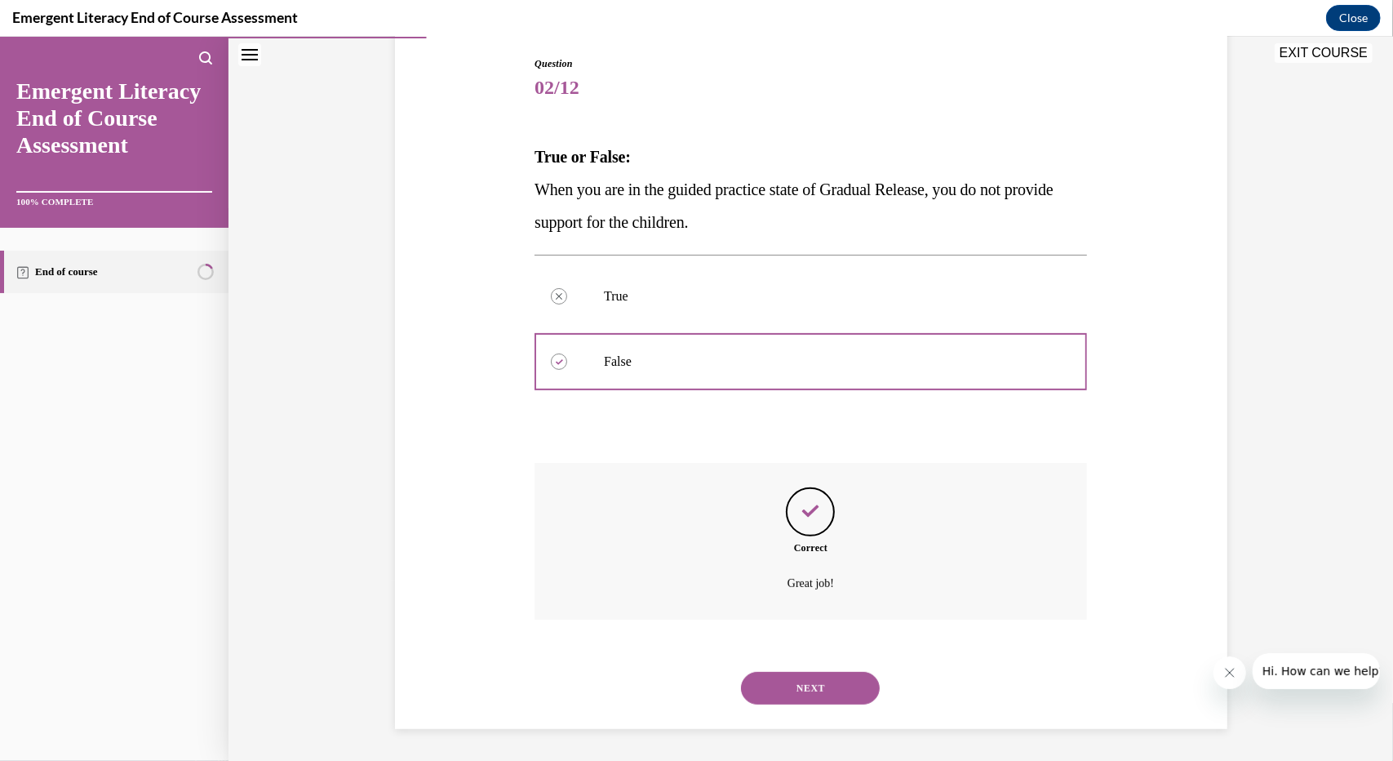
click at [826, 674] on button "NEXT" at bounding box center [810, 687] width 139 height 33
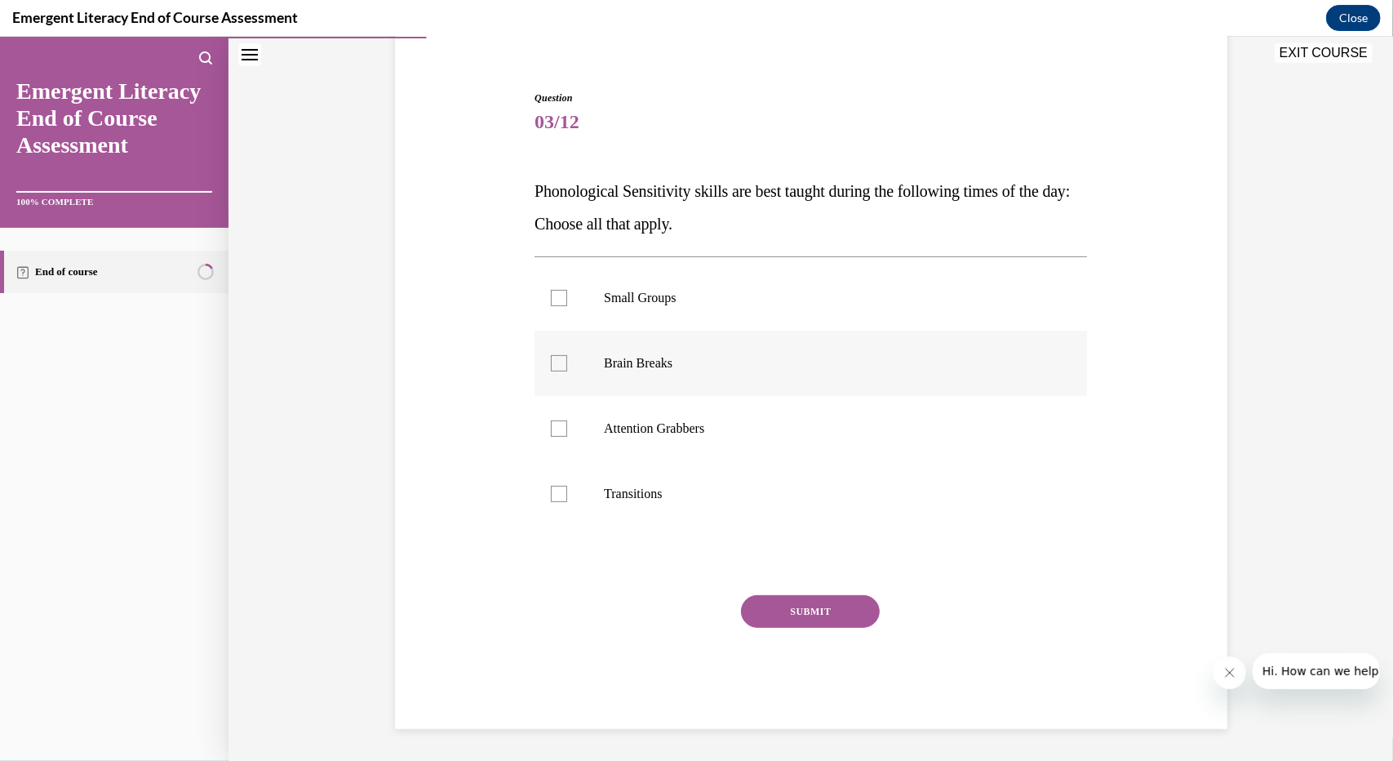
scroll to position [51, 0]
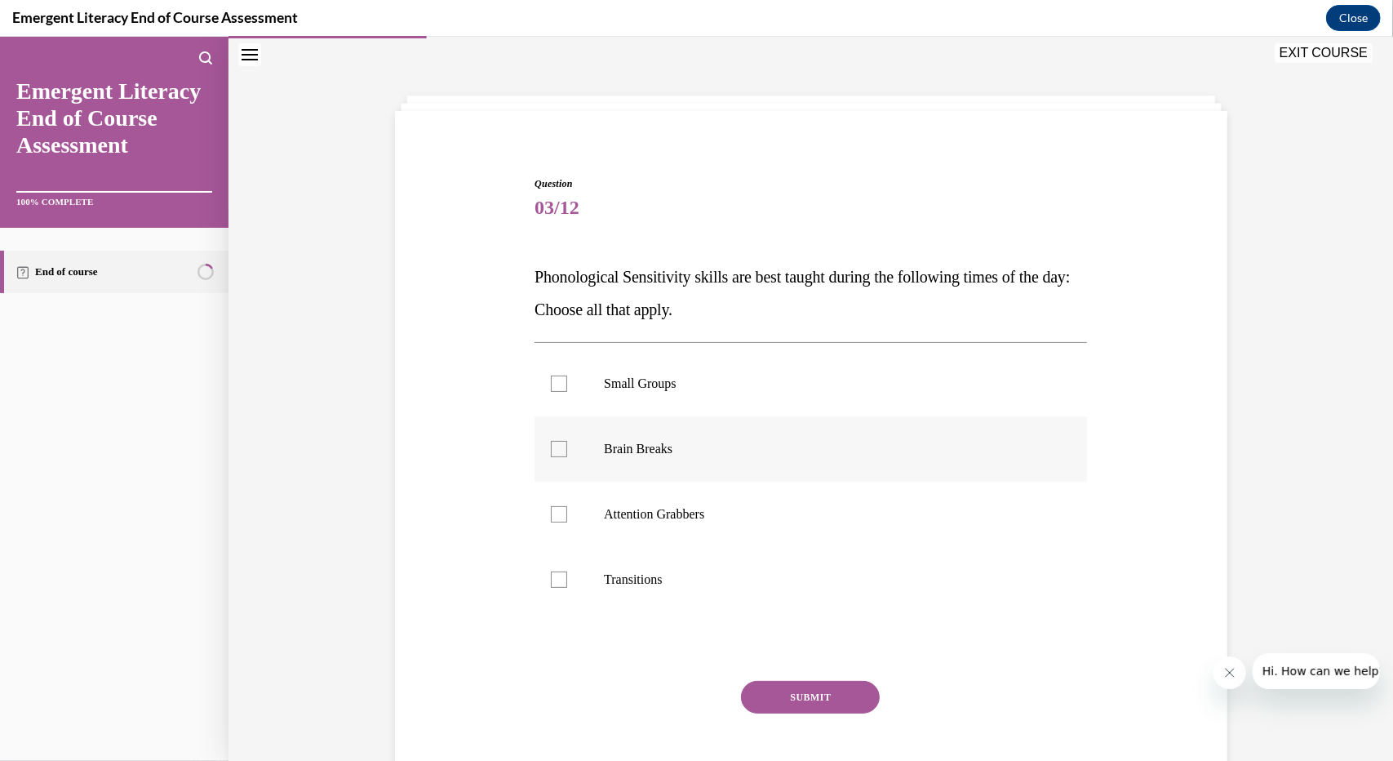
click at [654, 433] on label "Brain Breaks" at bounding box center [811, 447] width 552 height 65
click at [567, 440] on input "Brain Breaks" at bounding box center [559, 448] width 16 height 16
checkbox input "true"
click at [661, 502] on label "Attention Grabbers" at bounding box center [811, 513] width 552 height 65
click at [567, 505] on input "Attention Grabbers" at bounding box center [559, 513] width 16 height 16
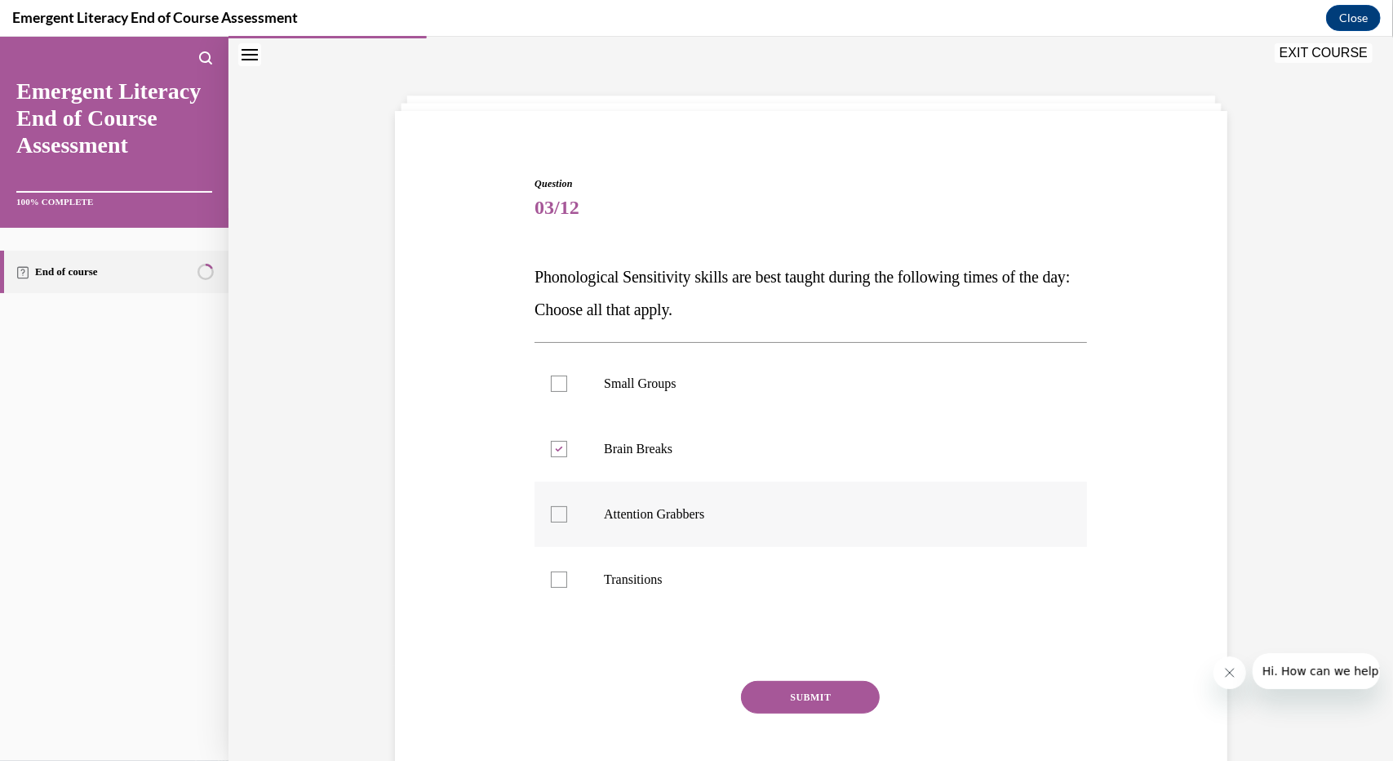
checkbox input "true"
click at [648, 564] on label "Transitions" at bounding box center [811, 578] width 552 height 65
click at [567, 570] on input "Transitions" at bounding box center [559, 578] width 16 height 16
checkbox input "true"
click at [779, 709] on button "SUBMIT" at bounding box center [810, 696] width 139 height 33
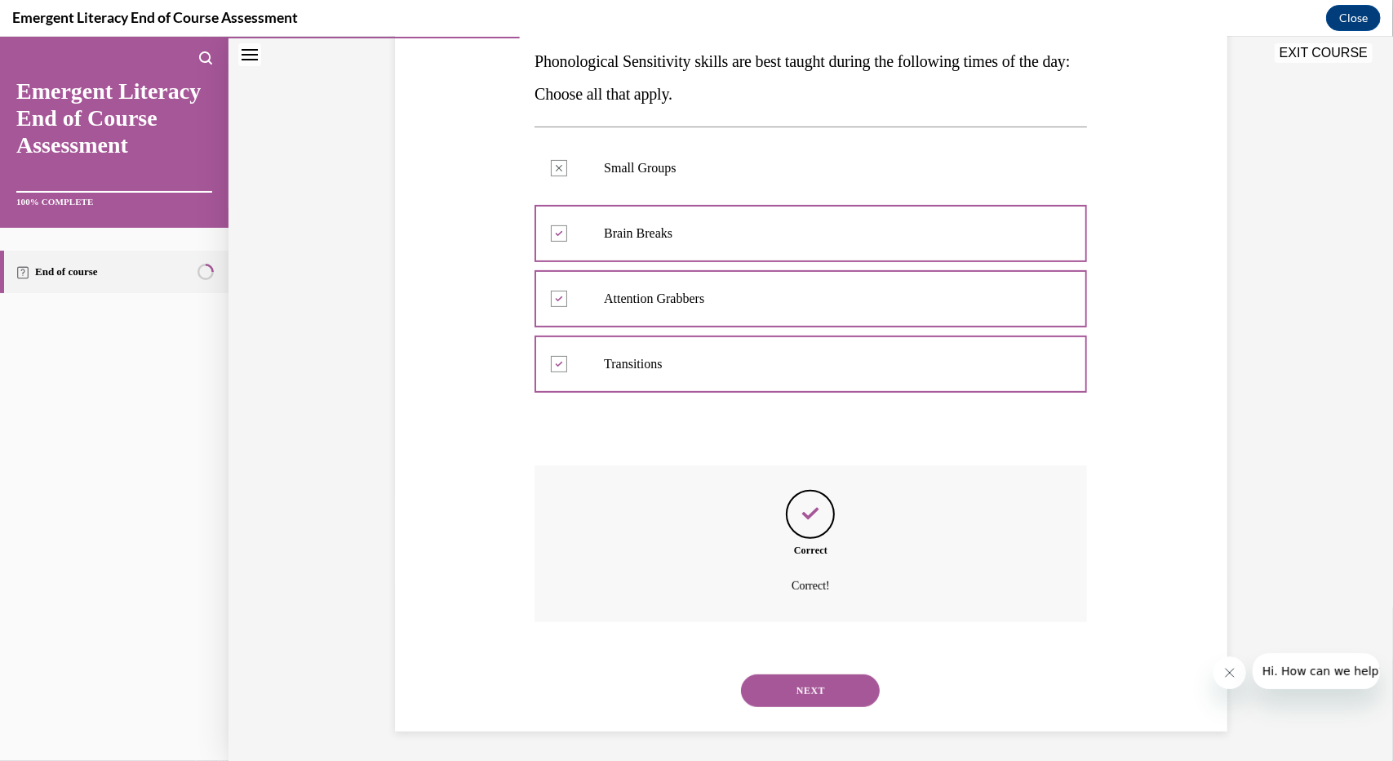
scroll to position [268, 0]
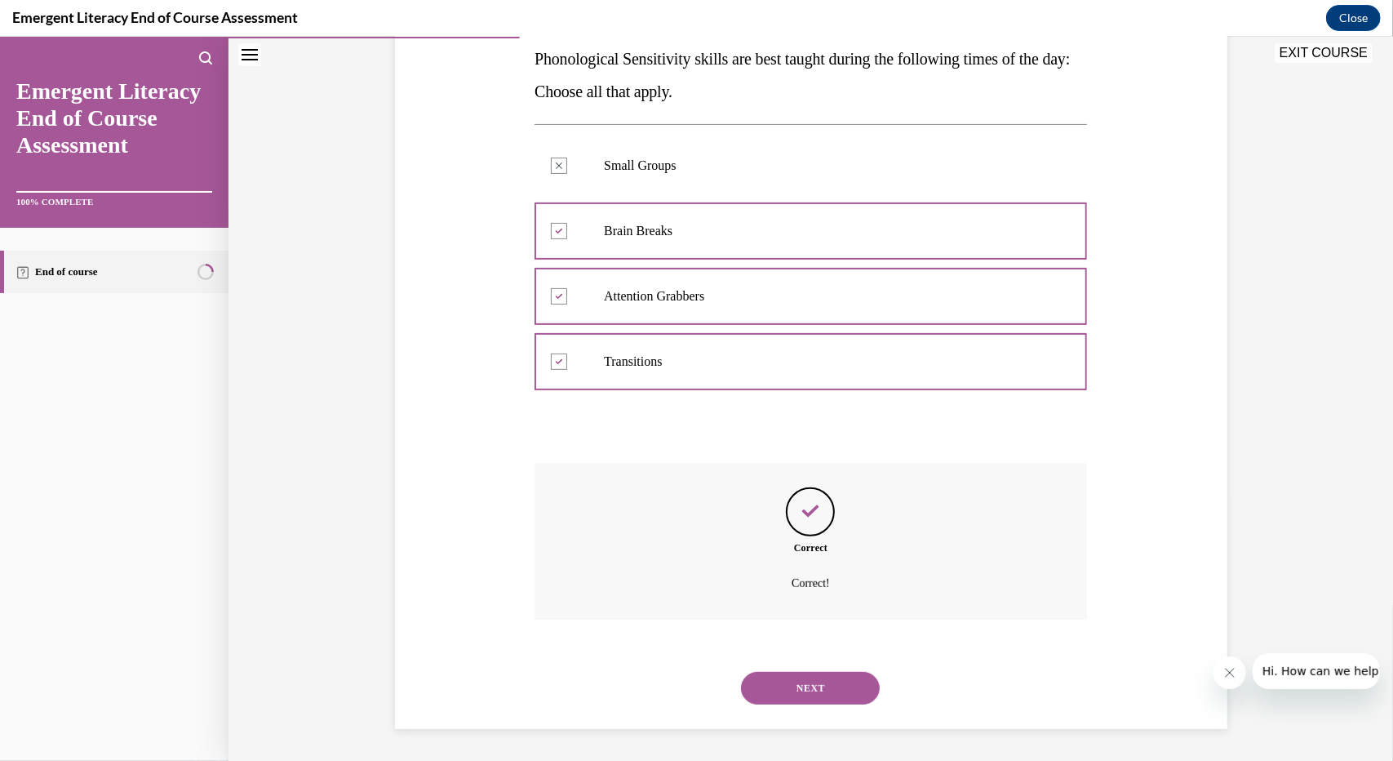
click at [762, 640] on div "Correct Correct!" at bounding box center [811, 552] width 552 height 181
click at [810, 701] on button "NEXT" at bounding box center [810, 687] width 139 height 33
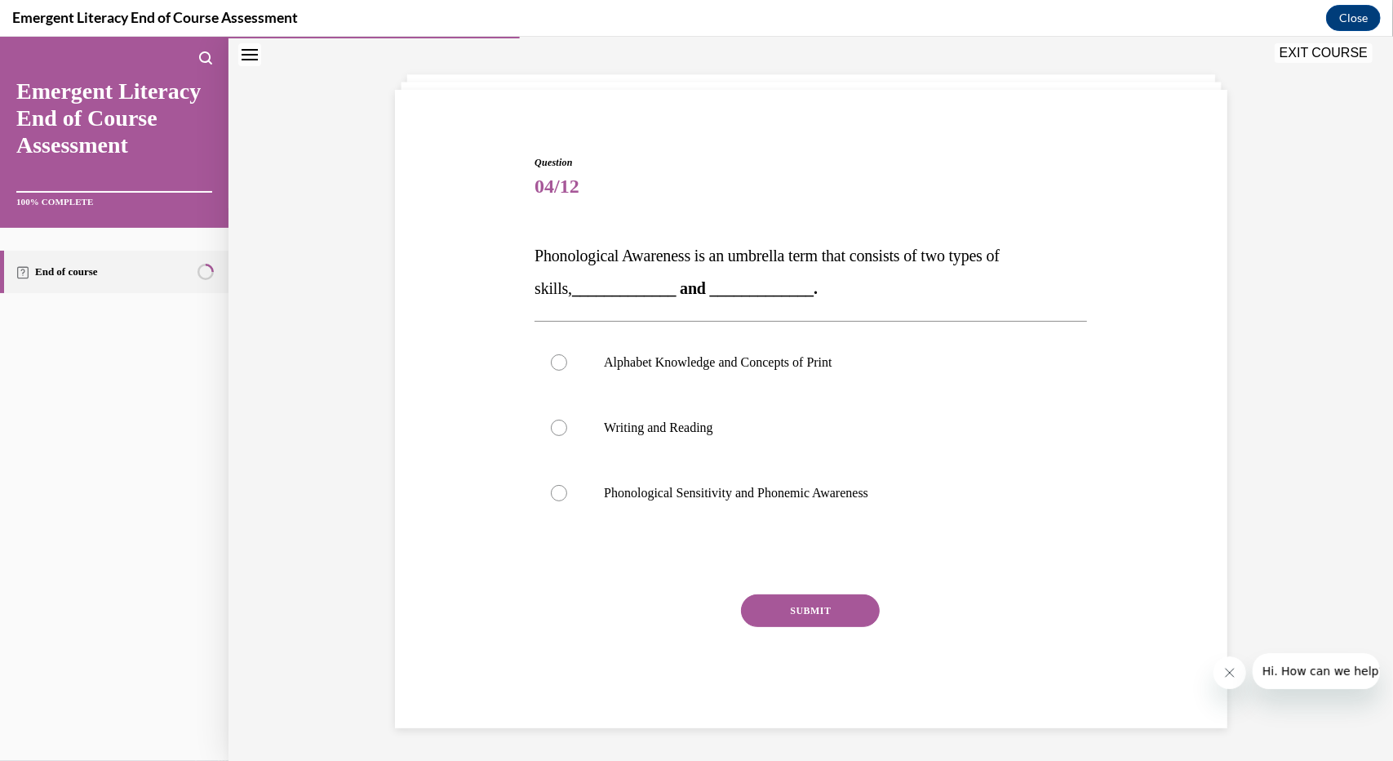
scroll to position [71, 0]
click at [782, 472] on label "Phonological Sensitivity and Phonemic Awareness" at bounding box center [811, 492] width 552 height 65
click at [567, 485] on input "Phonological Sensitivity and Phonemic Awareness" at bounding box center [559, 493] width 16 height 16
radio input "true"
click at [799, 608] on button "SUBMIT" at bounding box center [810, 610] width 139 height 33
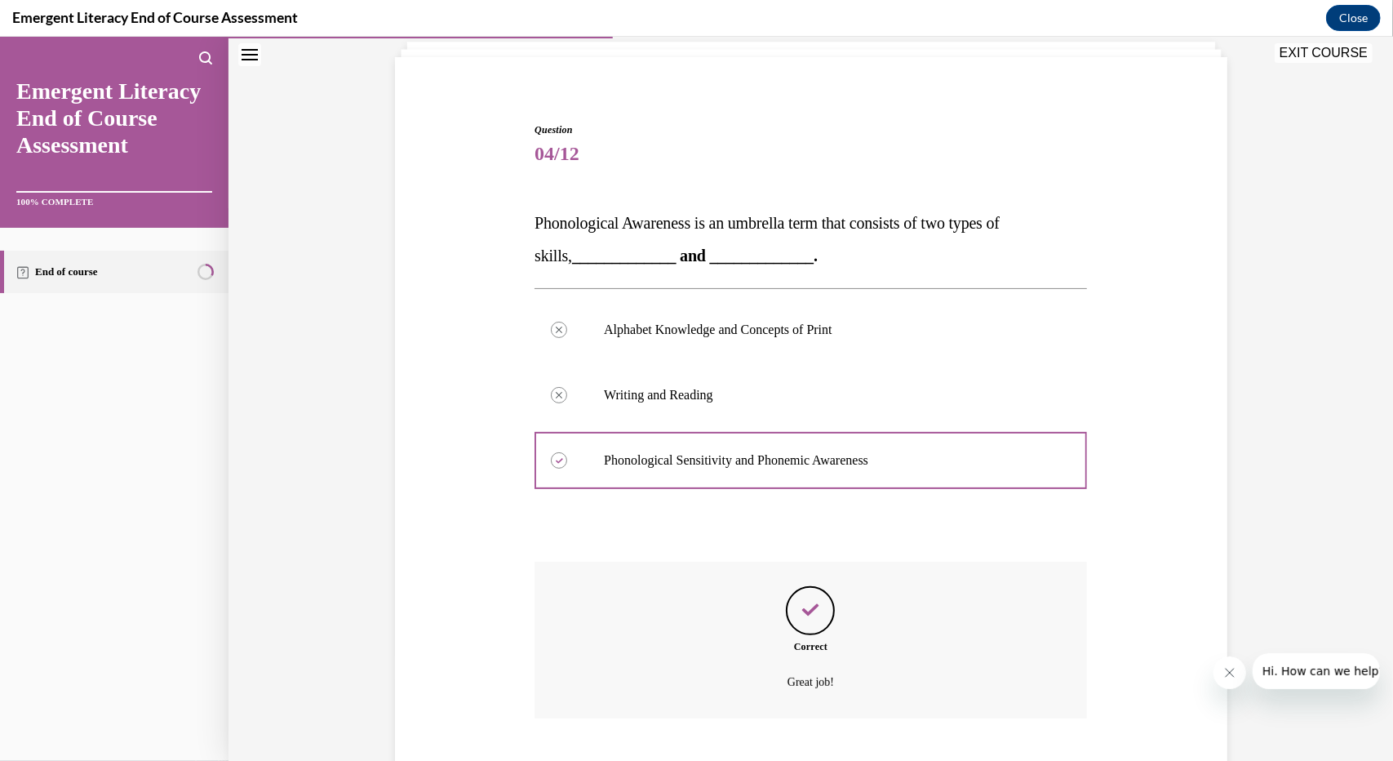
scroll to position [203, 0]
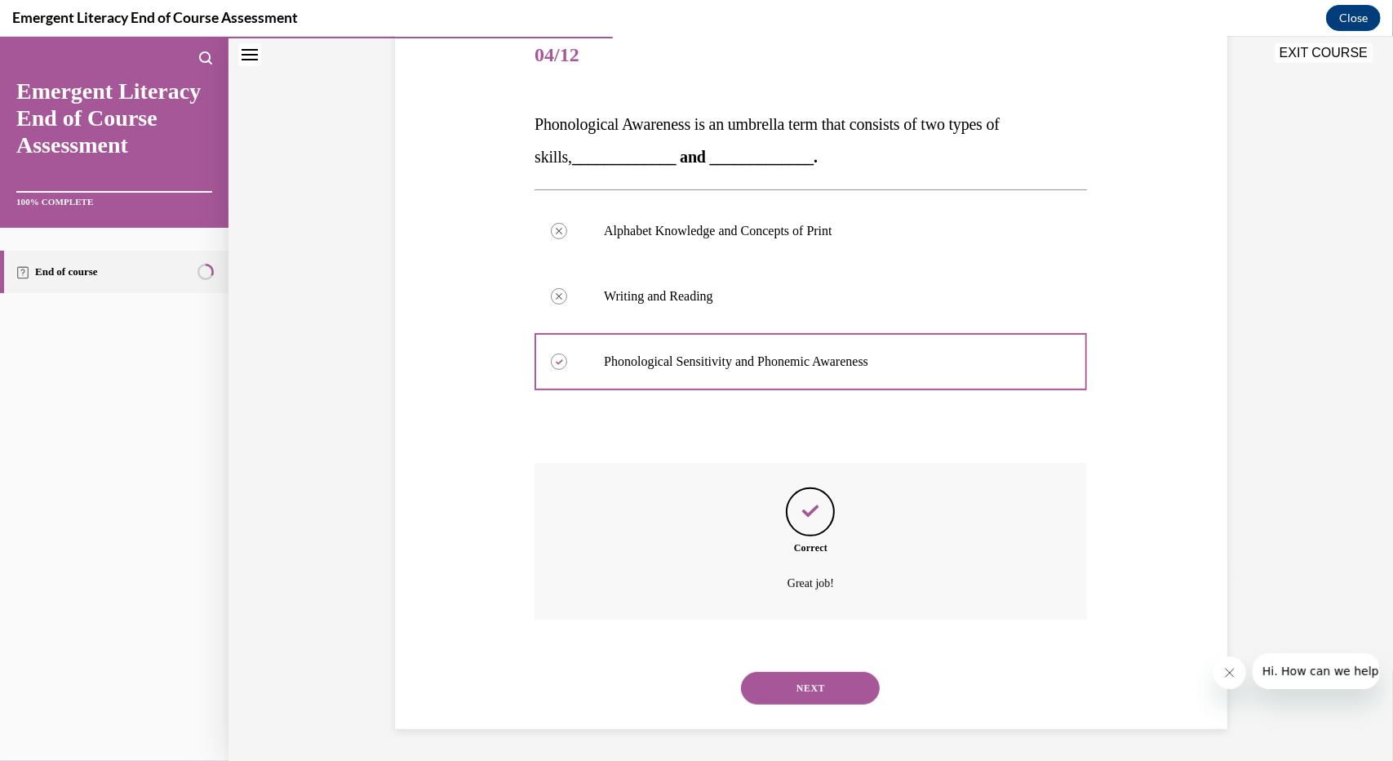
click at [821, 684] on button "NEXT" at bounding box center [810, 687] width 139 height 33
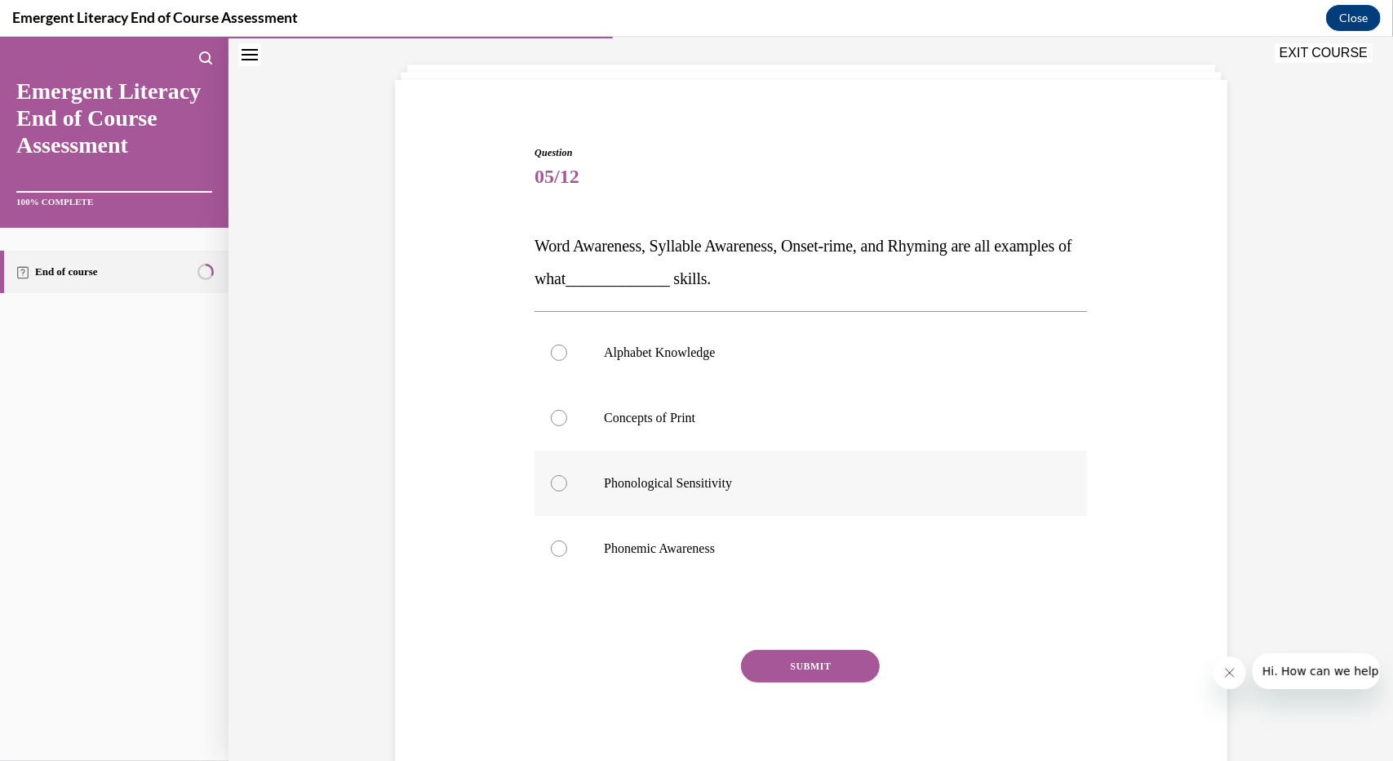
scroll to position [82, 0]
click at [621, 499] on label "Phonological Sensitivity" at bounding box center [811, 482] width 552 height 65
click at [567, 490] on input "Phonological Sensitivity" at bounding box center [559, 482] width 16 height 16
radio input "true"
click at [758, 663] on button "SUBMIT" at bounding box center [810, 665] width 139 height 33
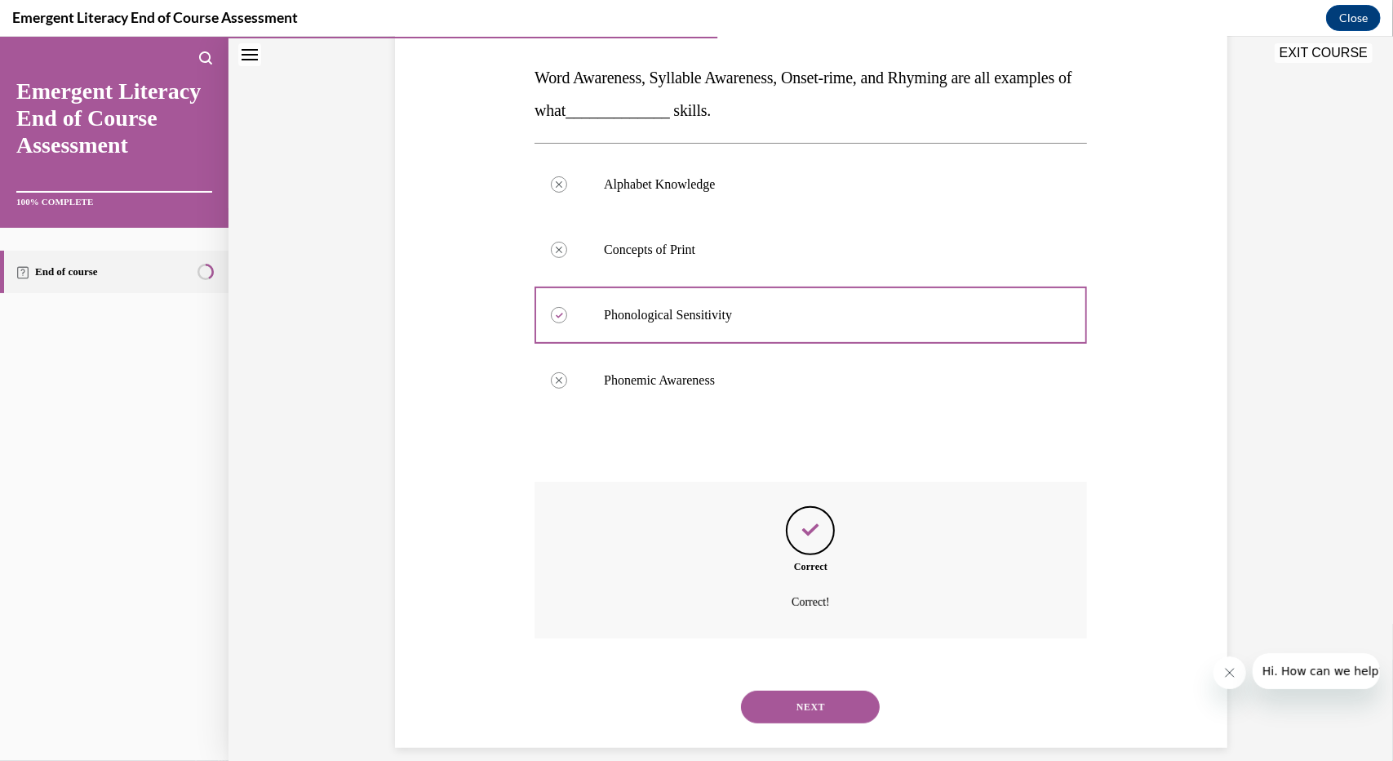
scroll to position [268, 0]
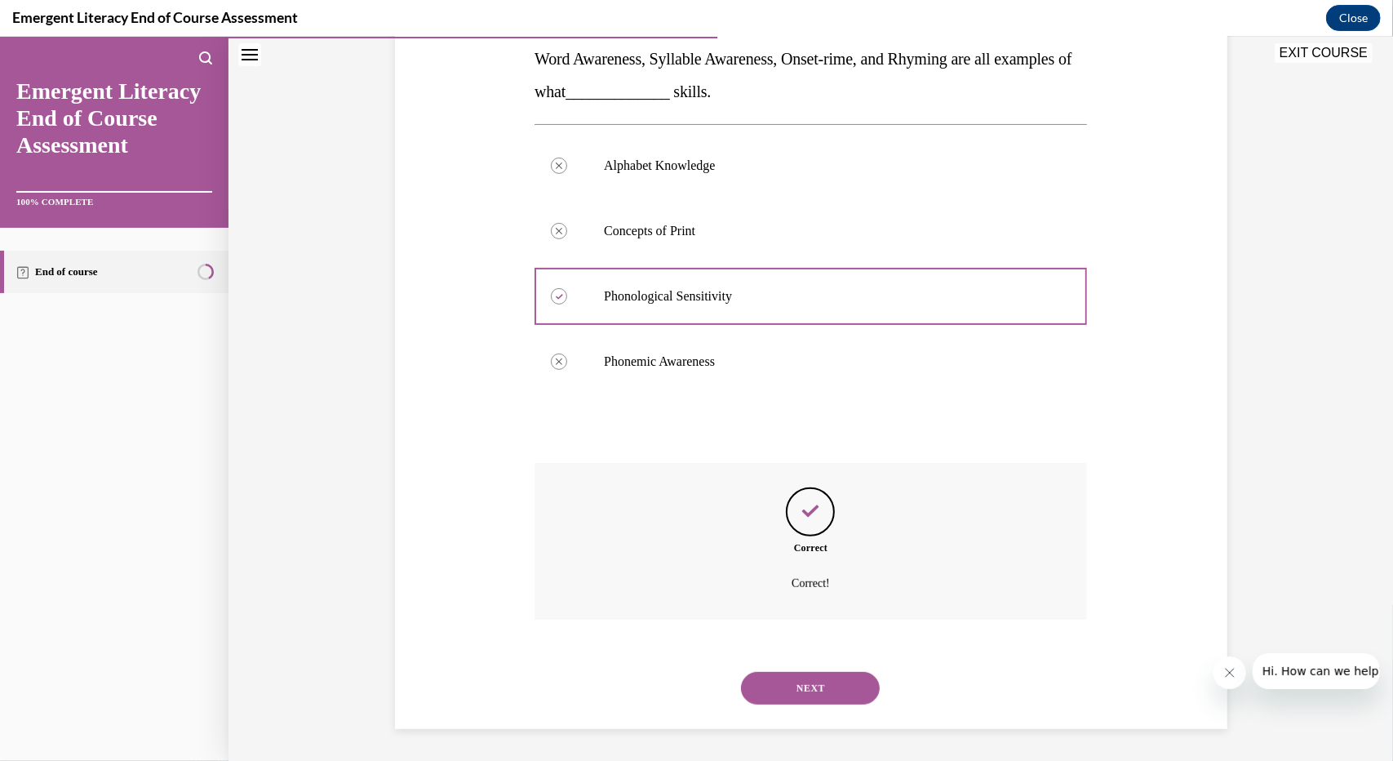
click at [857, 689] on button "NEXT" at bounding box center [810, 687] width 139 height 33
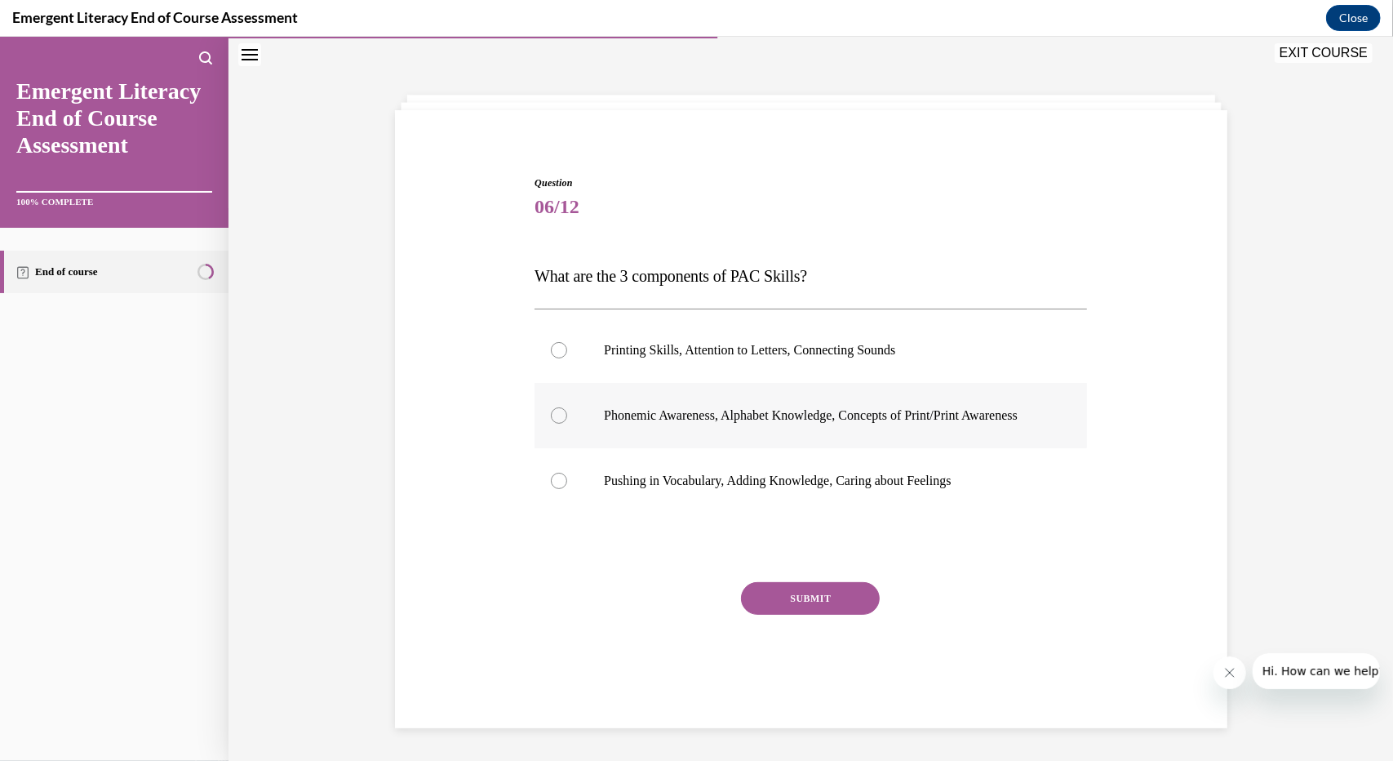
click at [715, 415] on p "Phonemic Awareness, Alphabet Knowledge, Concepts of Print/Print Awareness" at bounding box center [825, 414] width 442 height 16
click at [567, 415] on input "Phonemic Awareness, Alphabet Knowledge, Concepts of Print/Print Awareness" at bounding box center [559, 414] width 16 height 16
radio input "true"
click at [800, 607] on button "SUBMIT" at bounding box center [810, 597] width 139 height 33
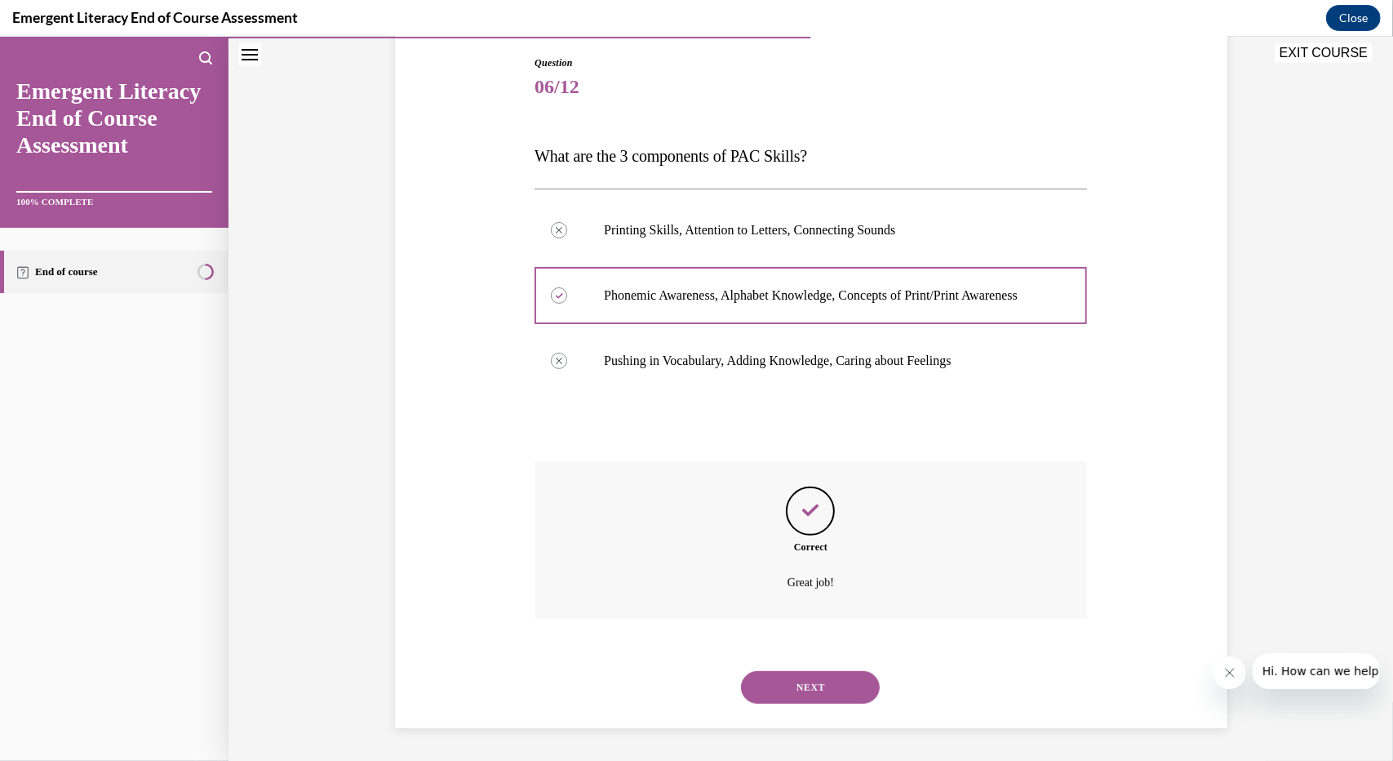
scroll to position [187, 0]
click at [788, 673] on button "NEXT" at bounding box center [810, 686] width 139 height 33
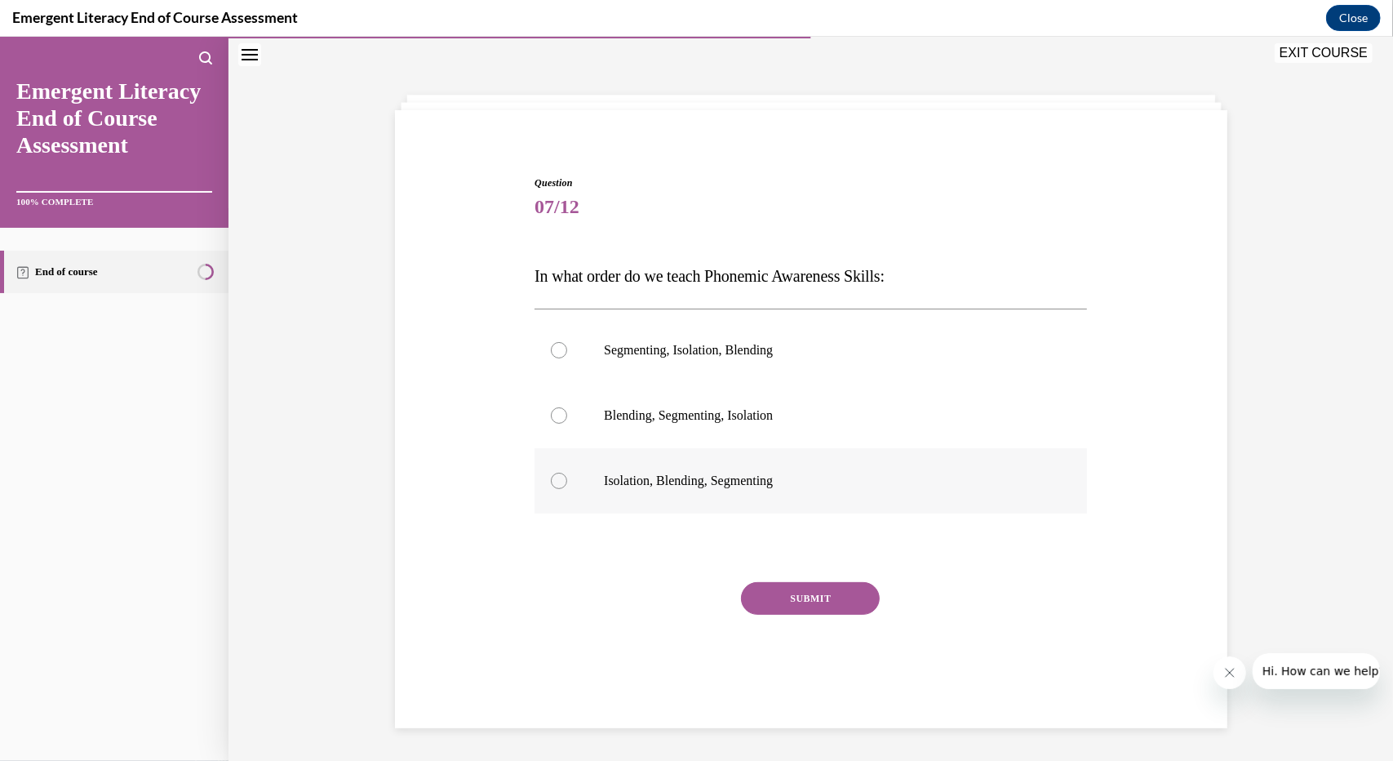
click at [719, 490] on label "Isolation, Blending, Segmenting" at bounding box center [811, 479] width 552 height 65
click at [567, 488] on input "Isolation, Blending, Segmenting" at bounding box center [559, 480] width 16 height 16
radio input "true"
click at [785, 604] on button "SUBMIT" at bounding box center [810, 597] width 139 height 33
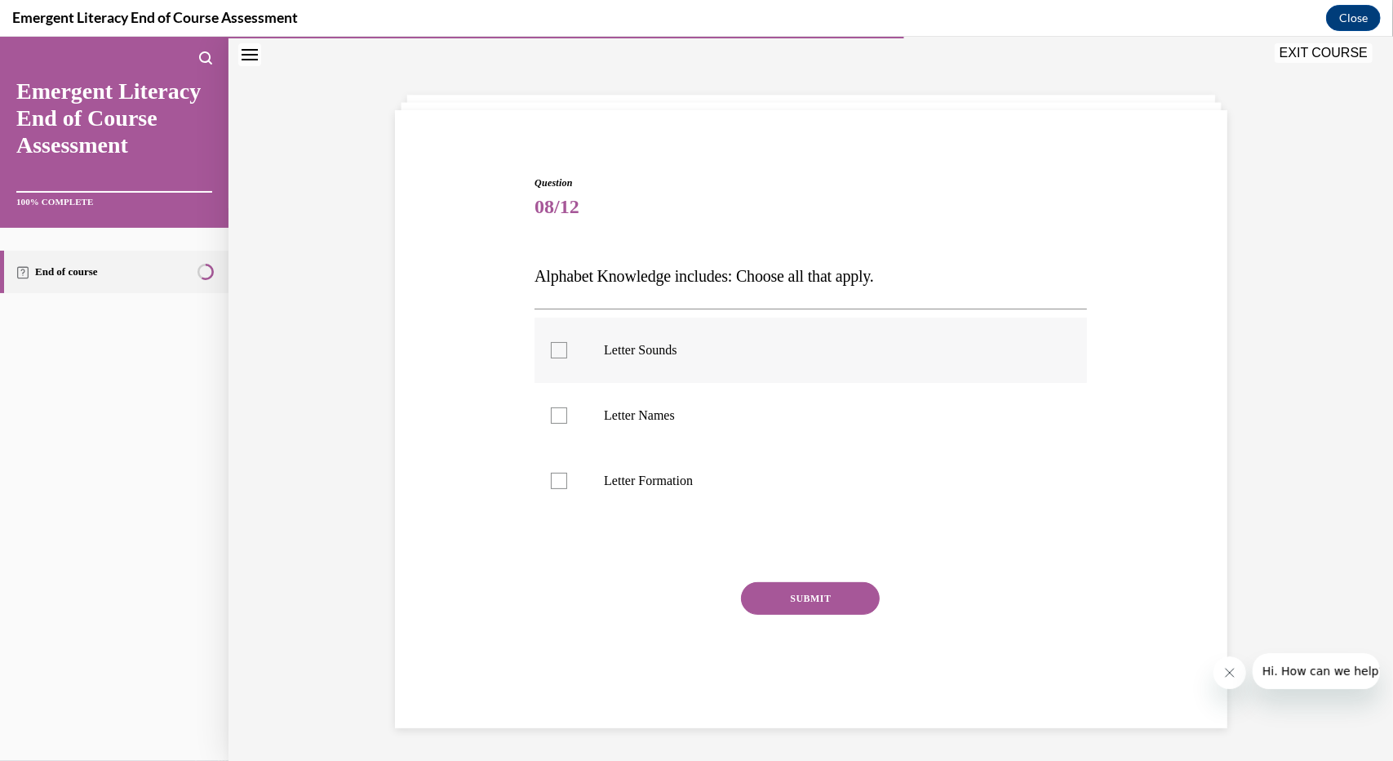
click at [667, 370] on label "Letter Sounds" at bounding box center [811, 349] width 552 height 65
click at [567, 357] on input "Letter Sounds" at bounding box center [559, 349] width 16 height 16
checkbox input "true"
click at [664, 421] on p "Letter Names" at bounding box center [825, 414] width 442 height 16
click at [567, 421] on input "Letter Names" at bounding box center [559, 414] width 16 height 16
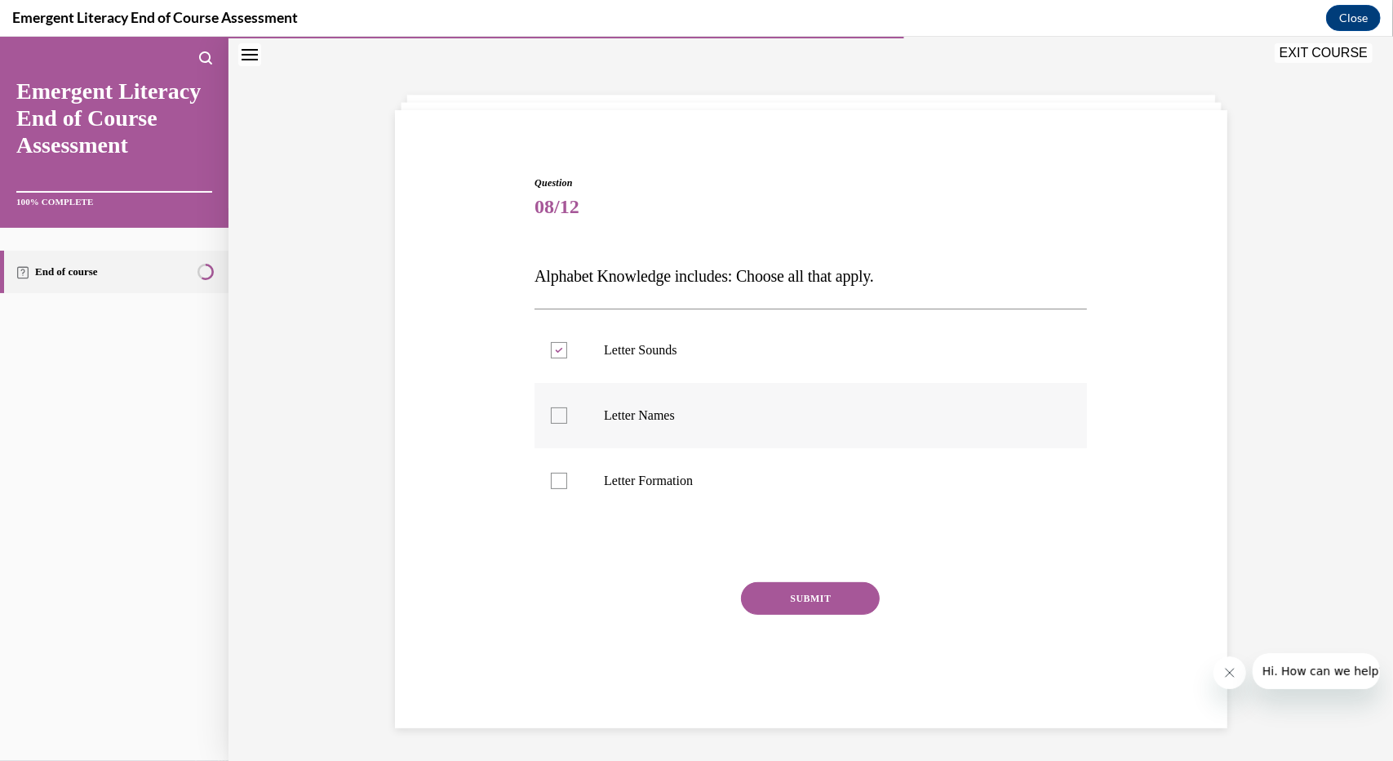
checkbox input "true"
click at [667, 467] on label "Letter Formation" at bounding box center [811, 479] width 552 height 65
click at [567, 472] on input "Letter Formation" at bounding box center [559, 480] width 16 height 16
checkbox input "true"
click at [788, 607] on button "SUBMIT" at bounding box center [810, 597] width 139 height 33
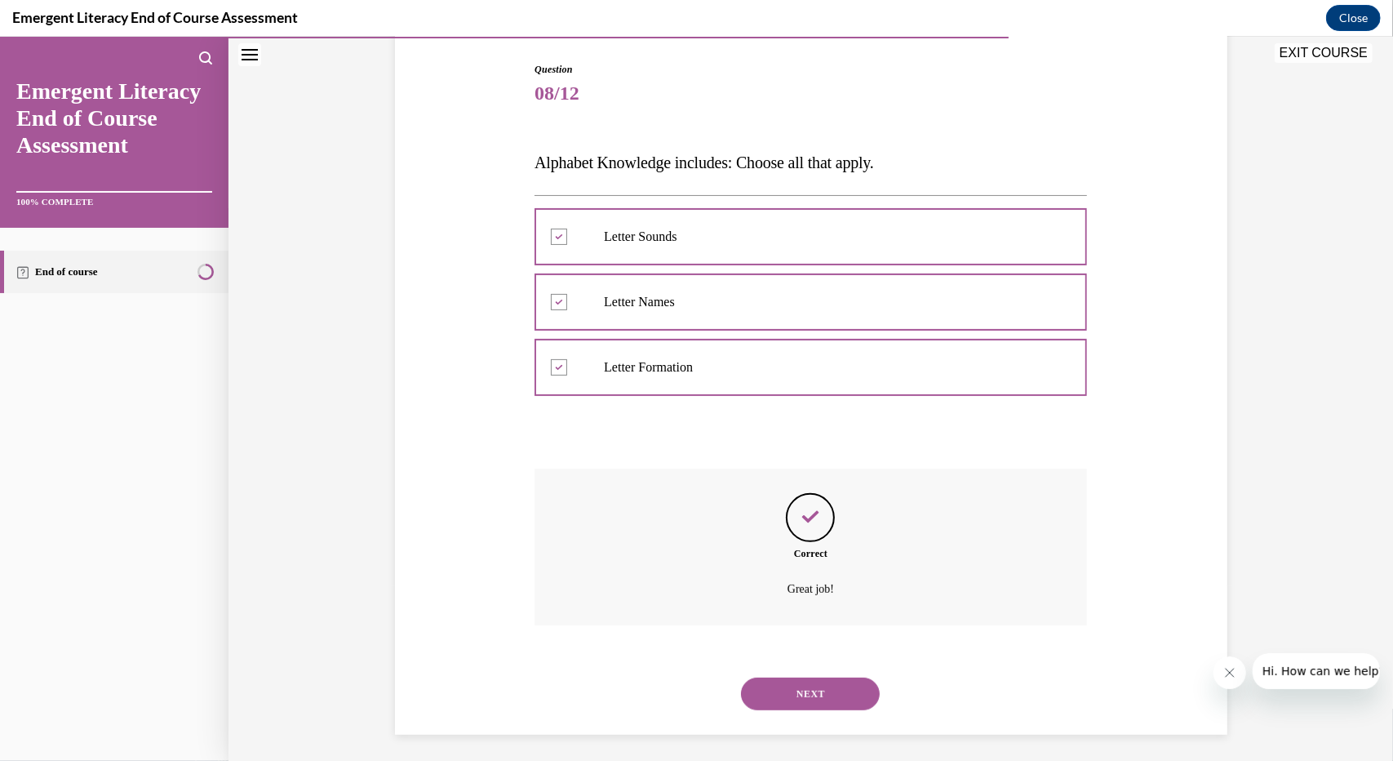
scroll to position [171, 0]
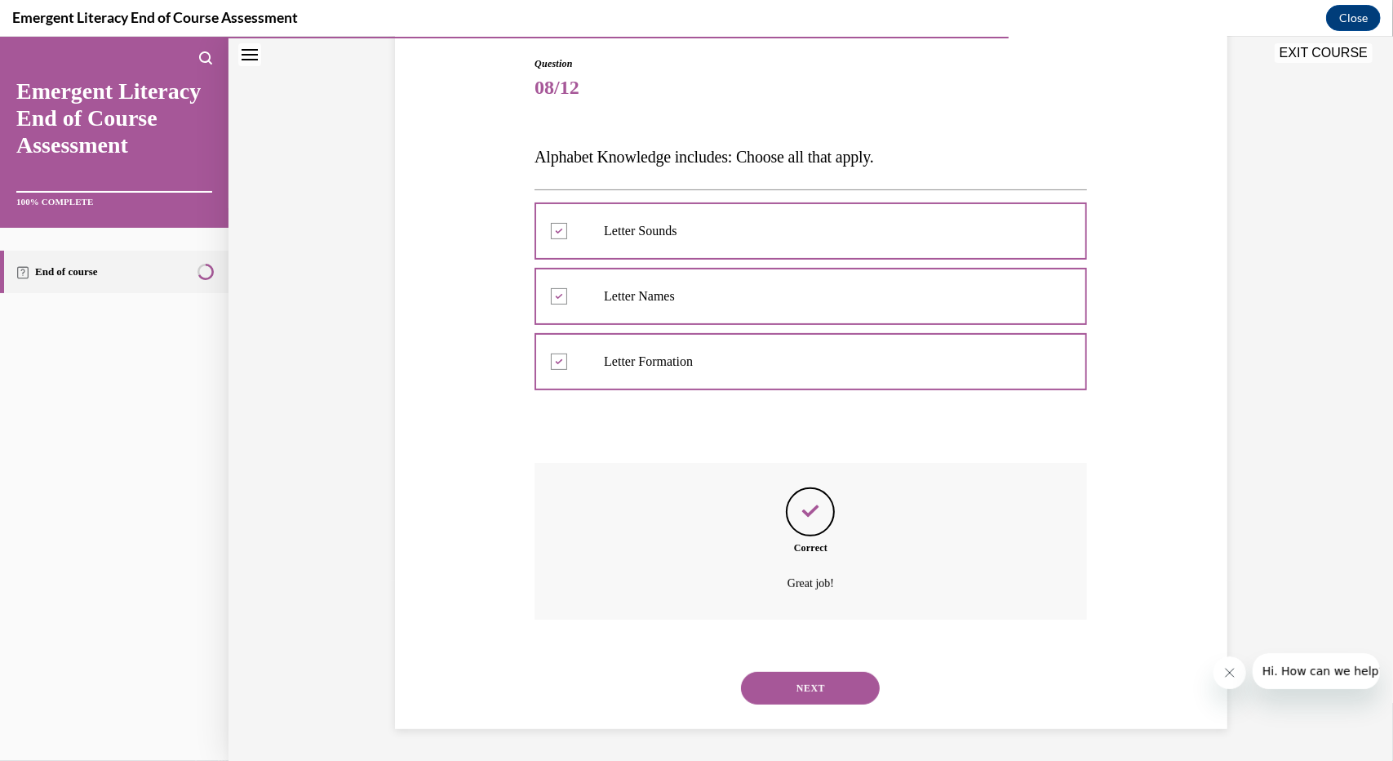
click at [818, 676] on button "NEXT" at bounding box center [810, 687] width 139 height 33
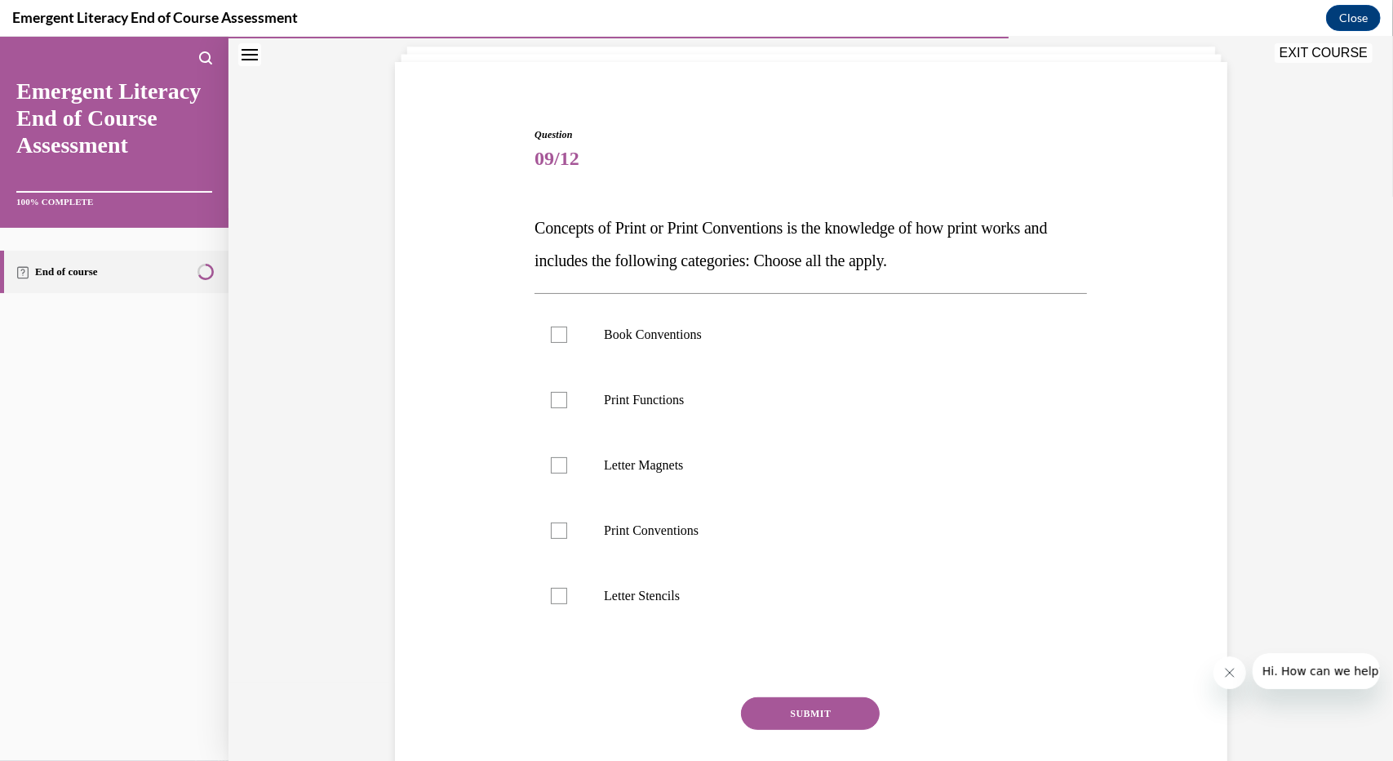
scroll to position [85, 0]
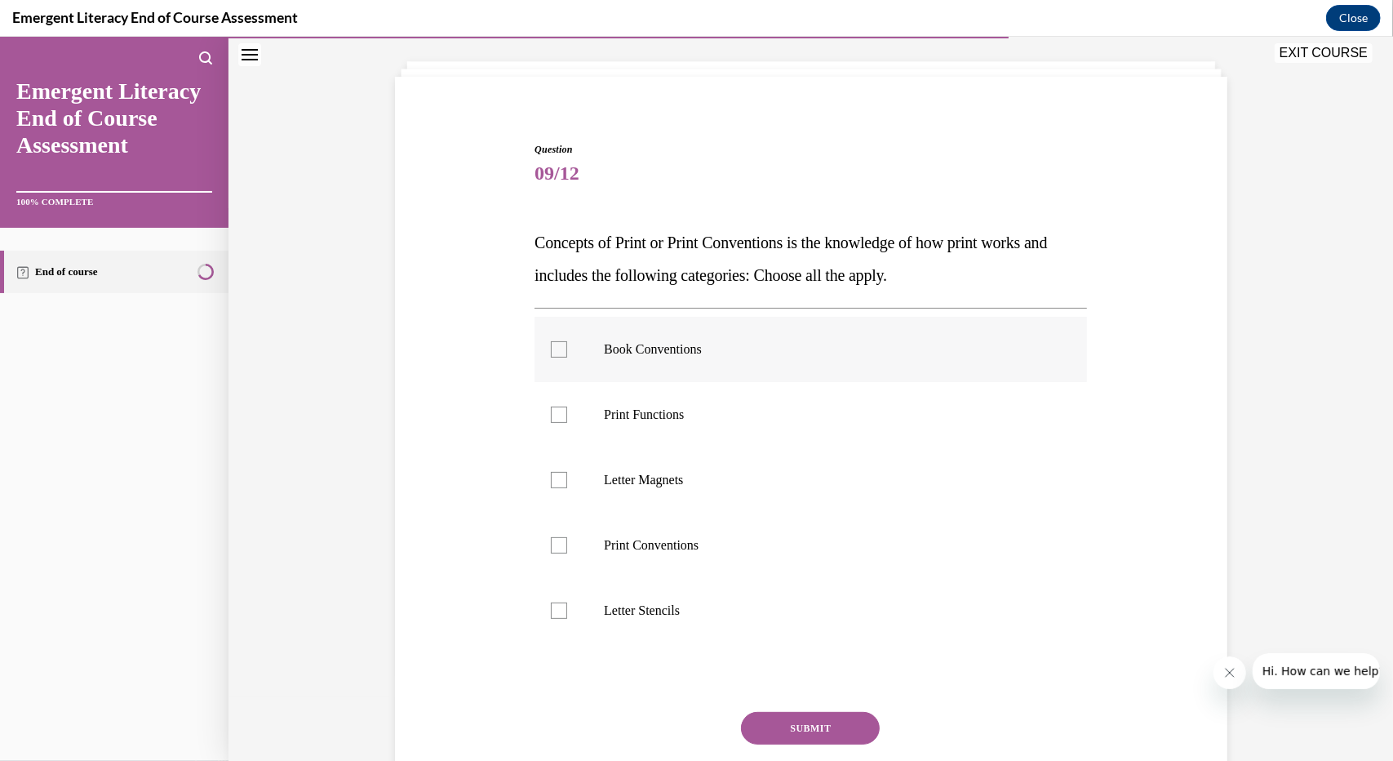
click at [716, 347] on p "Book Conventions" at bounding box center [825, 348] width 442 height 16
click at [567, 347] on input "Book Conventions" at bounding box center [559, 348] width 16 height 16
checkbox input "true"
click at [693, 408] on p "Print Functions" at bounding box center [825, 414] width 442 height 16
click at [567, 408] on input "Print Functions" at bounding box center [559, 414] width 16 height 16
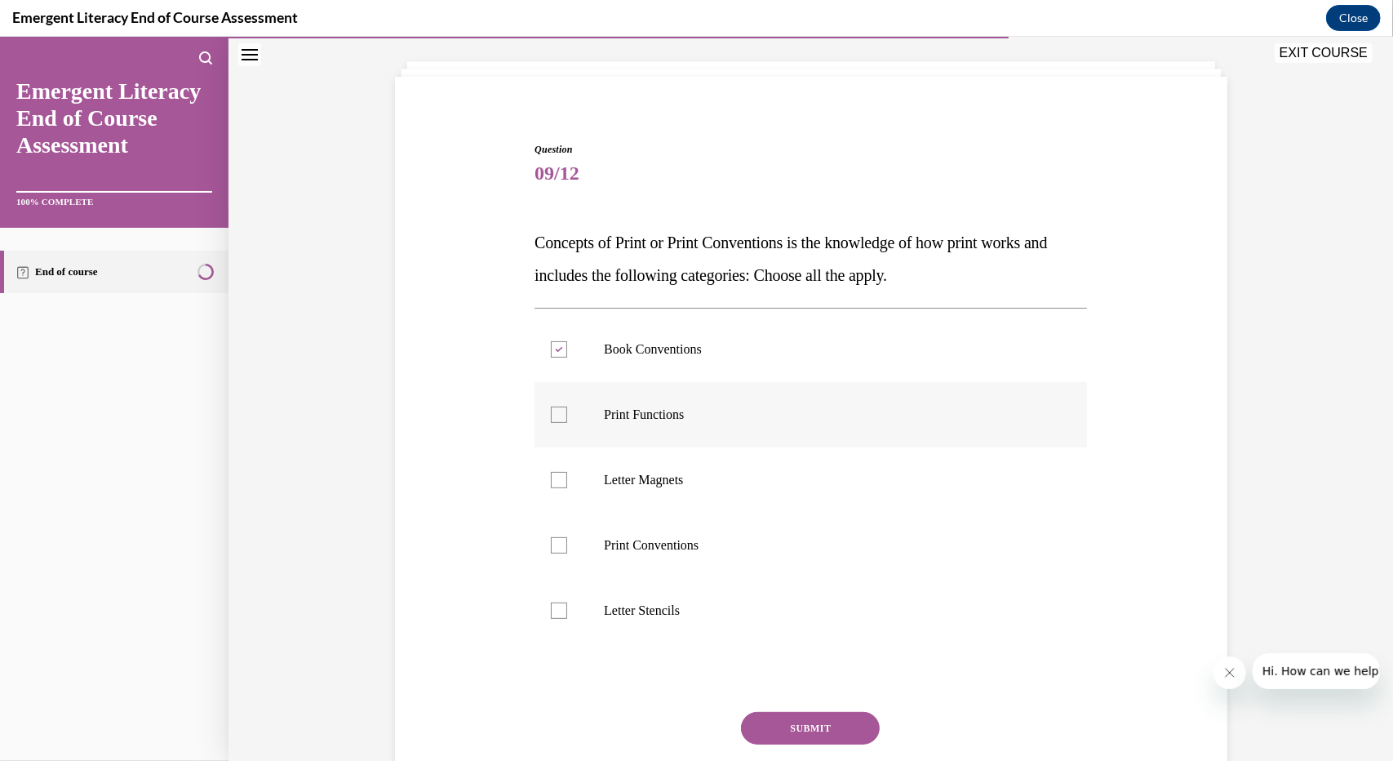
checkbox input "true"
click at [670, 537] on p "Print Conventions" at bounding box center [825, 544] width 442 height 16
click at [567, 537] on input "Print Conventions" at bounding box center [559, 544] width 16 height 16
checkbox input "true"
click at [801, 723] on button "SUBMIT" at bounding box center [810, 727] width 139 height 33
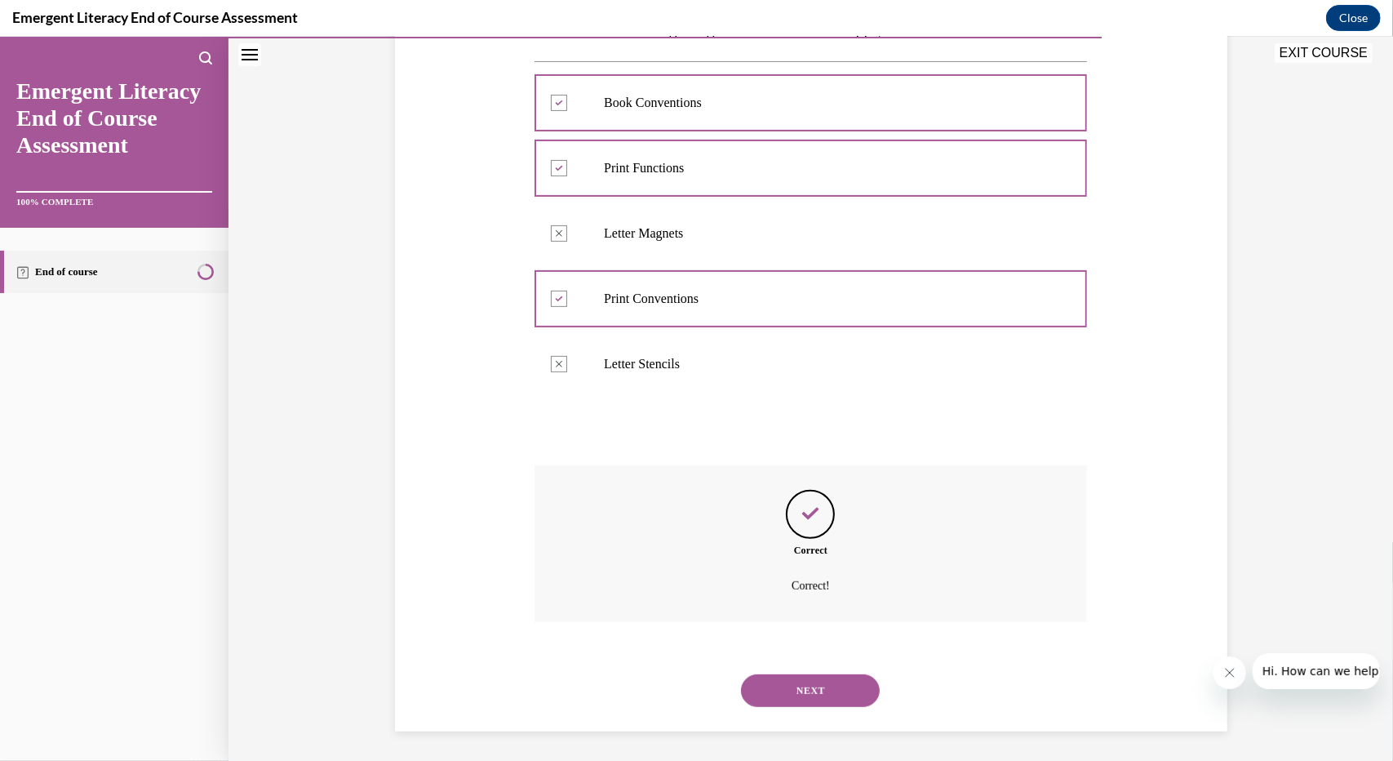
scroll to position [334, 0]
click at [828, 692] on button "NEXT" at bounding box center [810, 687] width 139 height 33
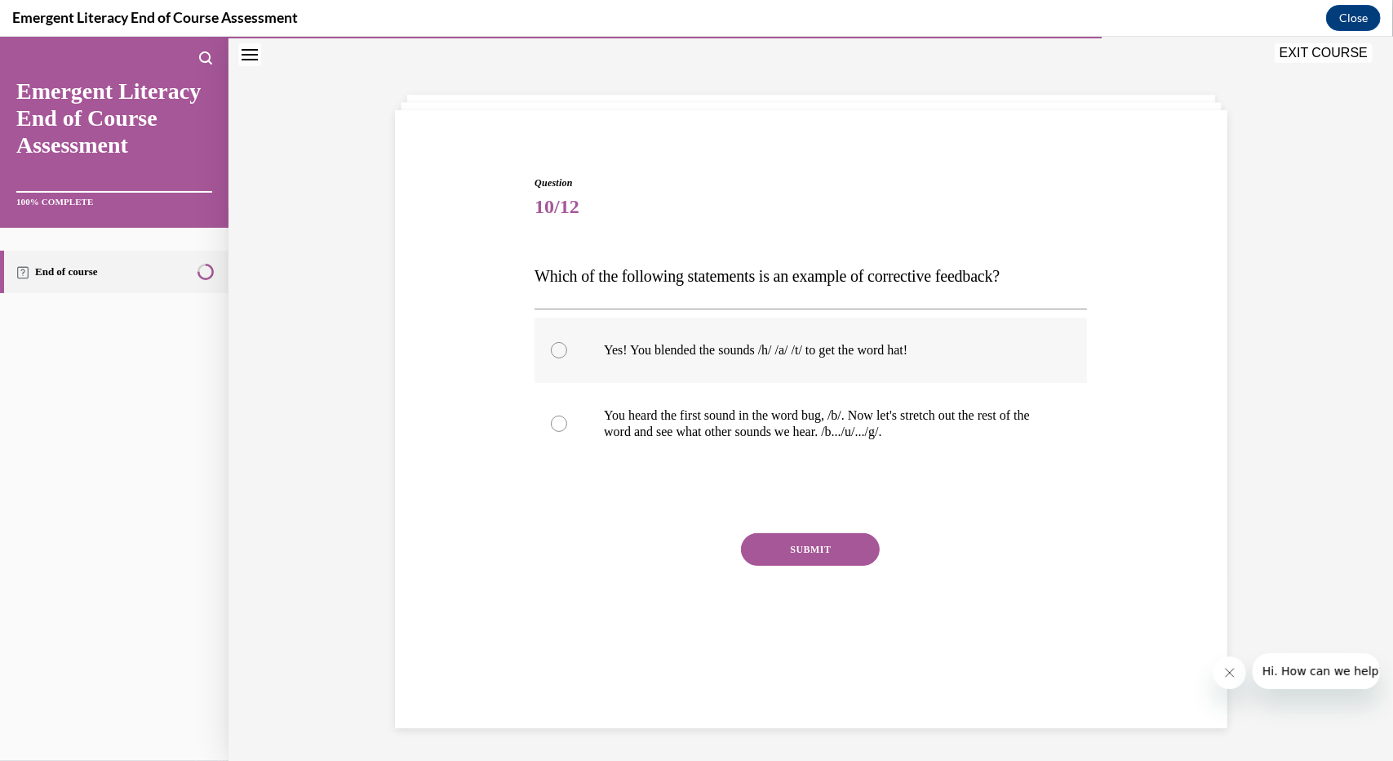
click at [733, 343] on p "Yes! You blended the sounds /h/ /a/ /t/ to get the word hat!" at bounding box center [825, 349] width 442 height 16
click at [567, 343] on input "Yes! You blended the sounds /h/ /a/ /t/ to get the word hat!" at bounding box center [559, 349] width 16 height 16
radio input "true"
click at [734, 424] on p "You heard the first sound in the word bug, /b/. Now let's stretch out the rest …" at bounding box center [825, 422] width 442 height 33
click at [567, 424] on input "You heard the first sound in the word bug, /b/. Now let's stretch out the rest …" at bounding box center [559, 423] width 16 height 16
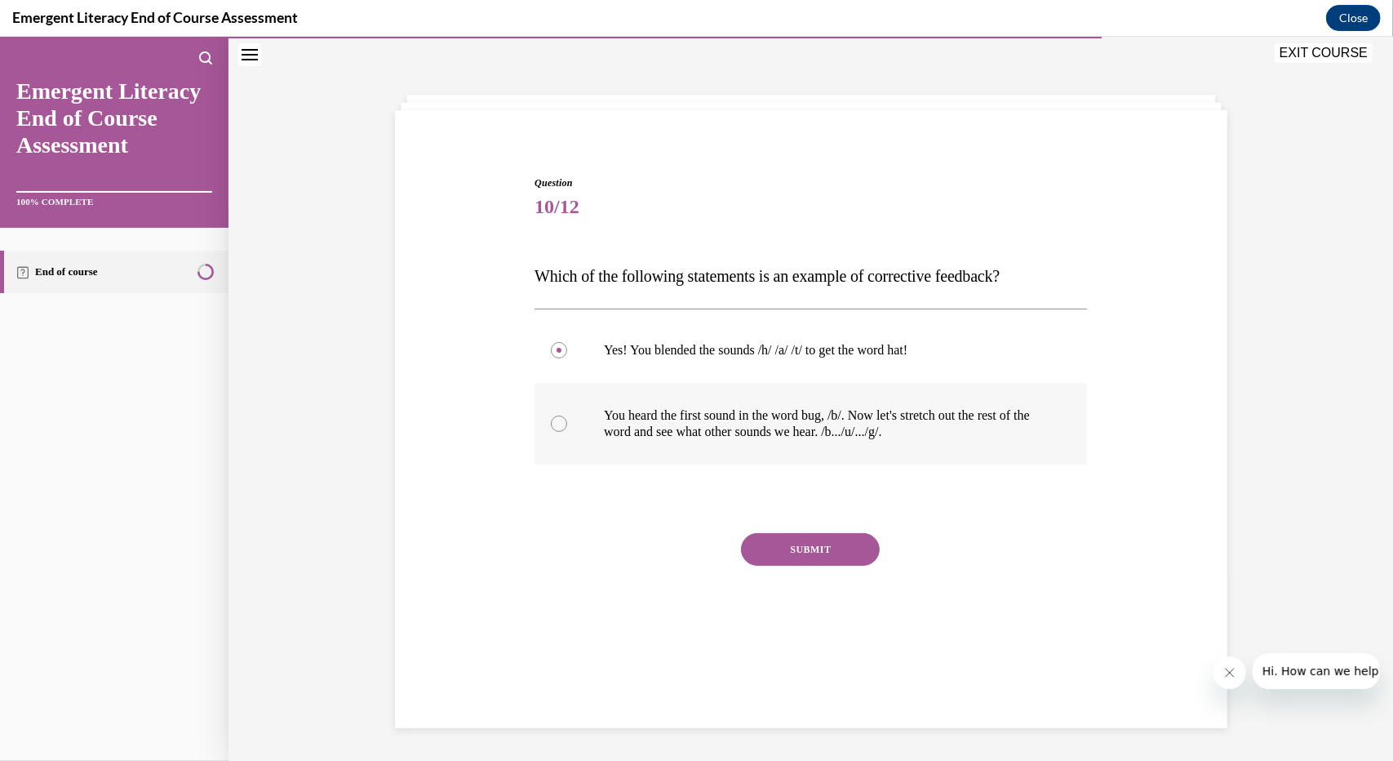
radio input "true"
click at [824, 539] on button "SUBMIT" at bounding box center [810, 548] width 139 height 33
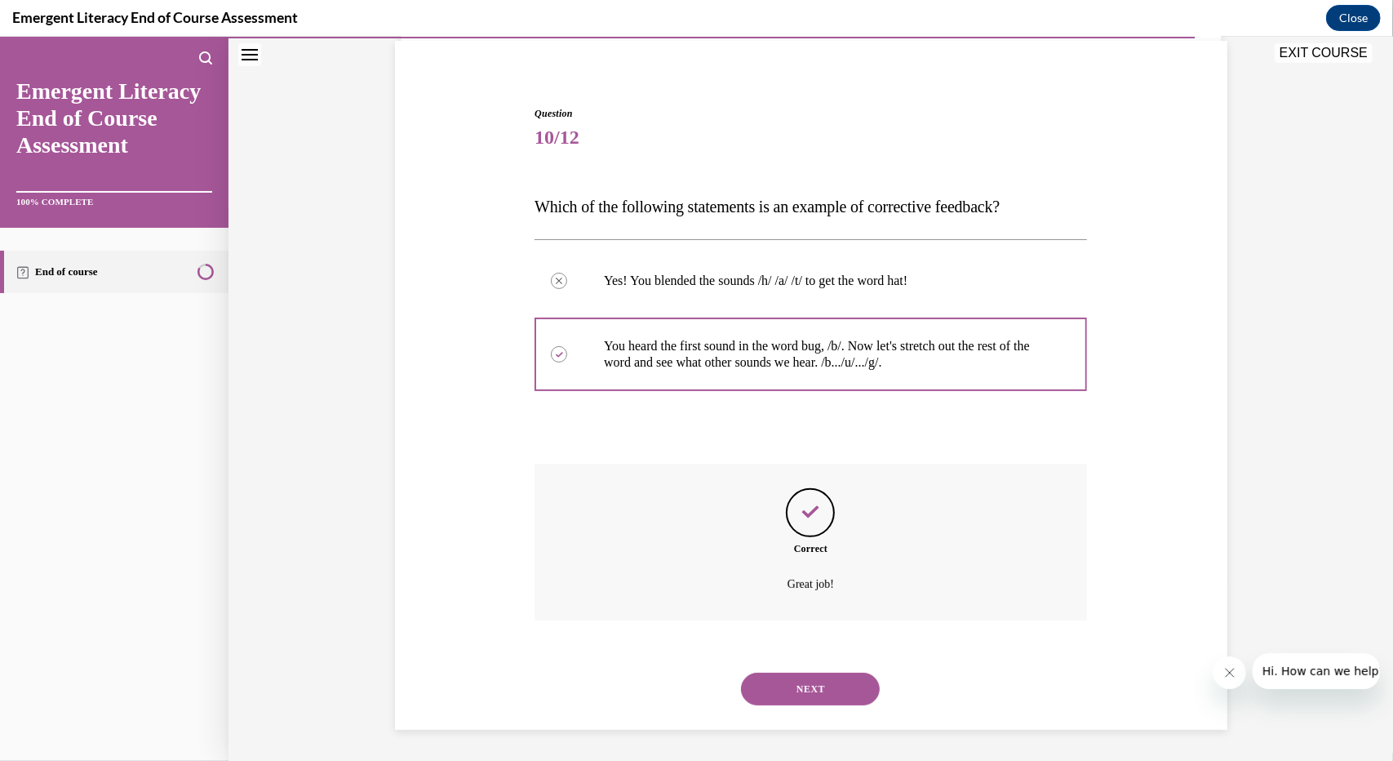
scroll to position [122, 0]
click at [811, 684] on button "NEXT" at bounding box center [810, 687] width 139 height 33
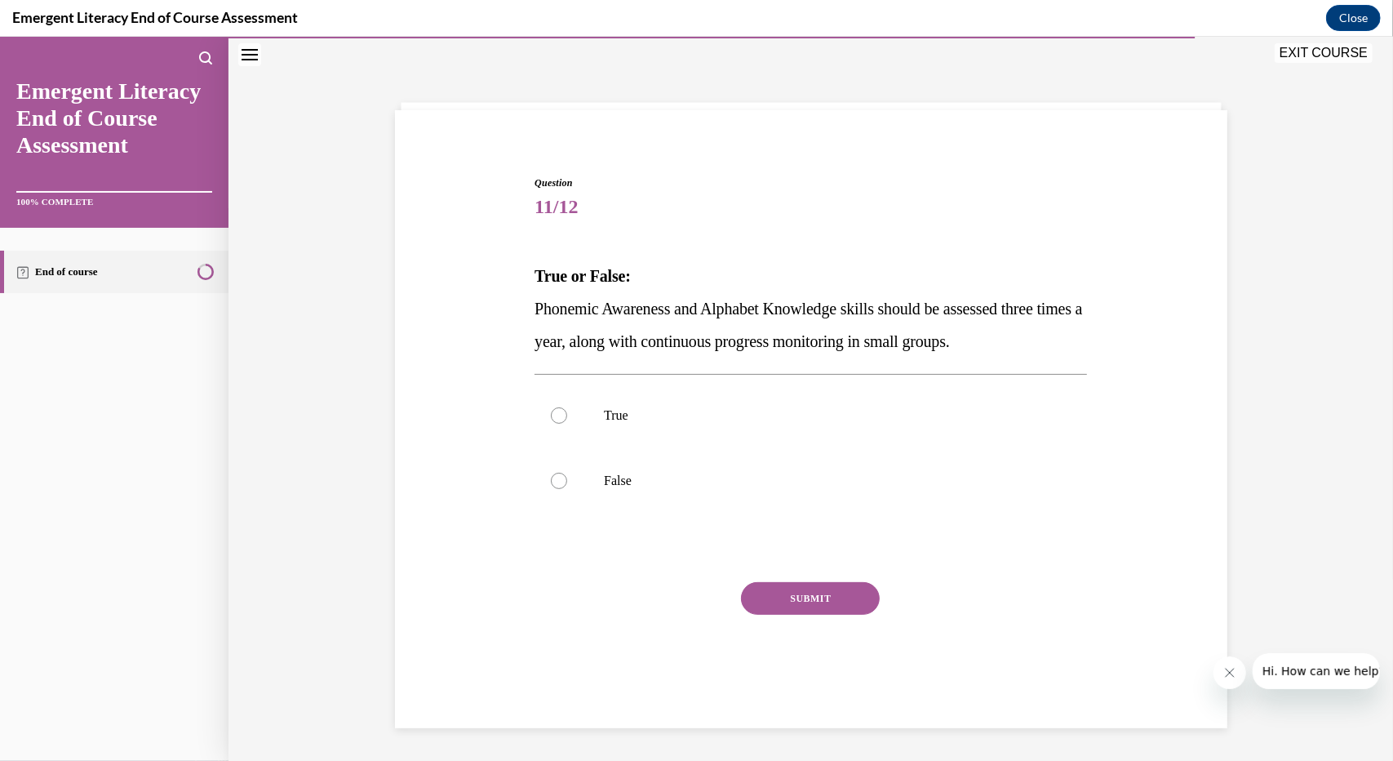
scroll to position [51, 0]
click at [684, 401] on label "True" at bounding box center [811, 414] width 552 height 65
click at [567, 406] on input "True" at bounding box center [559, 414] width 16 height 16
radio input "true"
click at [672, 495] on label "False" at bounding box center [811, 479] width 552 height 65
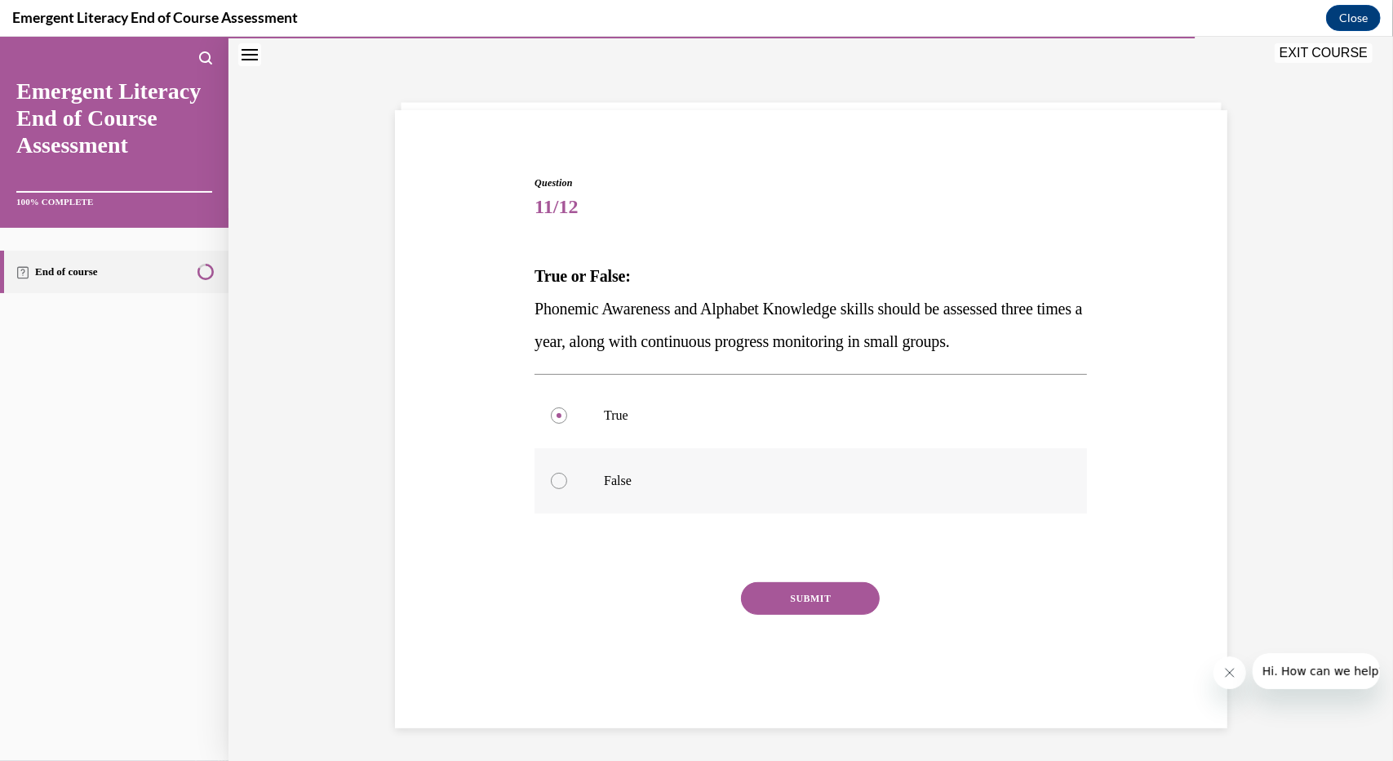
click at [567, 488] on input "False" at bounding box center [559, 480] width 16 height 16
radio input "true"
drag, startPoint x: 703, startPoint y: 377, endPoint x: 697, endPoint y: 413, distance: 36.5
click at [697, 413] on div "True False" at bounding box center [811, 447] width 552 height 148
click at [697, 413] on p "True" at bounding box center [825, 414] width 442 height 16
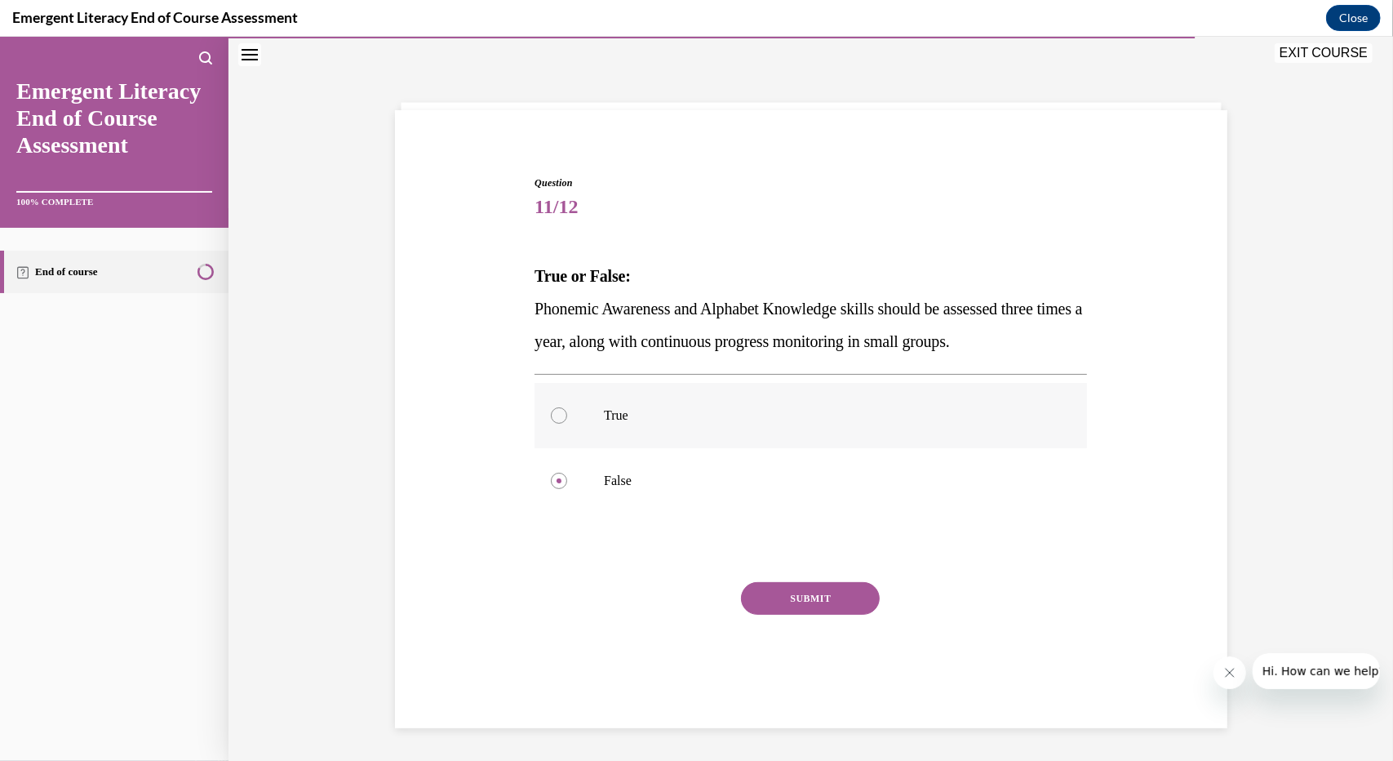
click at [567, 413] on input "True" at bounding box center [559, 414] width 16 height 16
radio input "true"
click at [823, 603] on button "SUBMIT" at bounding box center [810, 597] width 139 height 33
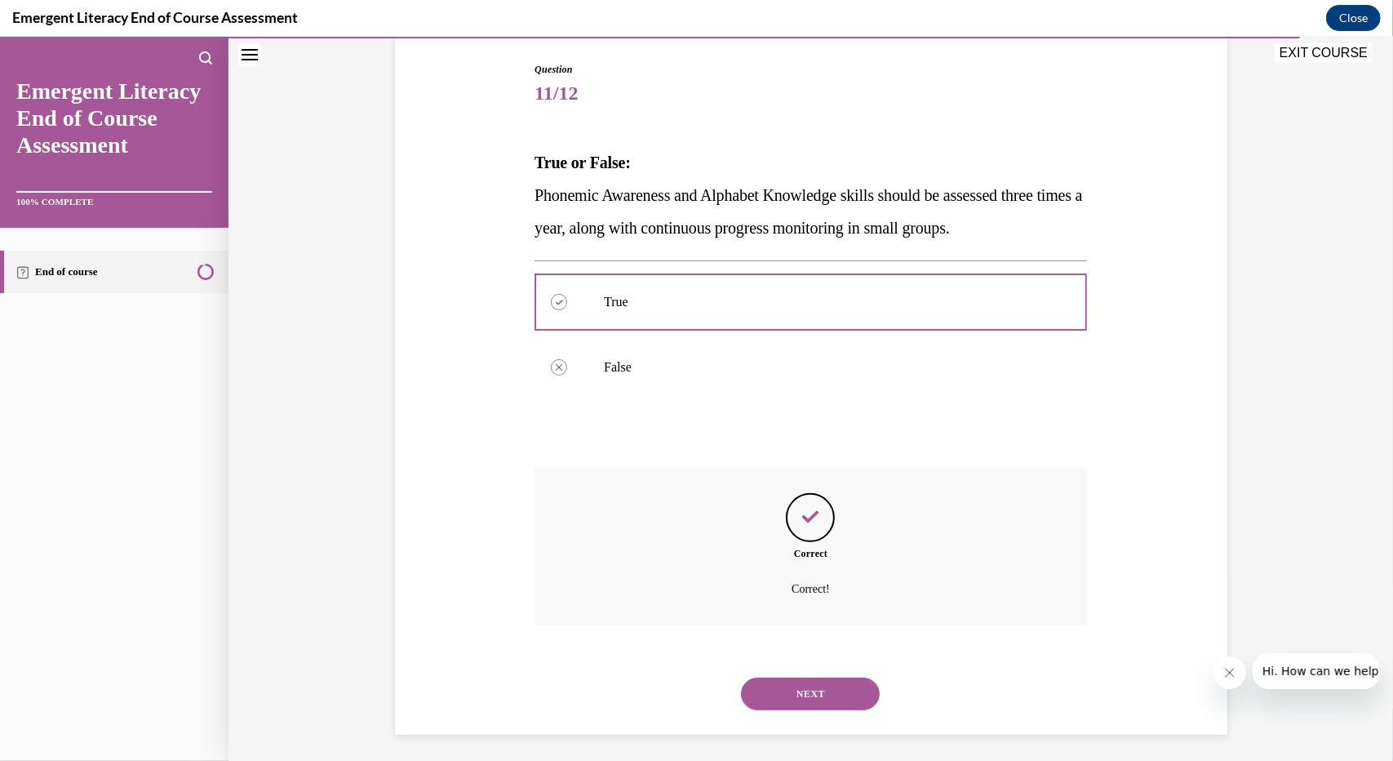
scroll to position [171, 0]
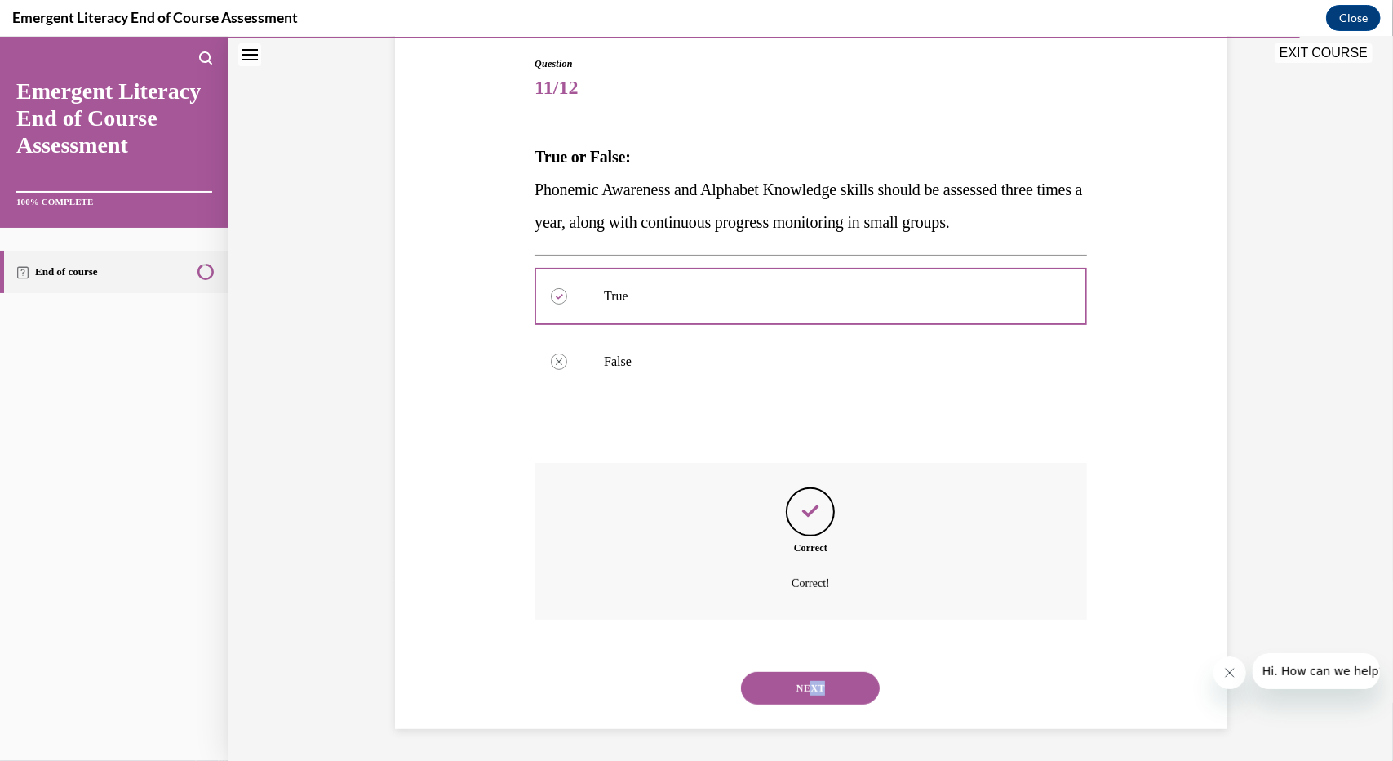
drag, startPoint x: 762, startPoint y: 718, endPoint x: 805, endPoint y: 691, distance: 50.3
click at [805, 691] on div "NEXT" at bounding box center [811, 686] width 552 height 65
click at [805, 691] on button "NEXT" at bounding box center [810, 687] width 139 height 33
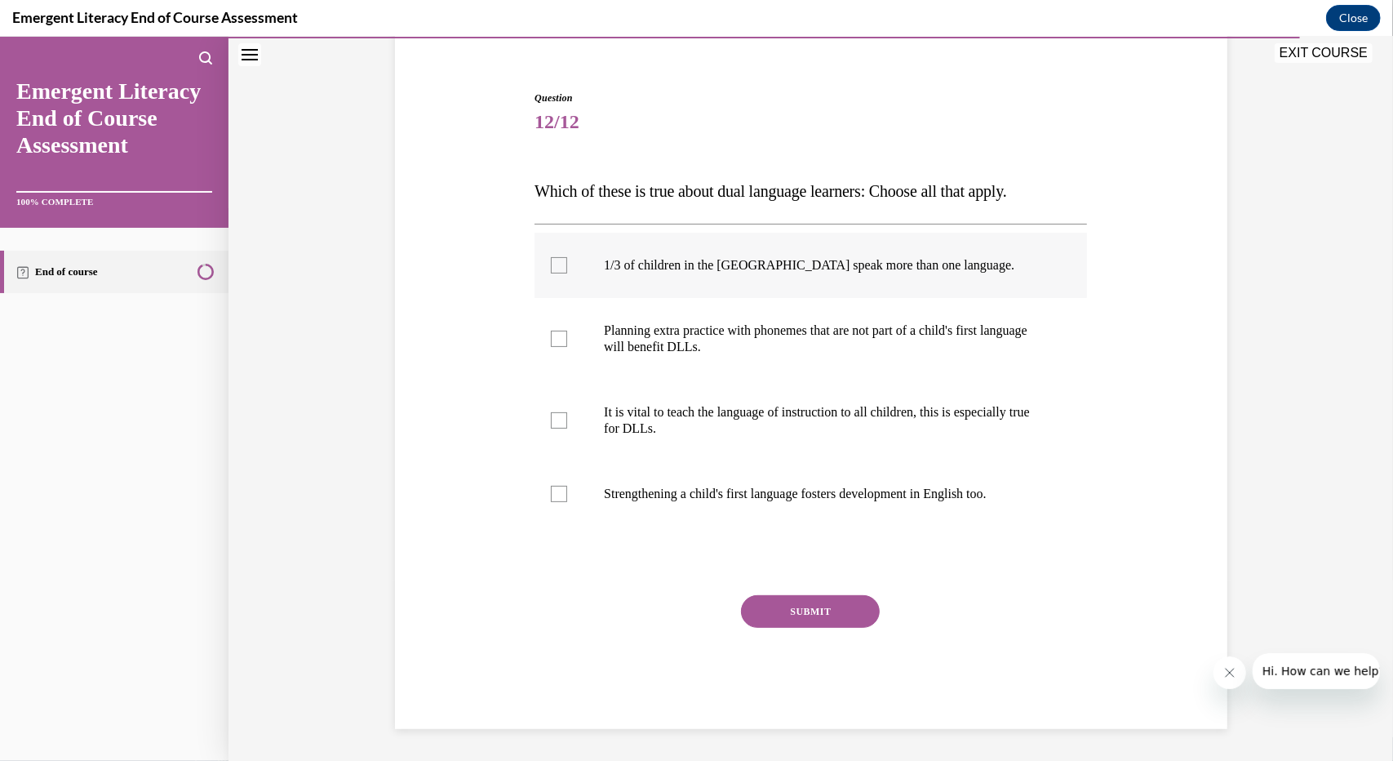
scroll to position [51, 0]
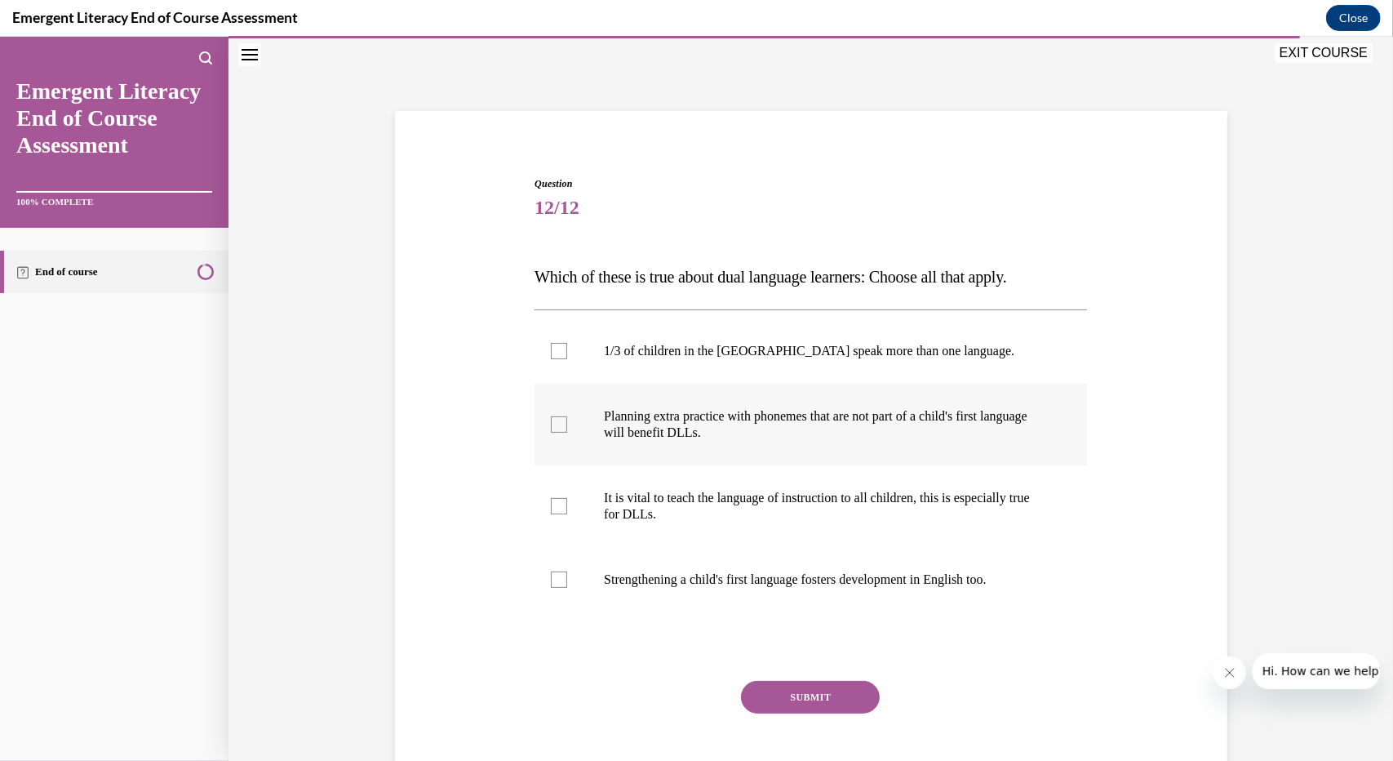
click at [711, 419] on p "Planning extra practice with phonemes that are not part of a child's first lang…" at bounding box center [825, 423] width 442 height 33
click at [567, 419] on input "Planning extra practice with phonemes that are not part of a child's first lang…" at bounding box center [559, 423] width 16 height 16
checkbox input "true"
click at [744, 357] on p "1/3 of children in the US speak more than one language." at bounding box center [825, 350] width 442 height 16
click at [567, 357] on input "1/3 of children in the US speak more than one language." at bounding box center [559, 350] width 16 height 16
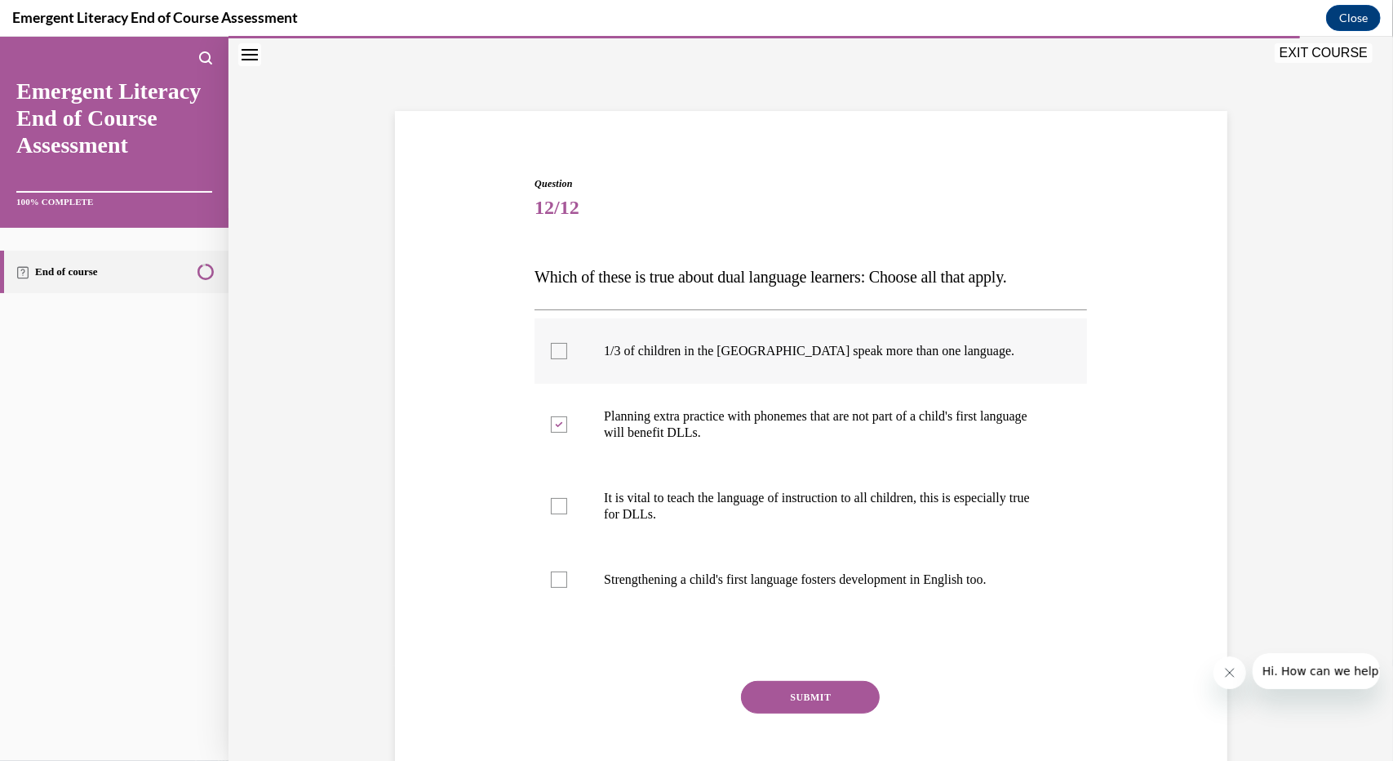
checkbox input "true"
click at [736, 491] on p "It is vital to teach the language of instruction to all children, this is espec…" at bounding box center [825, 505] width 442 height 33
click at [567, 497] on input "It is vital to teach the language of instruction to all children, this is espec…" at bounding box center [559, 505] width 16 height 16
checkbox input "true"
click at [746, 560] on label "Strengthening a child's first language fosters development in English too." at bounding box center [811, 578] width 552 height 65
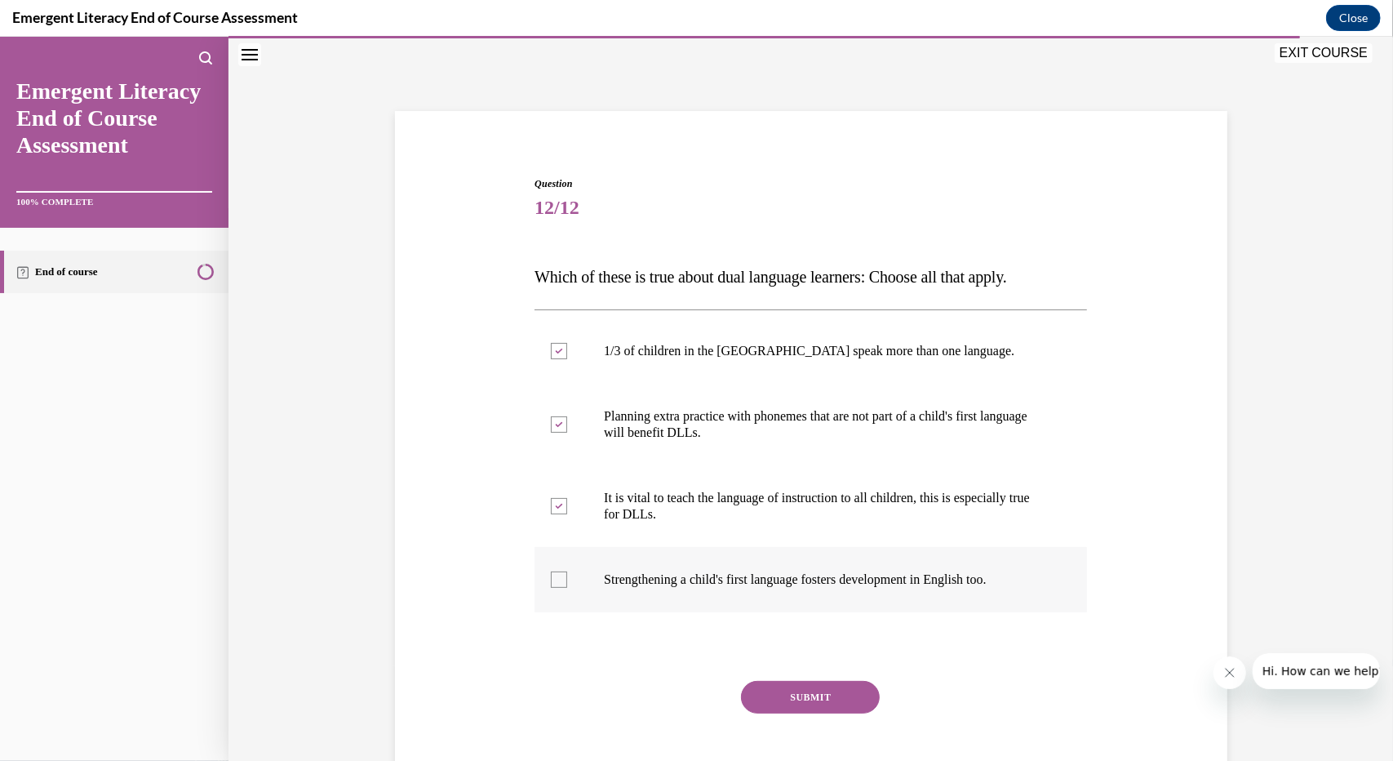
click at [567, 570] on input "Strengthening a child's first language fosters development in English too." at bounding box center [559, 578] width 16 height 16
checkbox input "true"
click at [770, 708] on button "SUBMIT" at bounding box center [810, 696] width 139 height 33
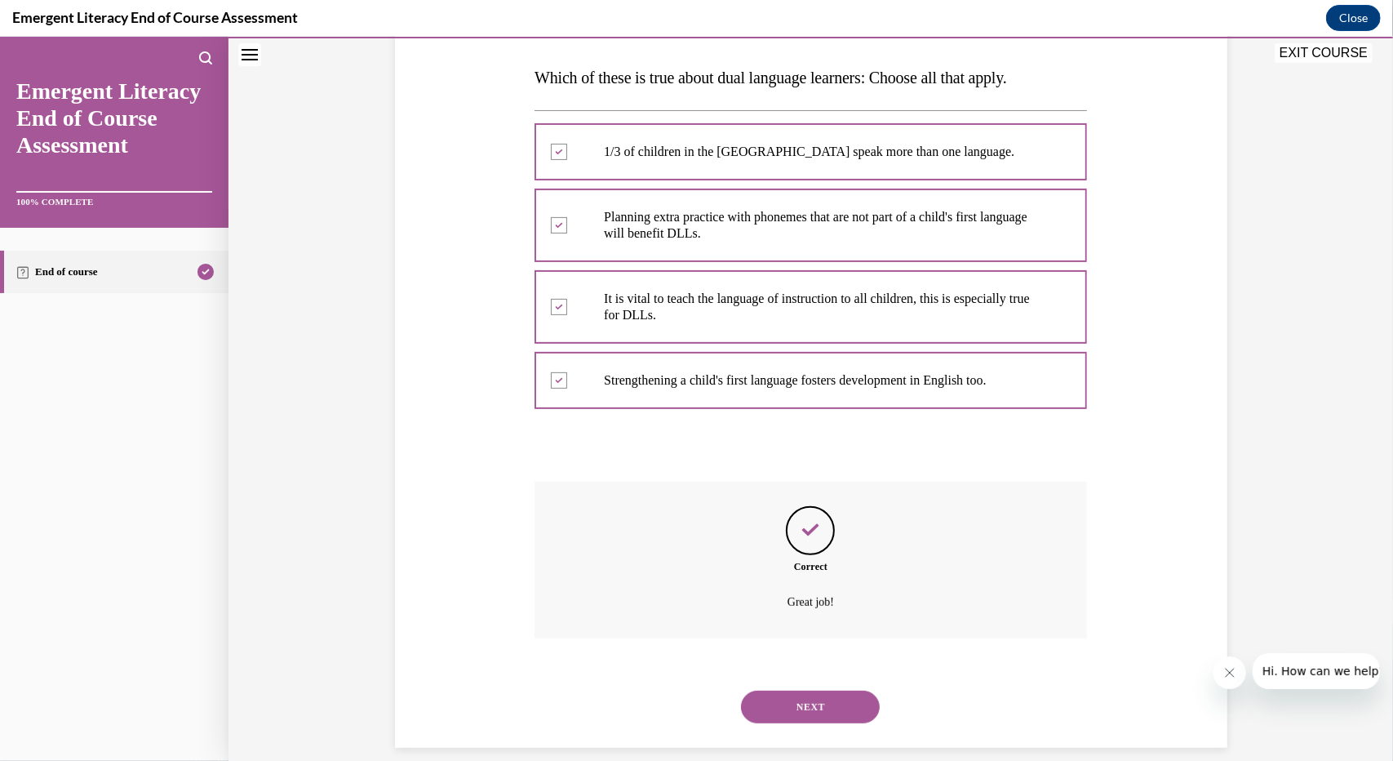
scroll to position [268, 0]
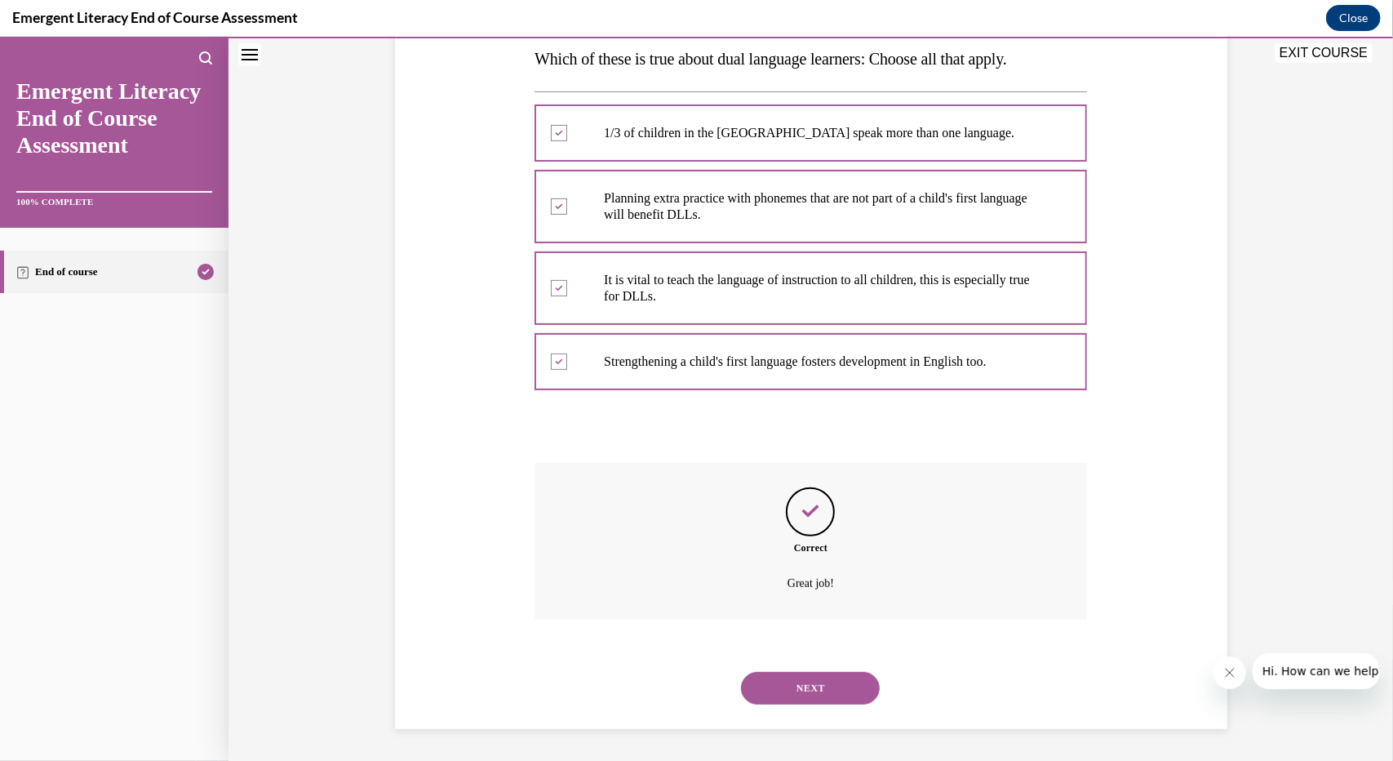
click at [803, 689] on button "NEXT" at bounding box center [810, 687] width 139 height 33
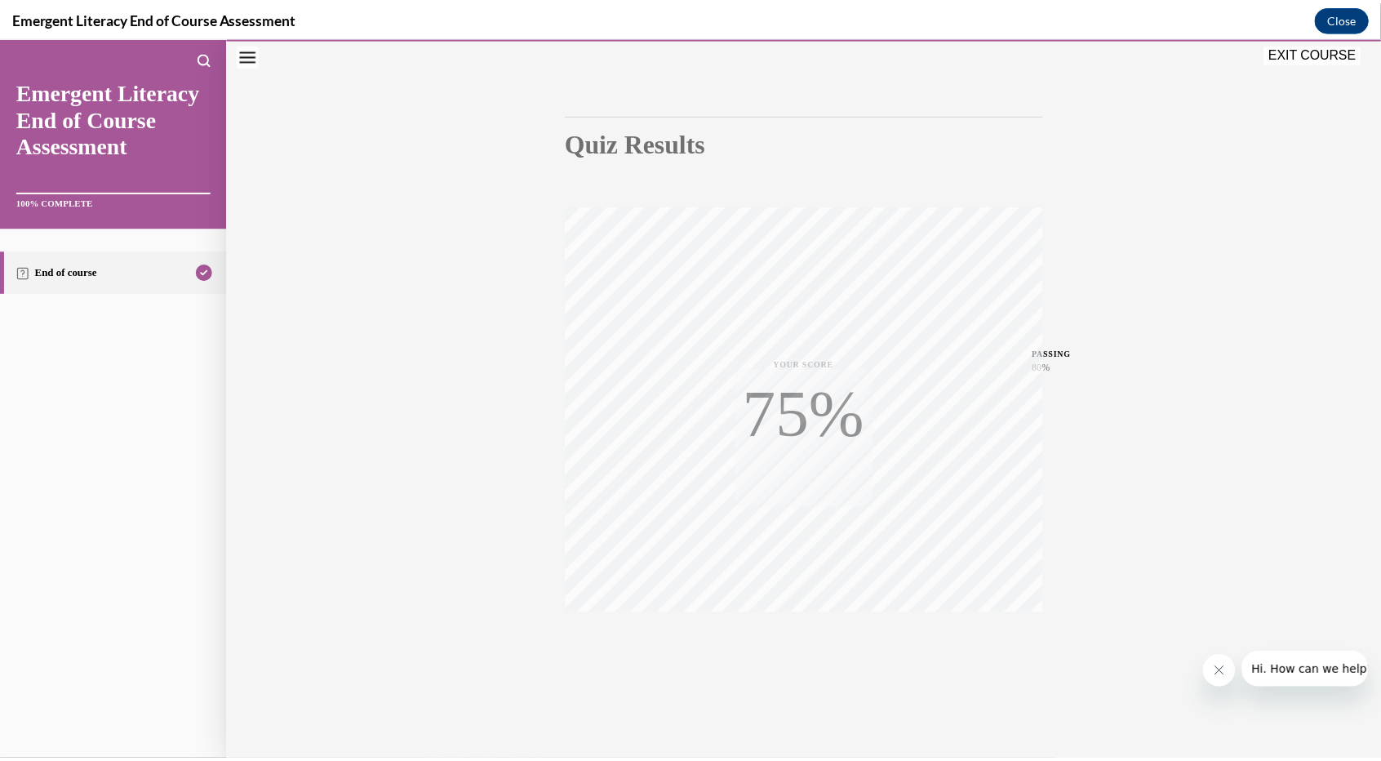
scroll to position [112, 0]
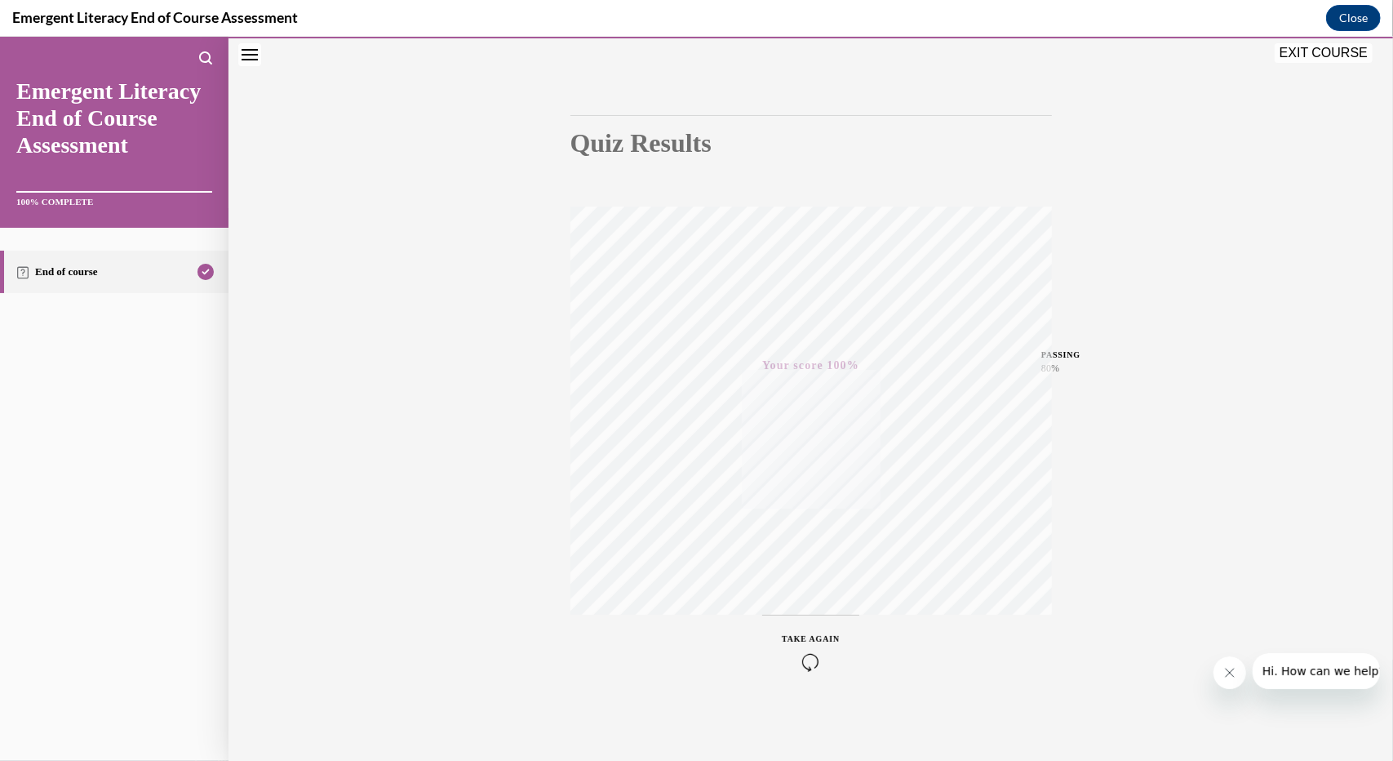
click at [1319, 57] on button "EXIT COURSE" at bounding box center [1324, 52] width 98 height 20
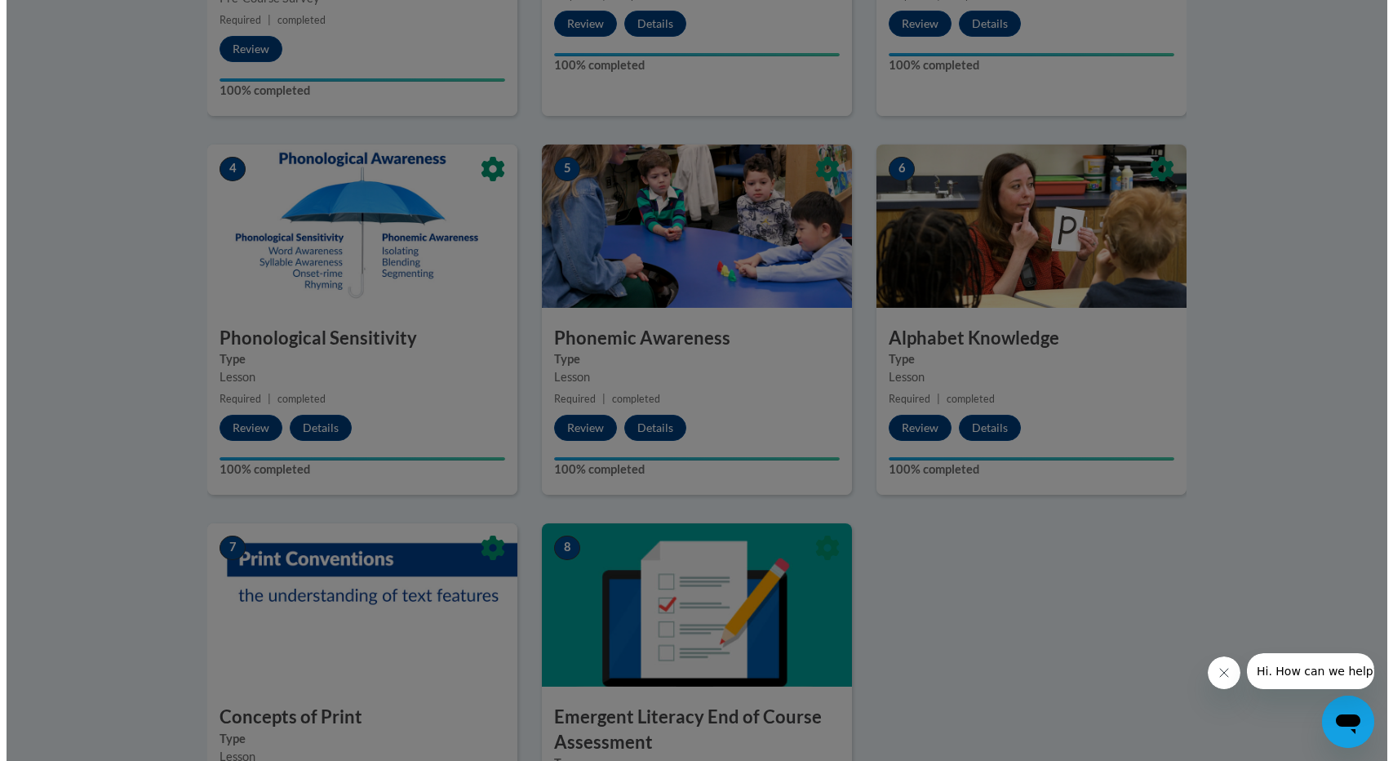
scroll to position [761, 0]
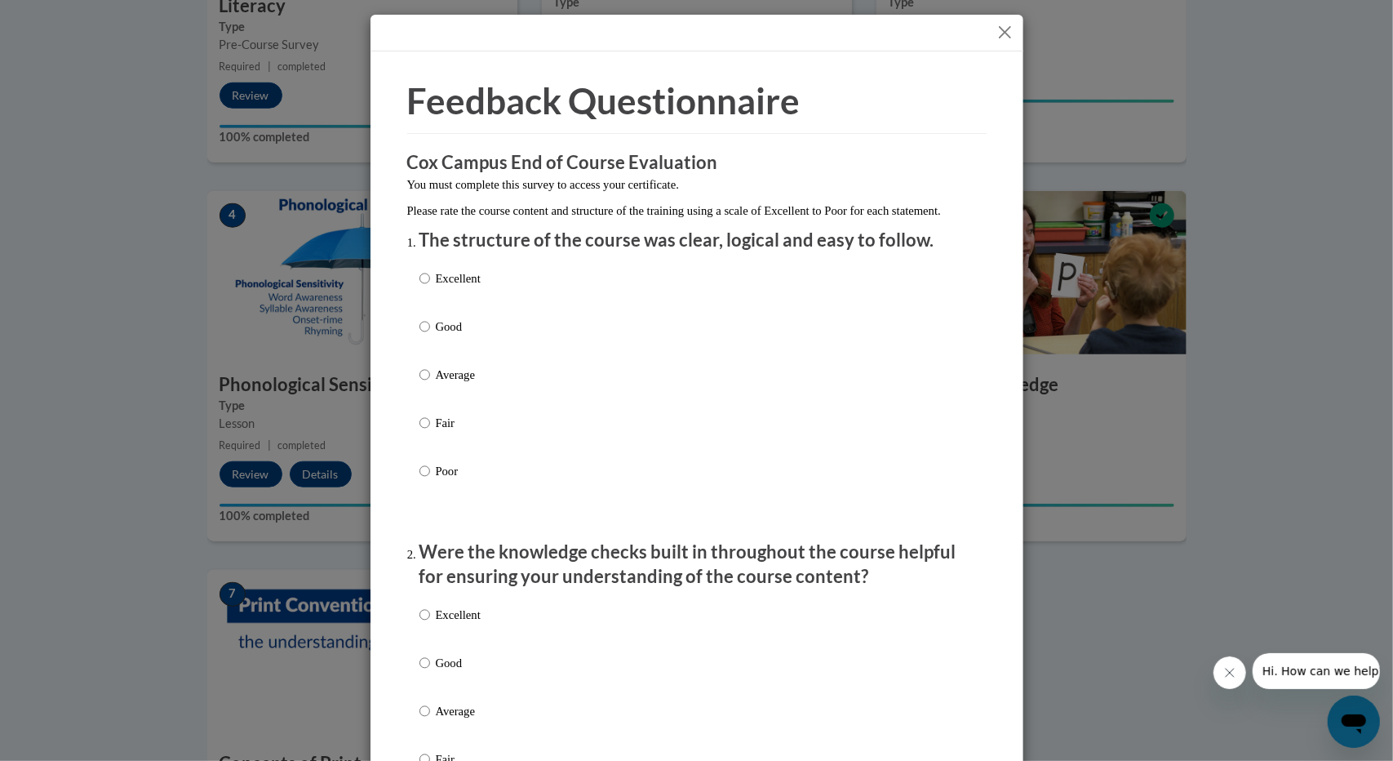
click at [450, 287] on p "Excellent" at bounding box center [458, 278] width 45 height 18
click at [430, 287] on input "Excellent" at bounding box center [424, 278] width 11 height 18
radio input "true"
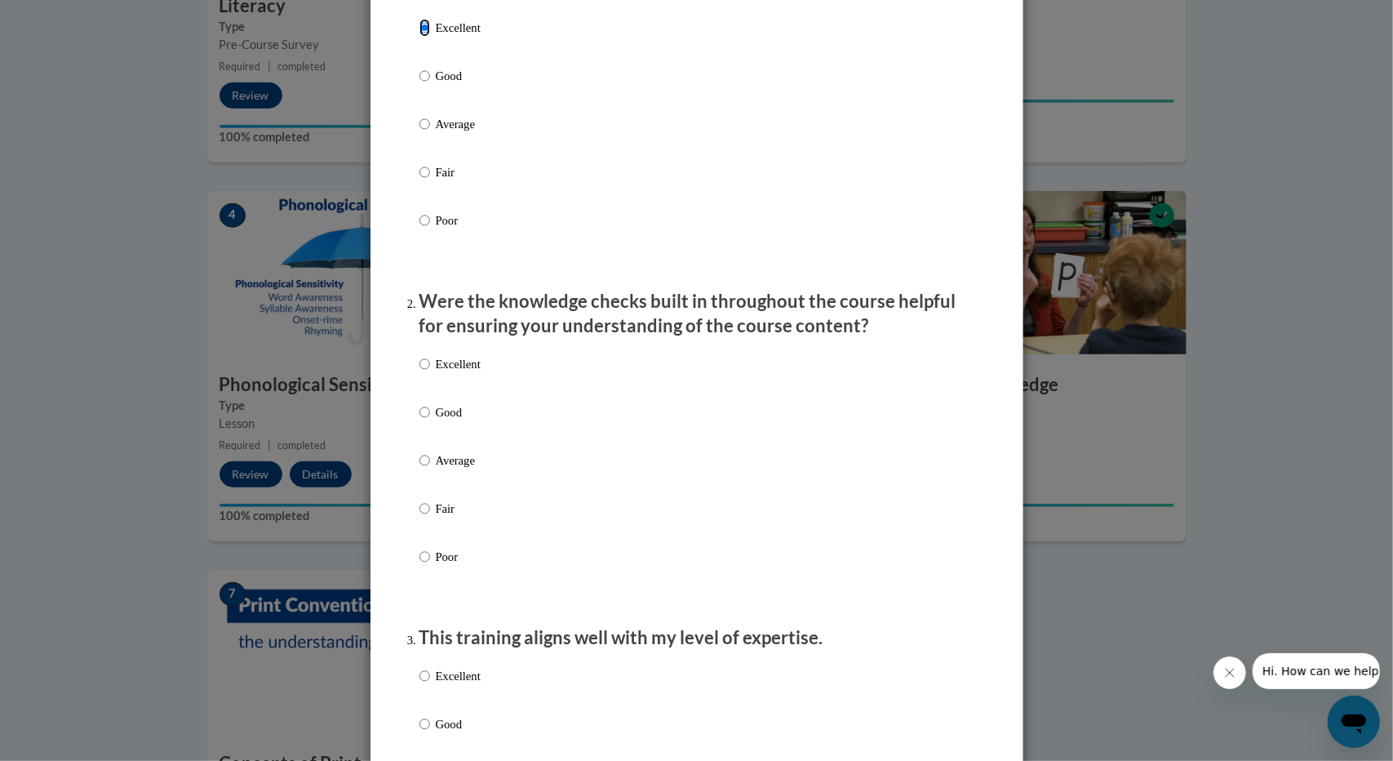
scroll to position [253, 0]
click at [470, 364] on div "Excellent Good Average Fair Poor" at bounding box center [449, 470] width 61 height 253
click at [477, 384] on div "Excellent Good Average Fair Poor" at bounding box center [696, 477] width 555 height 266
click at [469, 370] on p "Excellent" at bounding box center [458, 362] width 45 height 18
click at [430, 370] on input "Excellent" at bounding box center [424, 362] width 11 height 18
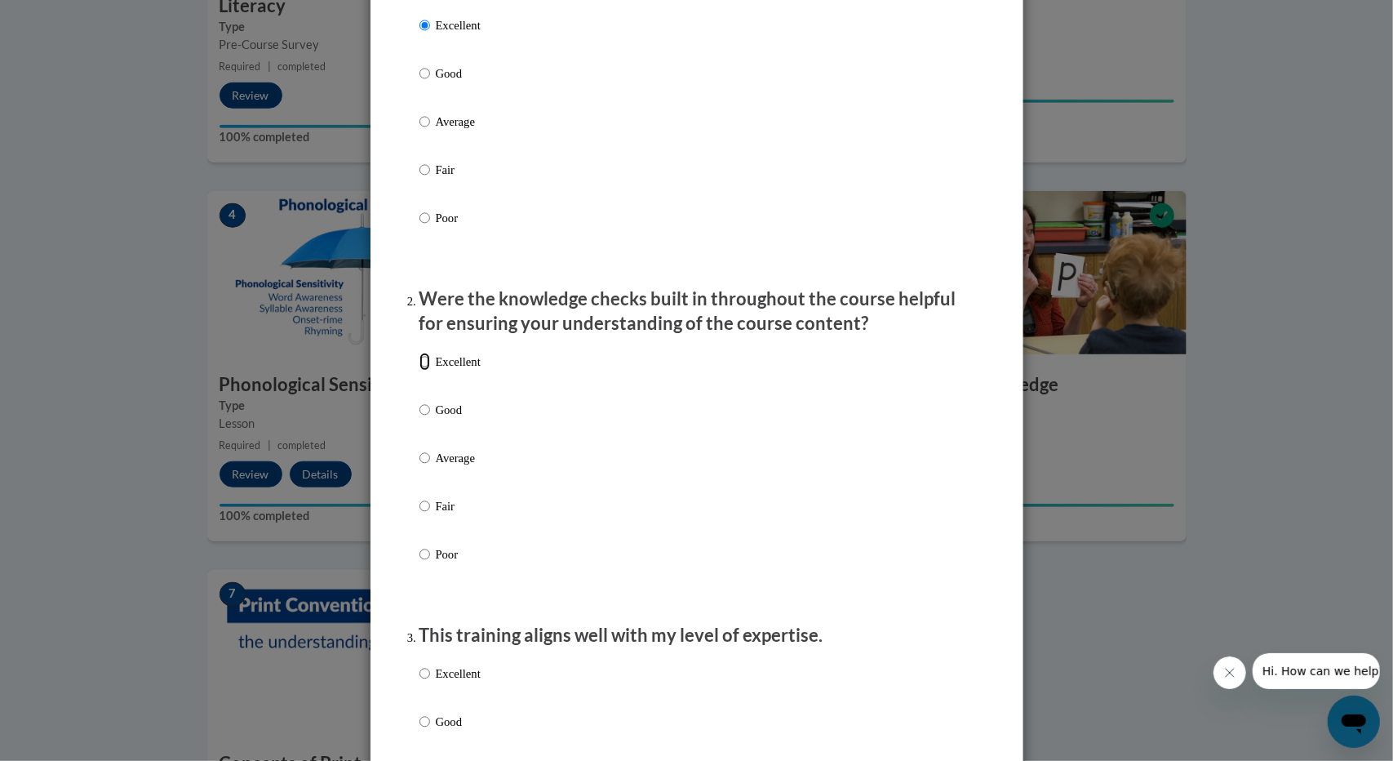
radio input "true"
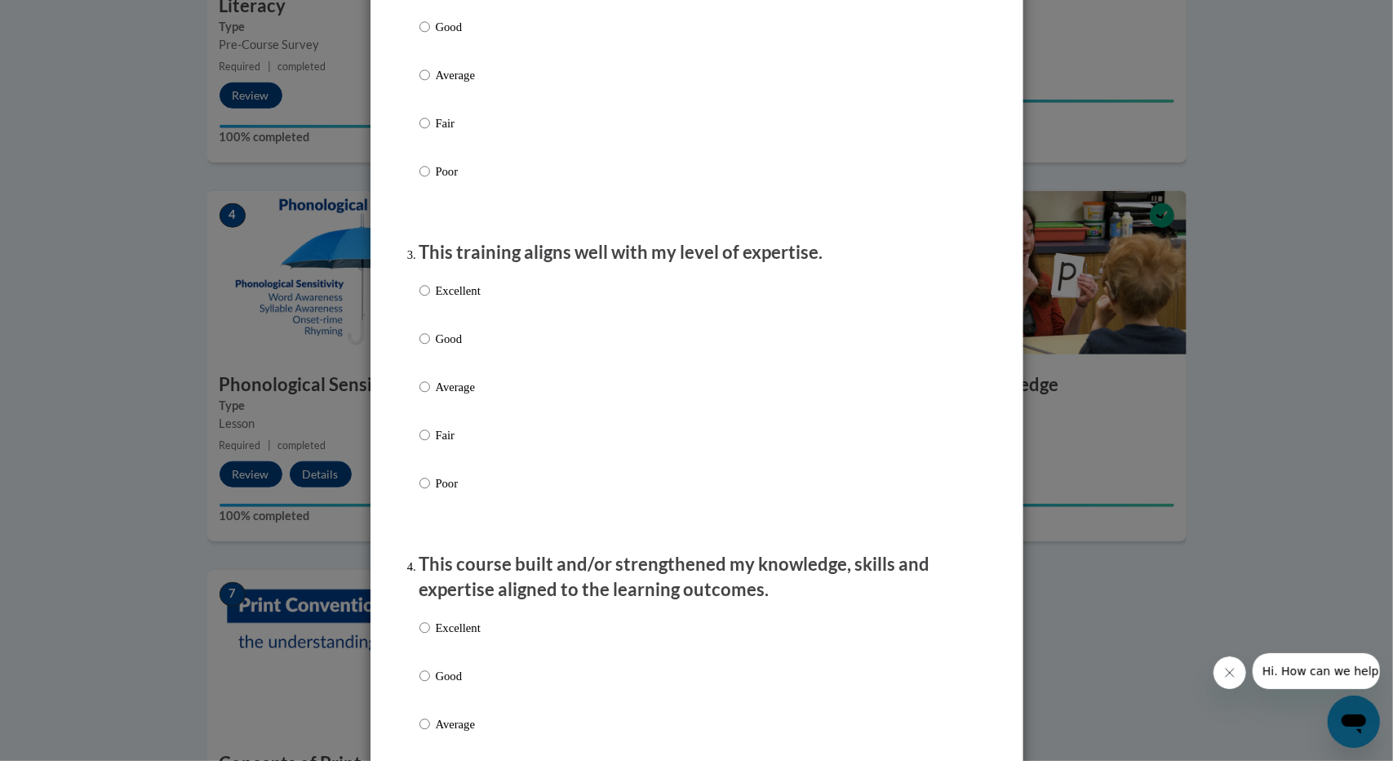
scroll to position [694, 0]
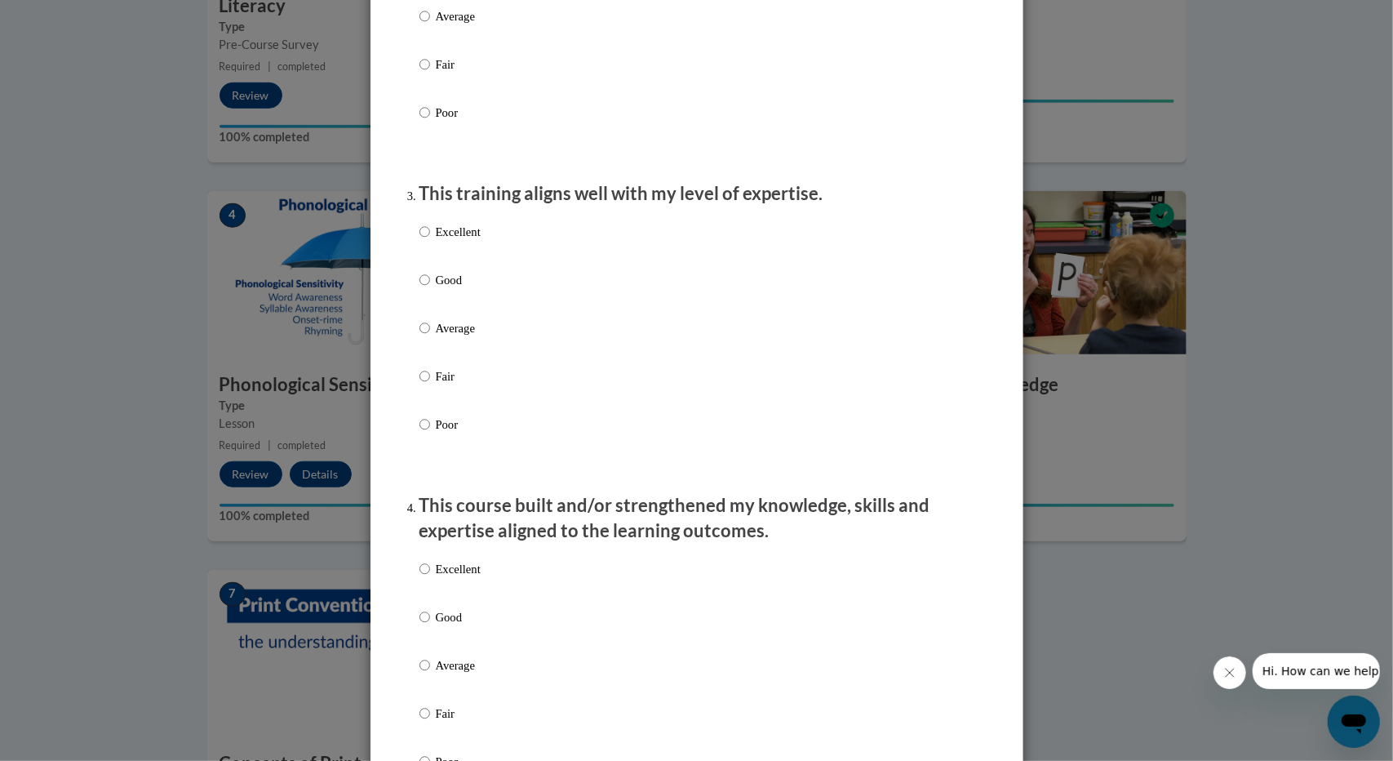
click at [442, 241] on p "Excellent" at bounding box center [458, 232] width 45 height 18
click at [430, 241] on input "Excellent" at bounding box center [424, 232] width 11 height 18
radio input "true"
click at [481, 584] on div "Excellent Good Average Fair Poor" at bounding box center [696, 685] width 555 height 266
click at [464, 578] on p "Excellent" at bounding box center [458, 569] width 45 height 18
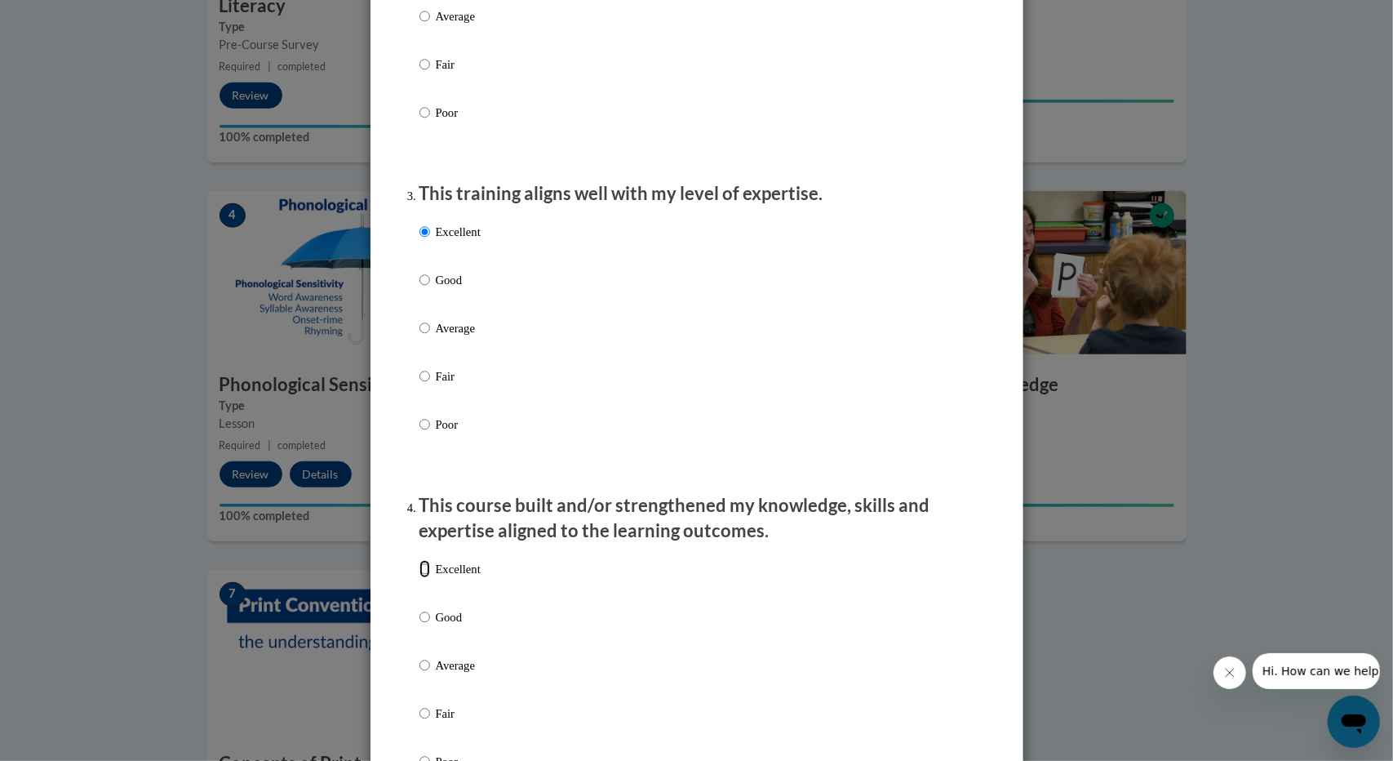
click at [430, 578] on input "Excellent" at bounding box center [424, 569] width 11 height 18
radio input "true"
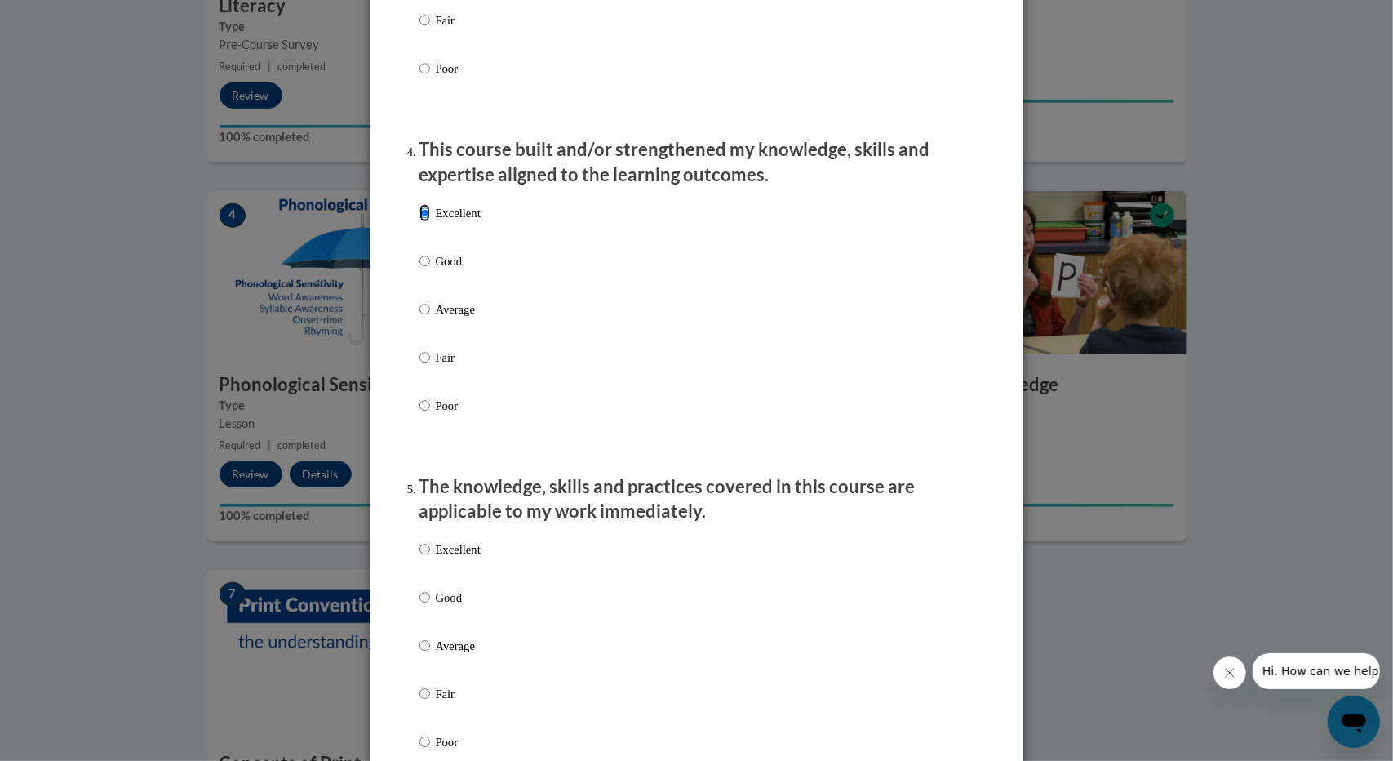
scroll to position [1101, 0]
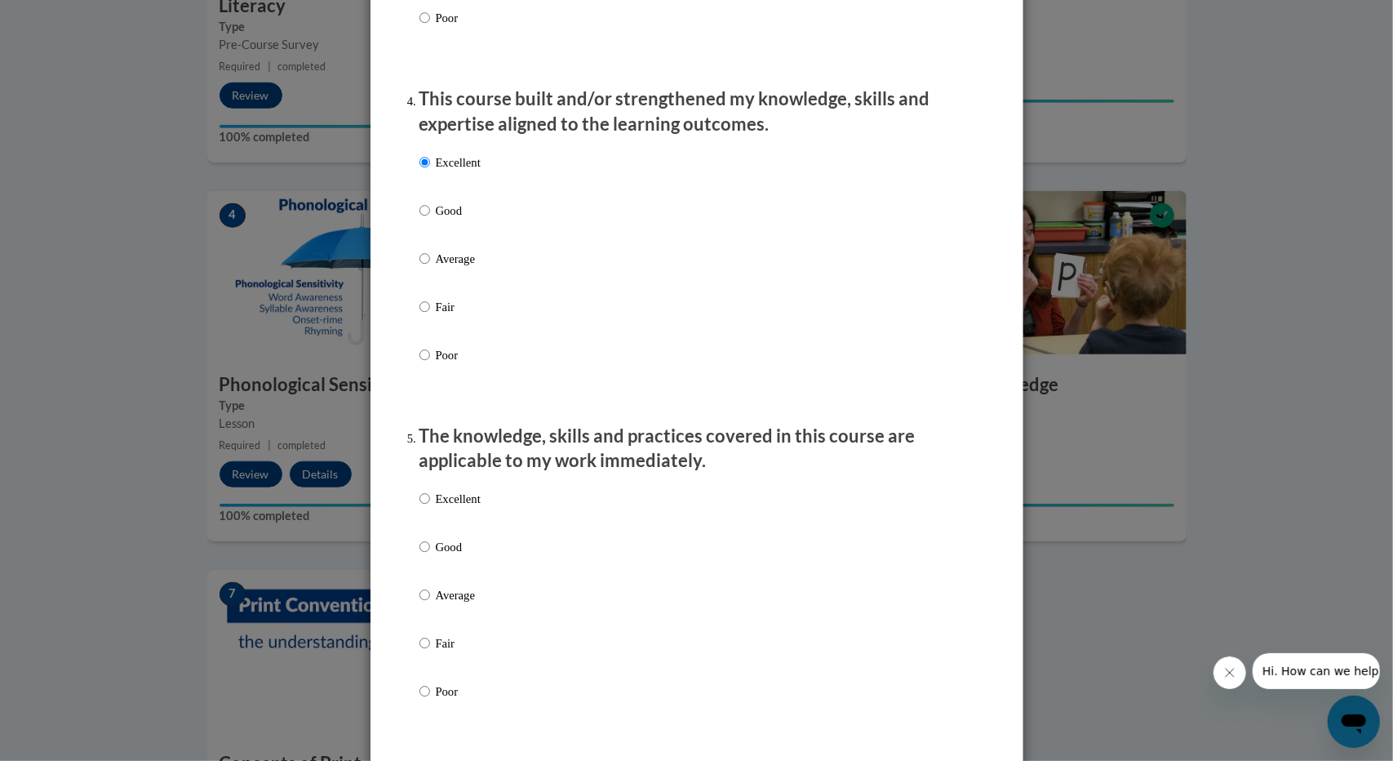
click at [447, 505] on p "Excellent" at bounding box center [458, 499] width 45 height 18
click at [430, 505] on input "Excellent" at bounding box center [424, 499] width 11 height 18
radio input "true"
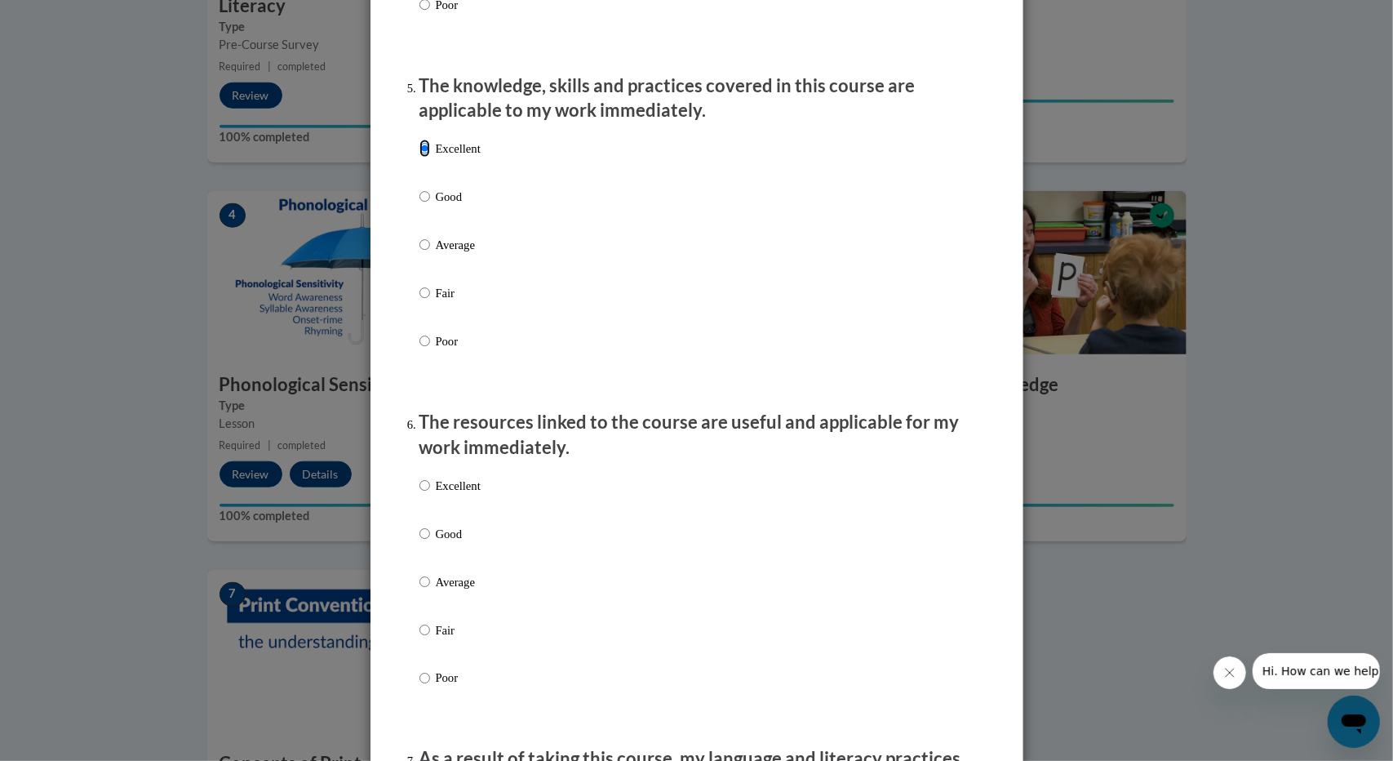
scroll to position [1461, 0]
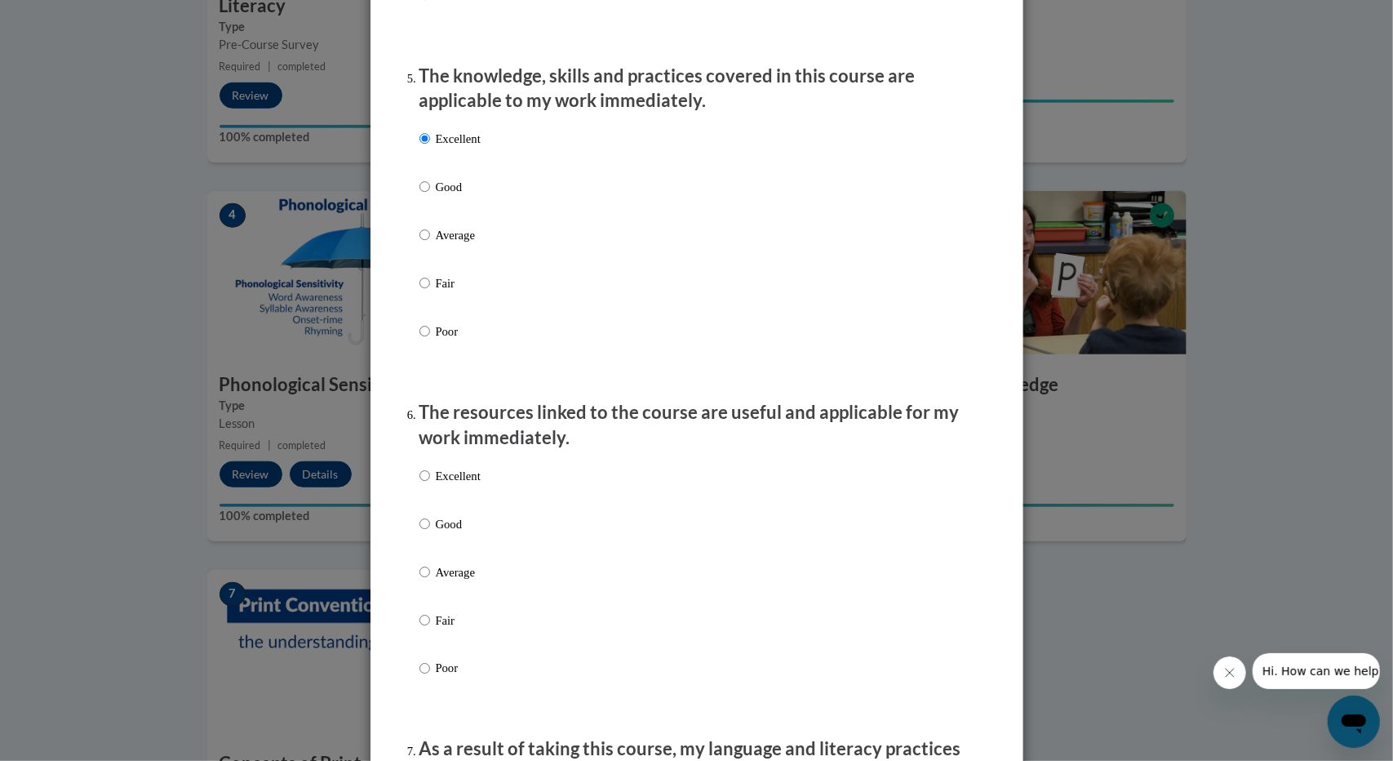
click at [473, 485] on p "Excellent" at bounding box center [458, 476] width 45 height 18
click at [430, 485] on input "Excellent" at bounding box center [424, 476] width 11 height 18
radio input "true"
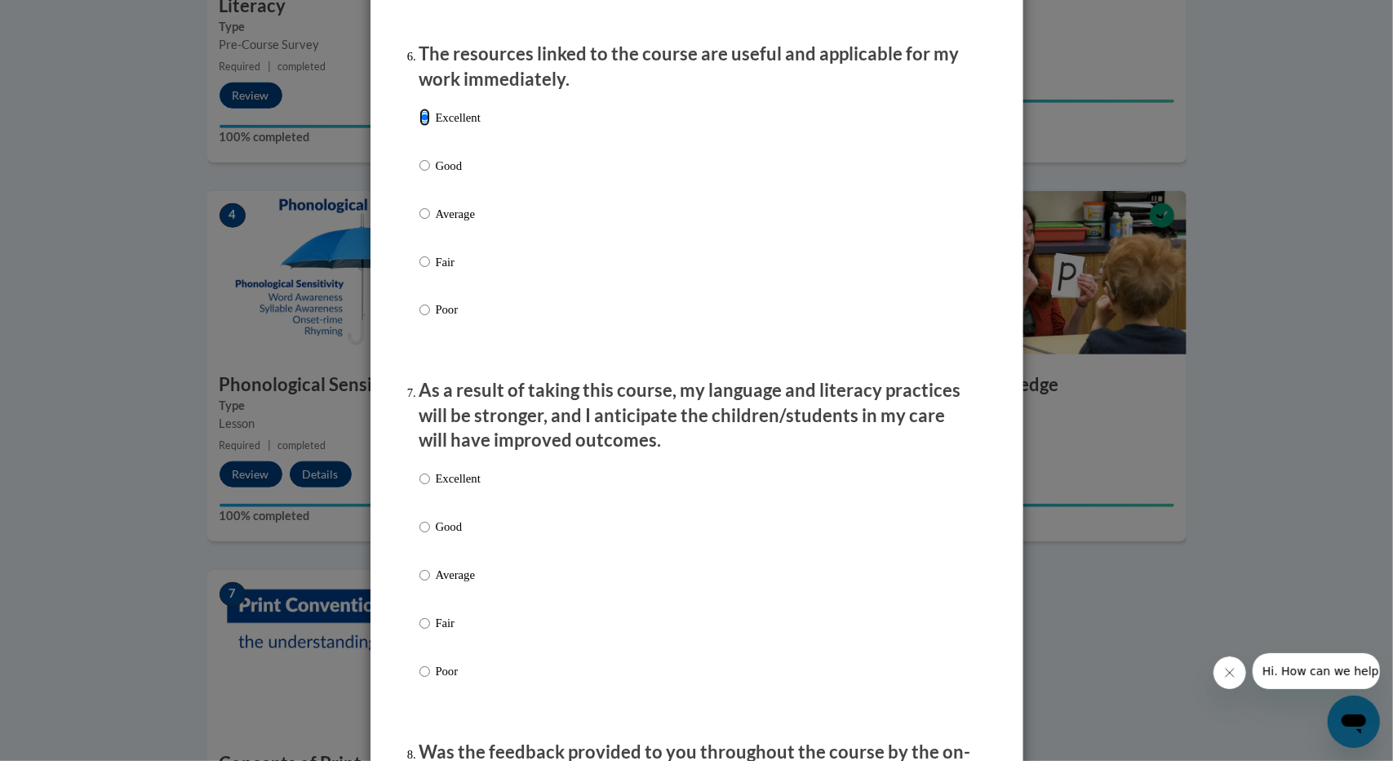
scroll to position [1826, 0]
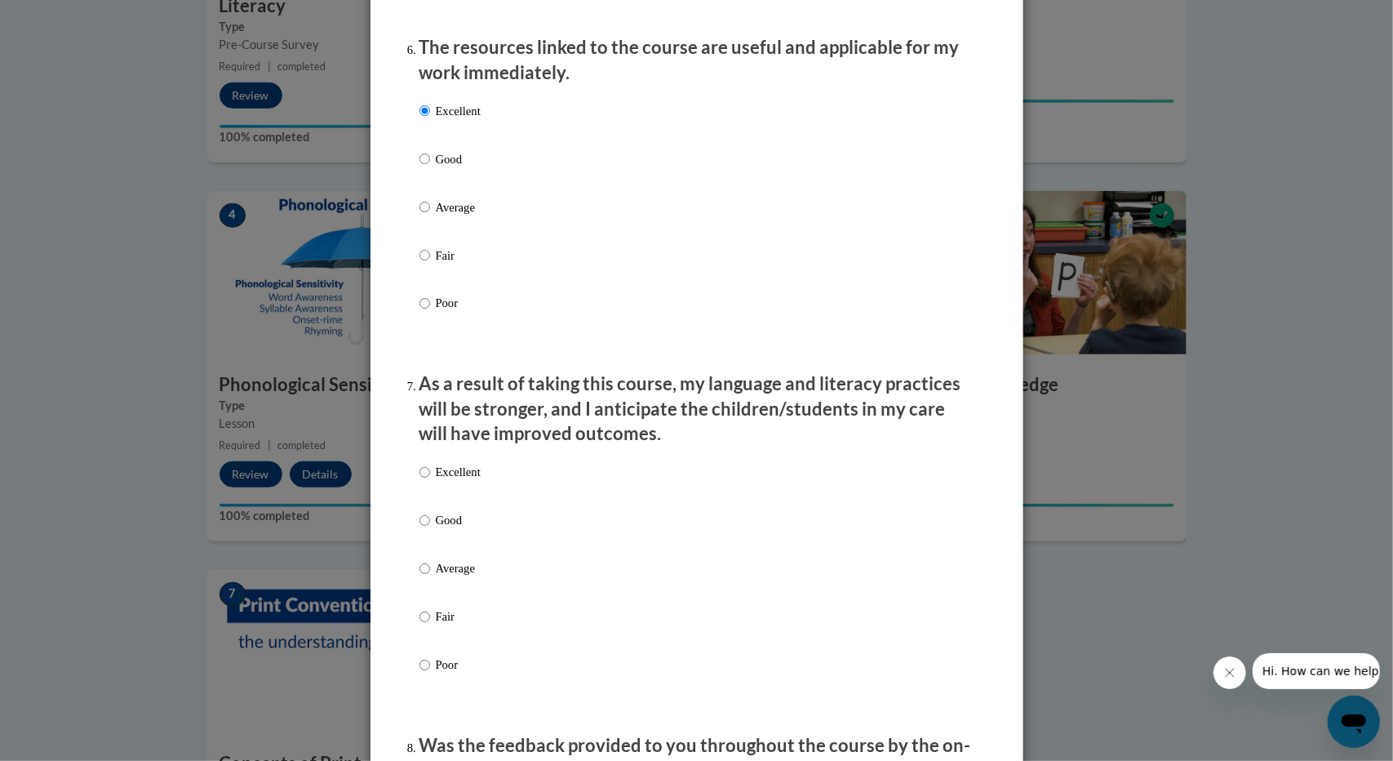
click at [473, 481] on p "Excellent" at bounding box center [458, 473] width 45 height 18
click at [430, 481] on input "Excellent" at bounding box center [424, 473] width 11 height 18
radio input "true"
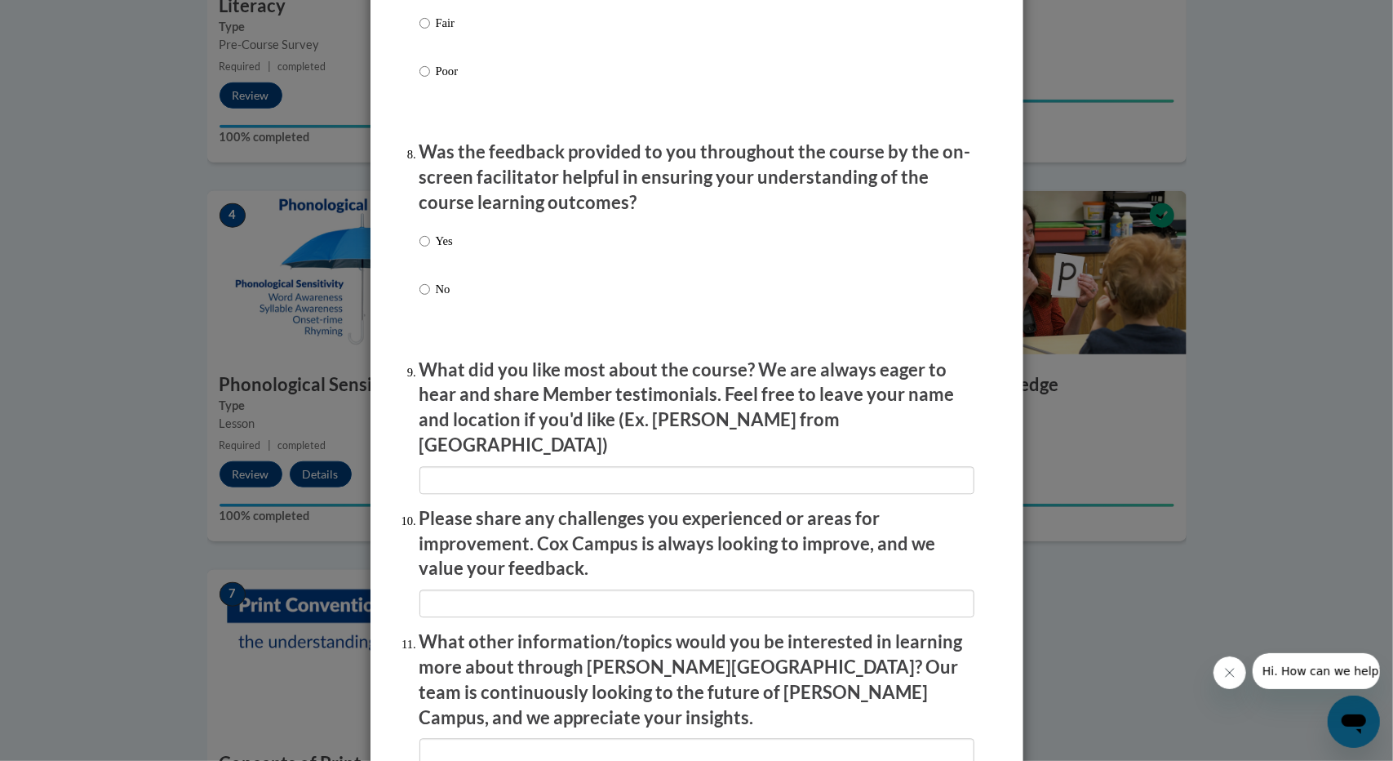
scroll to position [2503, 0]
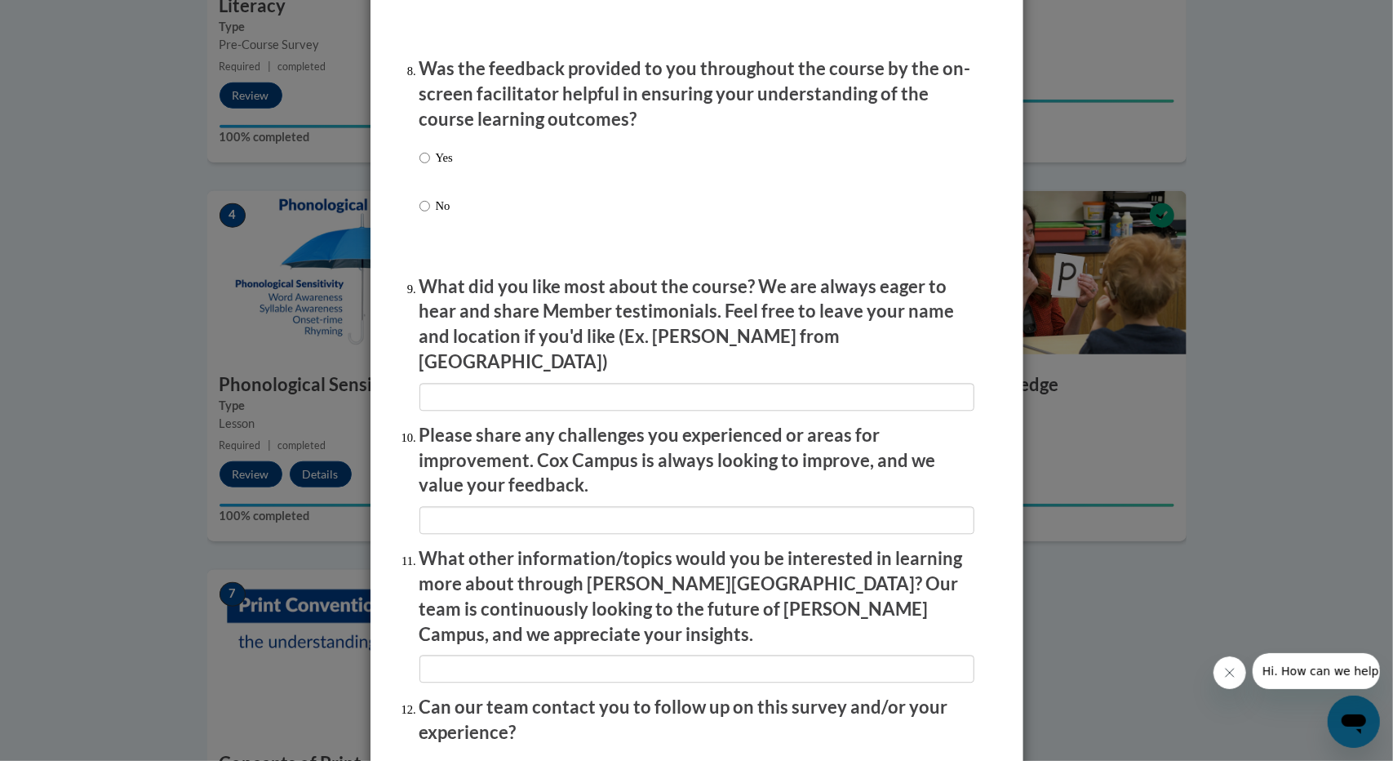
click at [446, 166] on p "Yes" at bounding box center [444, 158] width 17 height 18
click at [430, 166] on input "Yes" at bounding box center [424, 158] width 11 height 18
radio input "true"
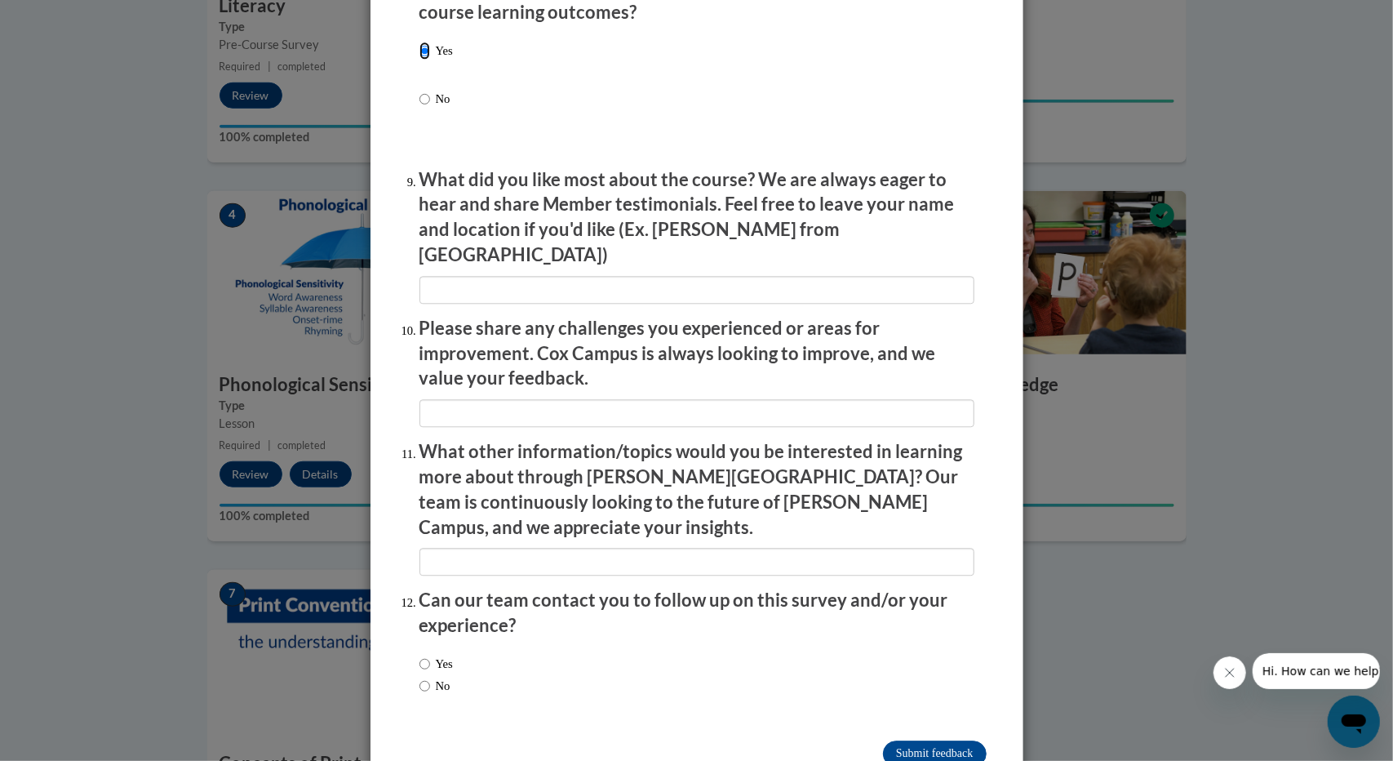
scroll to position [2633, 0]
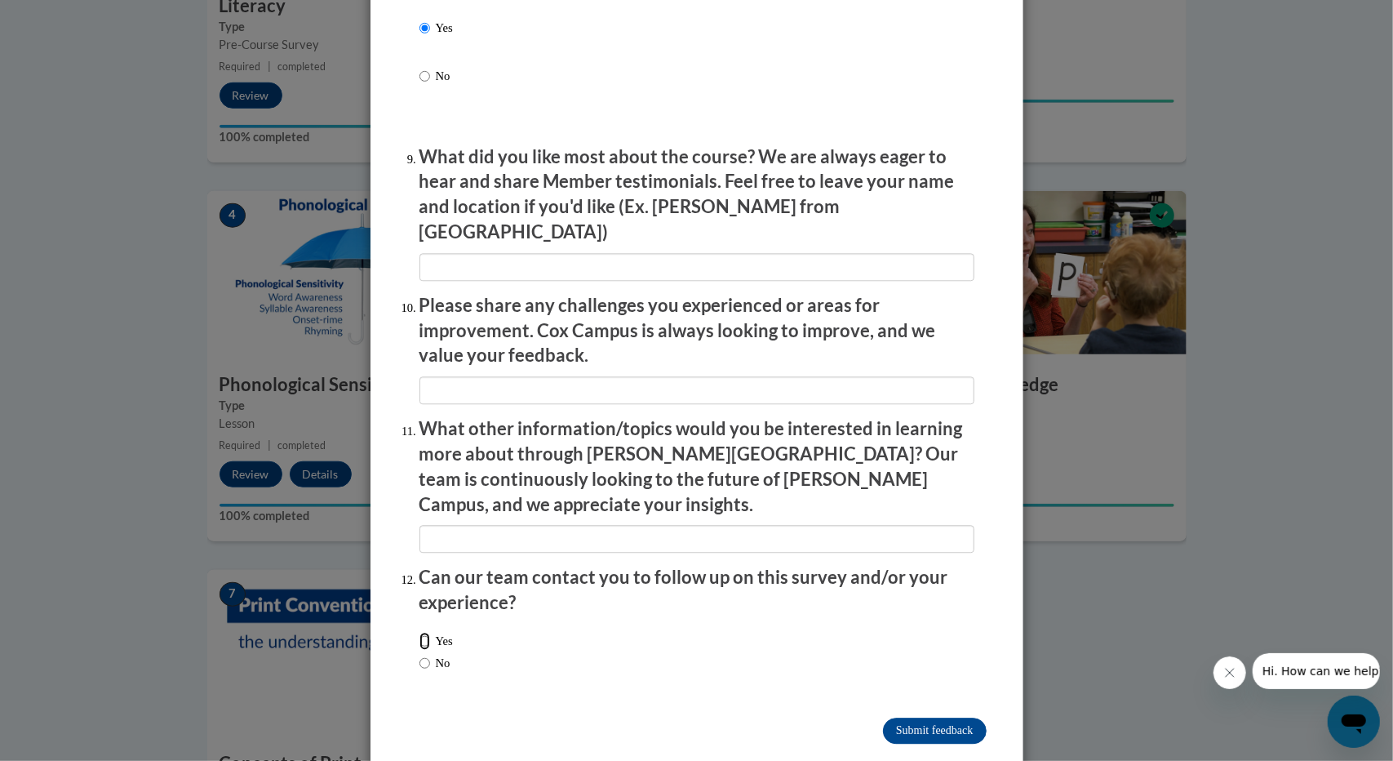
click at [419, 632] on input "Yes" at bounding box center [424, 641] width 11 height 18
radio input "true"
click at [898, 717] on input "Submit feedback" at bounding box center [934, 730] width 103 height 26
